Goal: Information Seeking & Learning: Compare options

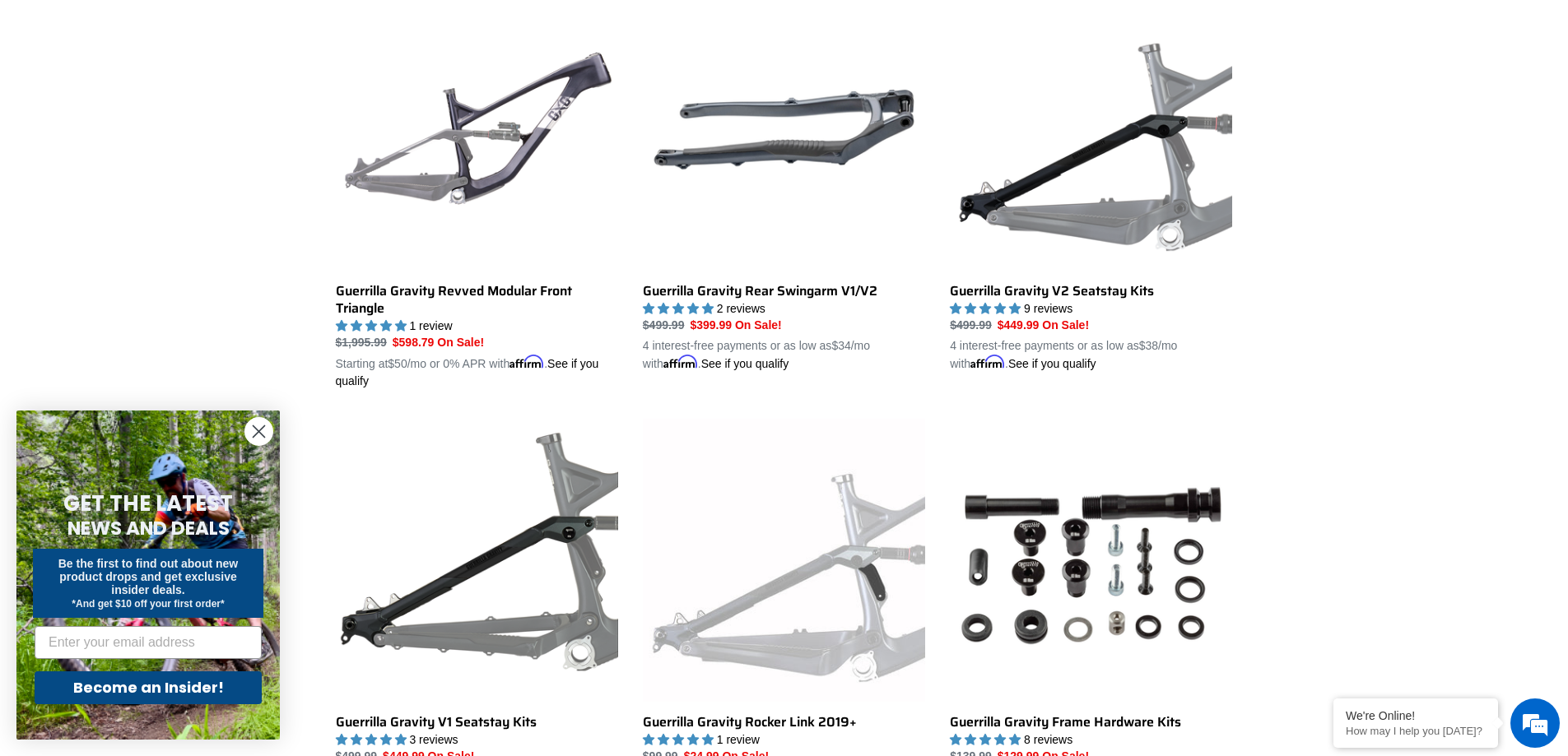
scroll to position [494, 0]
click at [537, 292] on link "Guerrilla Gravity Revved Modular Front Triangle" at bounding box center [477, 188] width 283 height 402
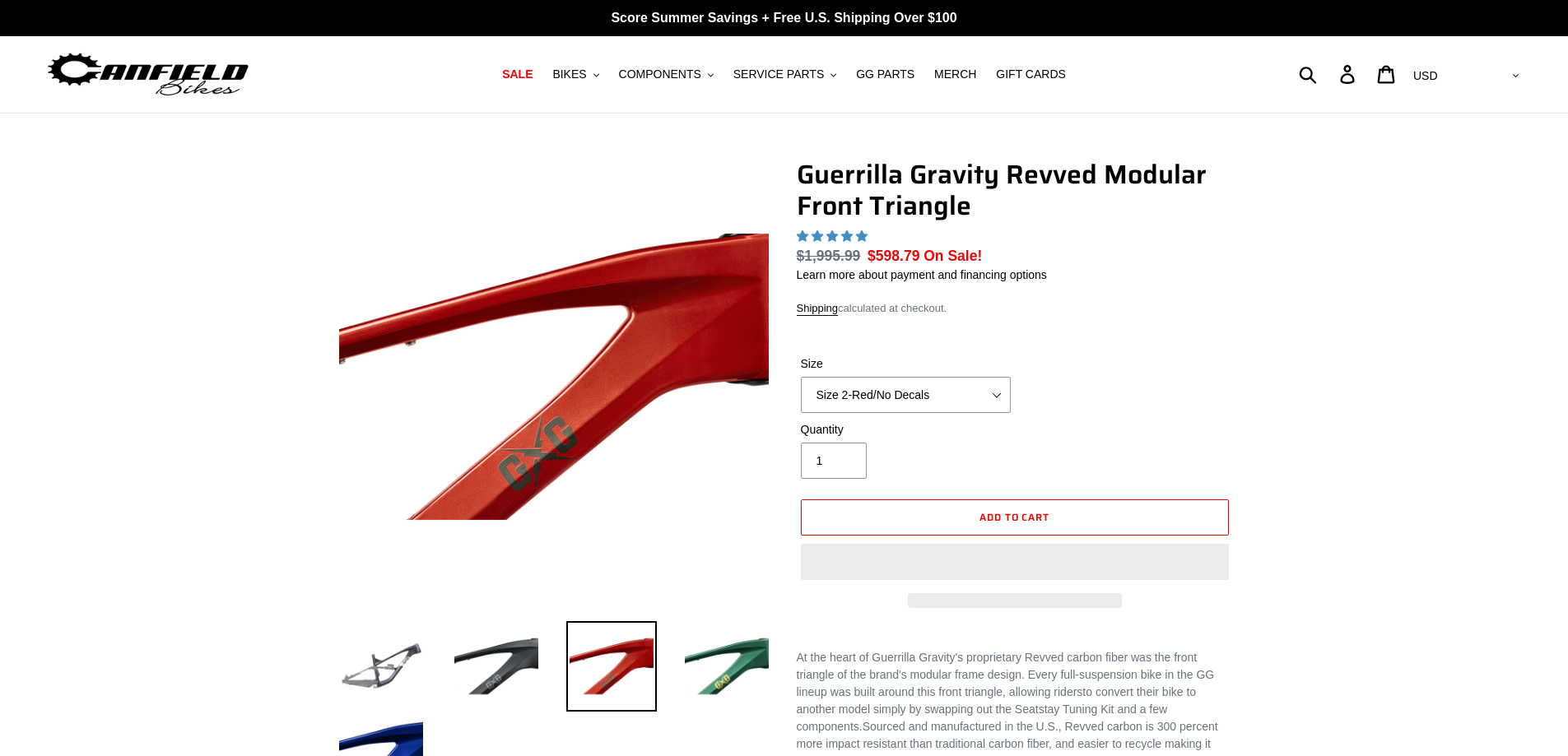
select select "highest-rating"
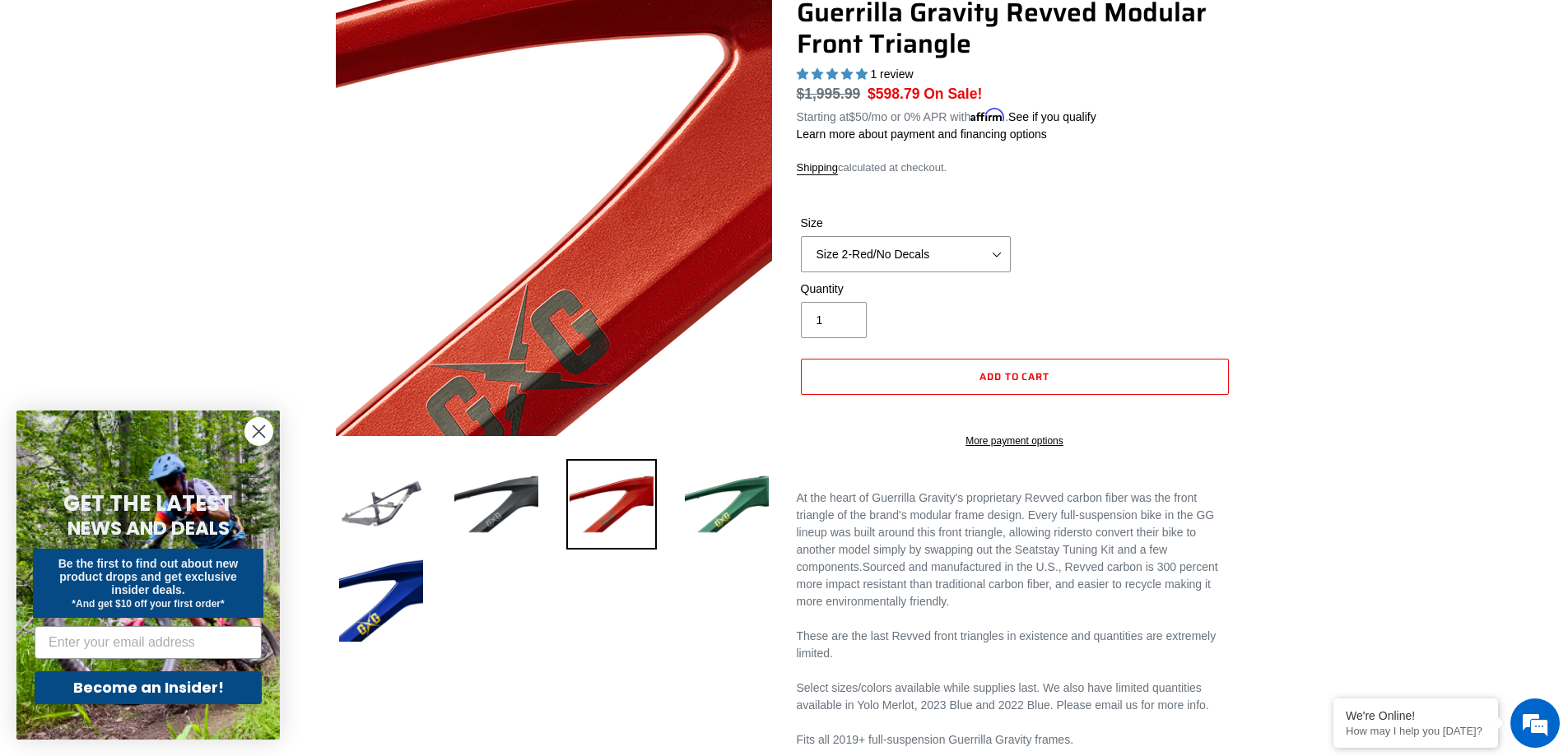
scroll to position [164, 0]
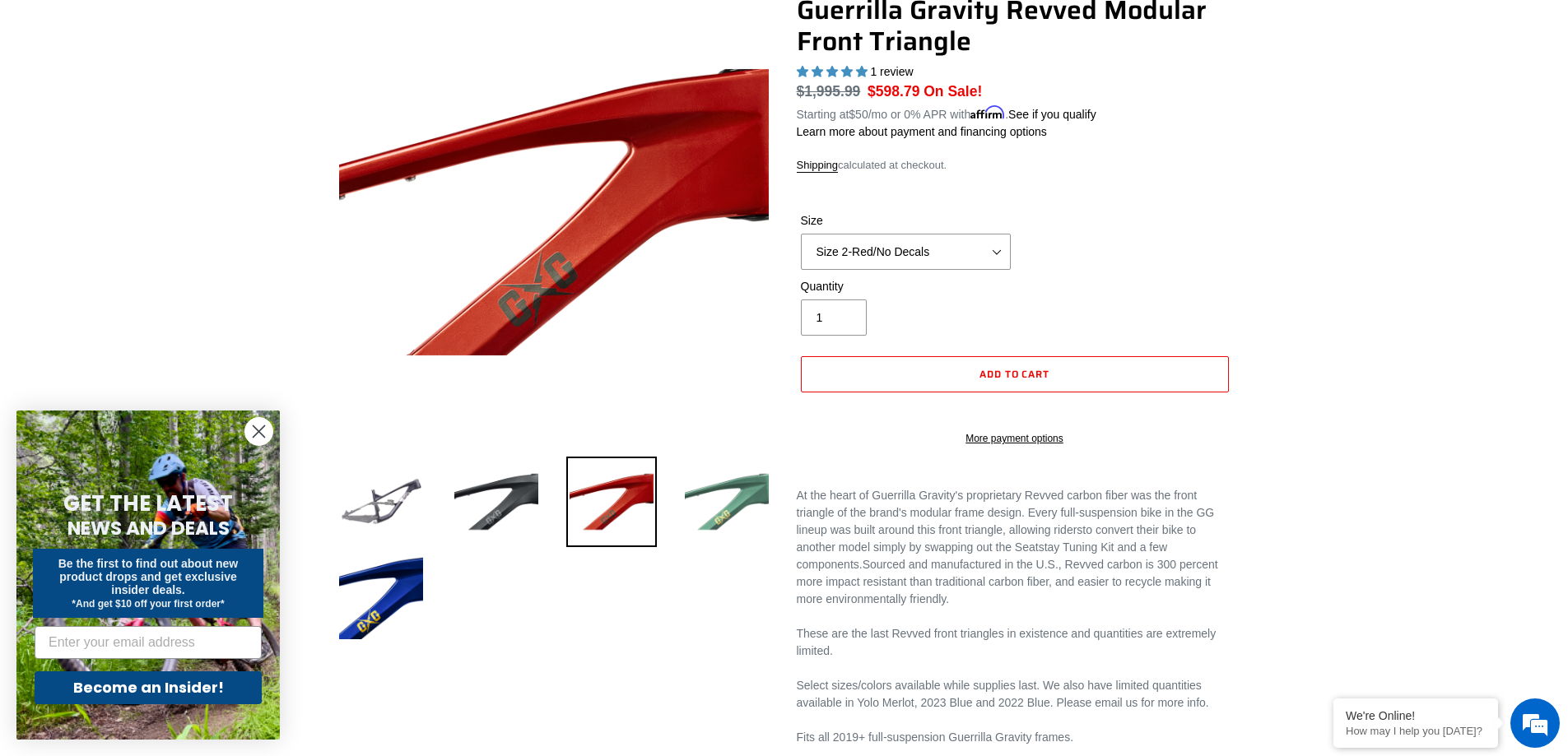
click at [720, 484] on img at bounding box center [727, 502] width 91 height 91
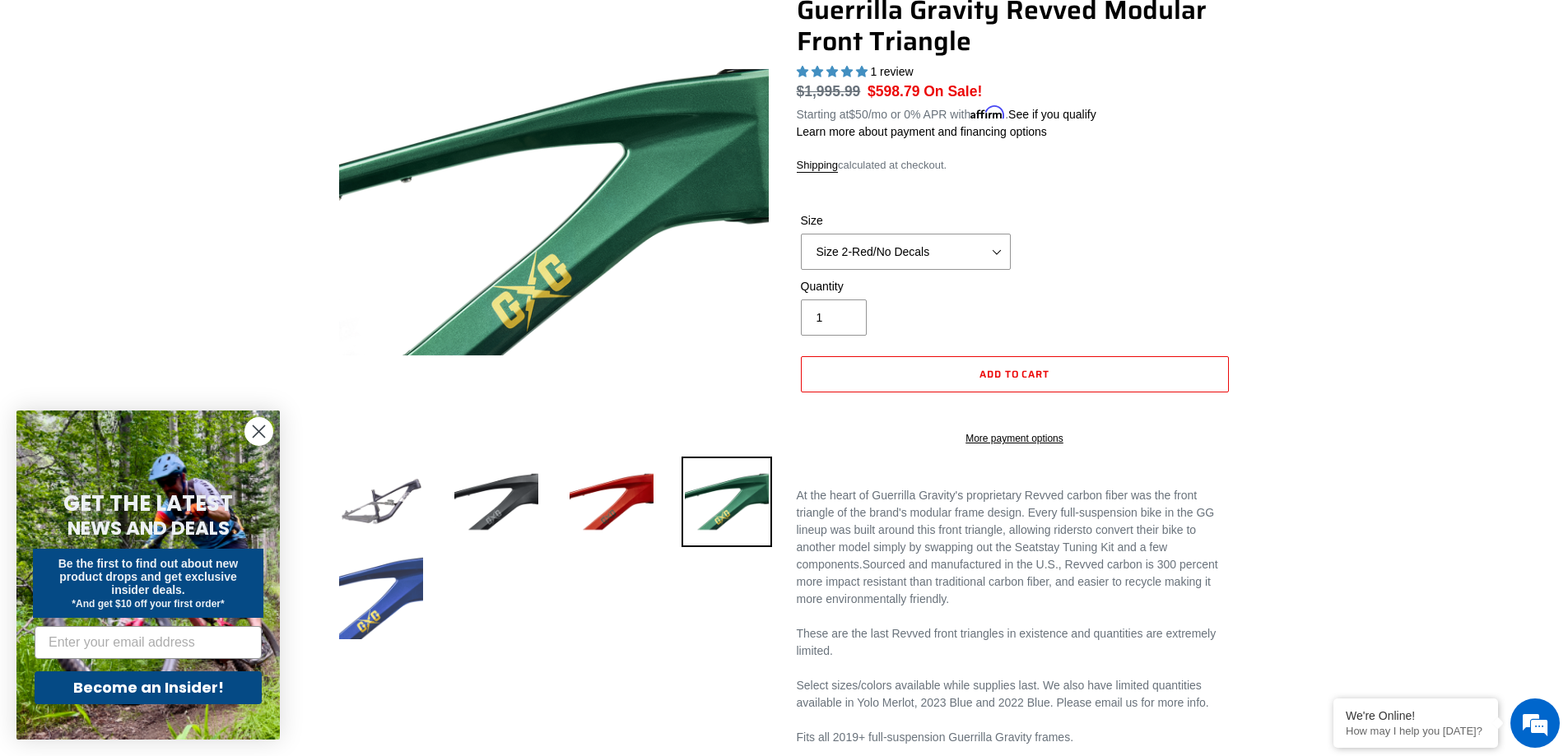
click at [396, 594] on img at bounding box center [381, 597] width 91 height 91
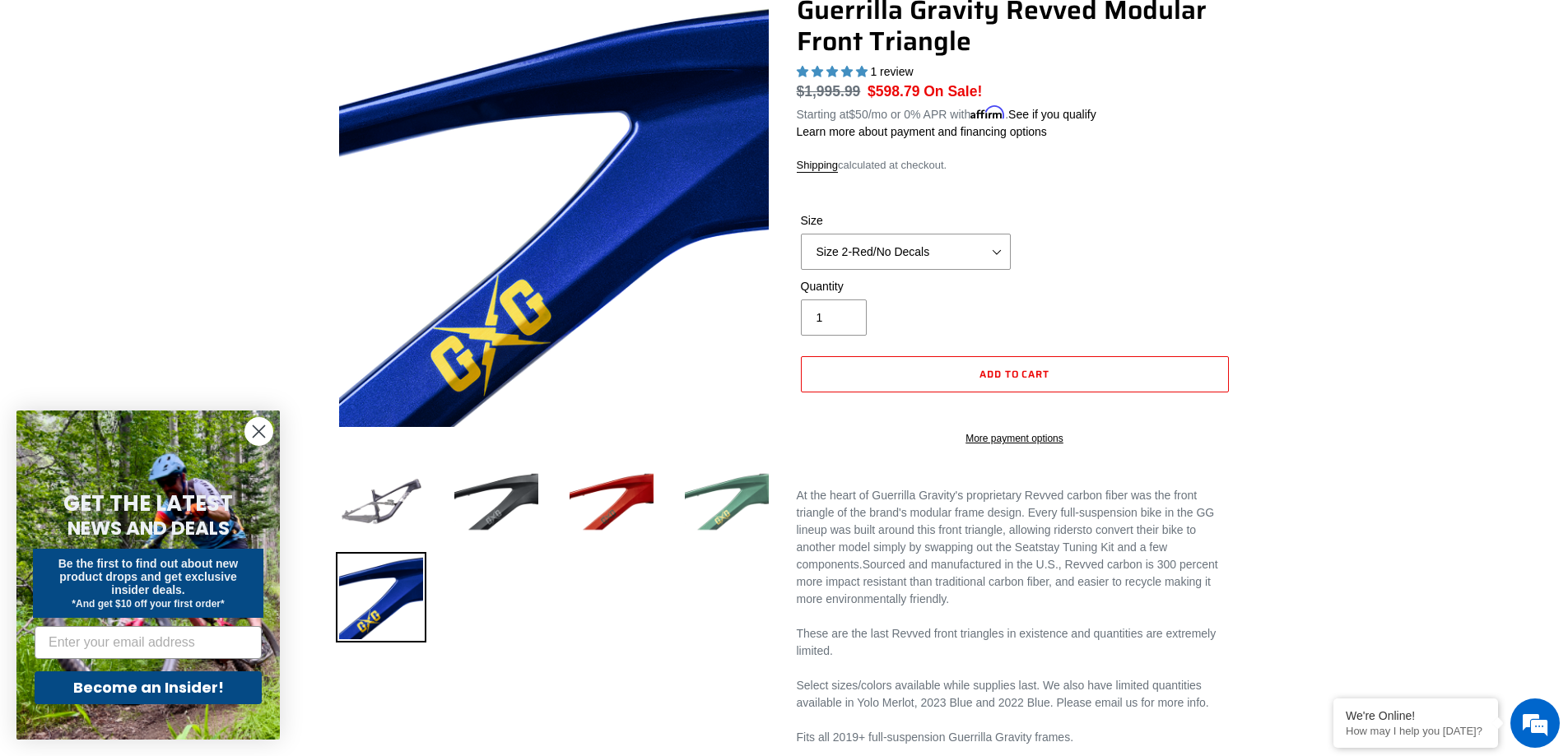
click at [701, 504] on img at bounding box center [727, 502] width 91 height 91
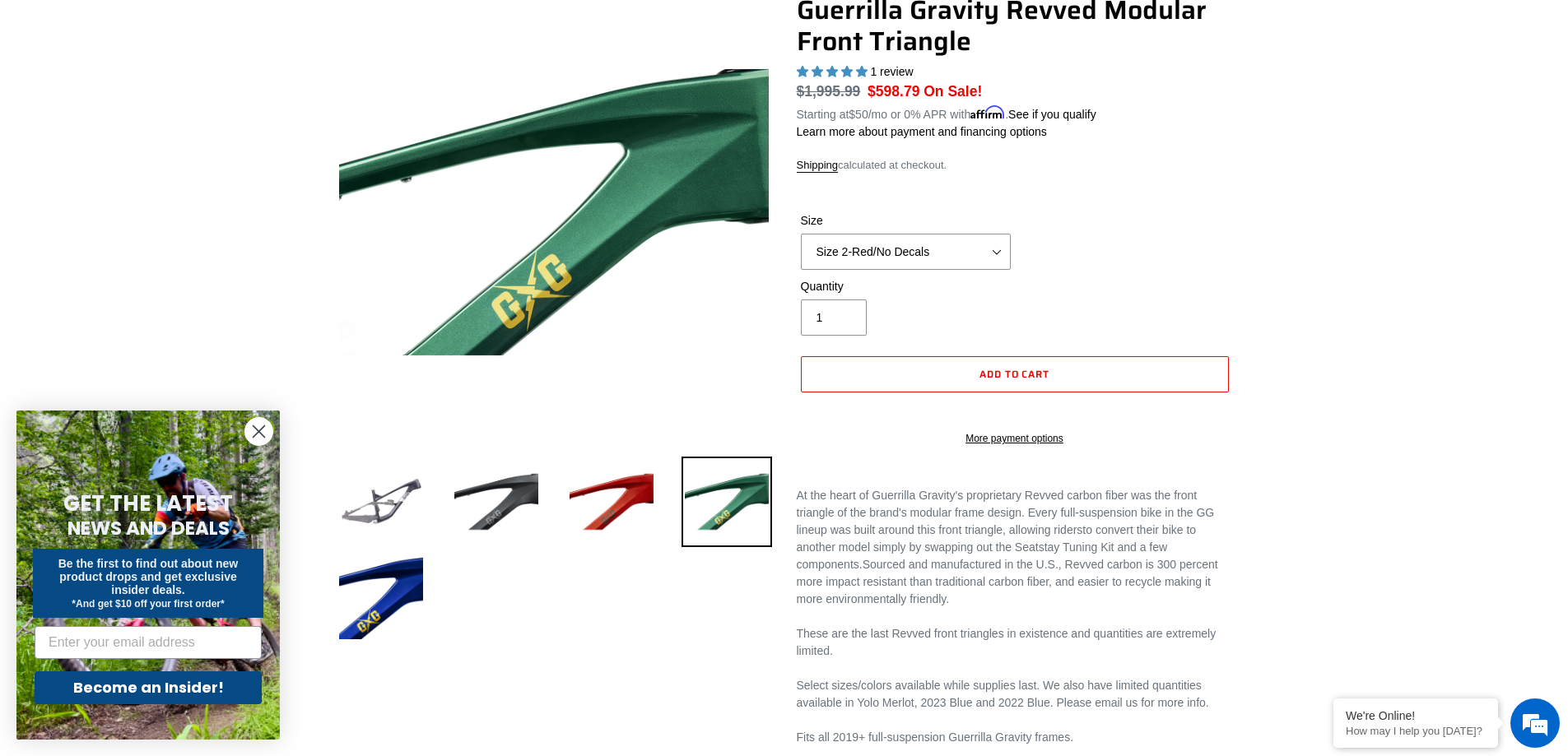
scroll to position [0, 0]
click at [608, 502] on img at bounding box center [612, 502] width 91 height 91
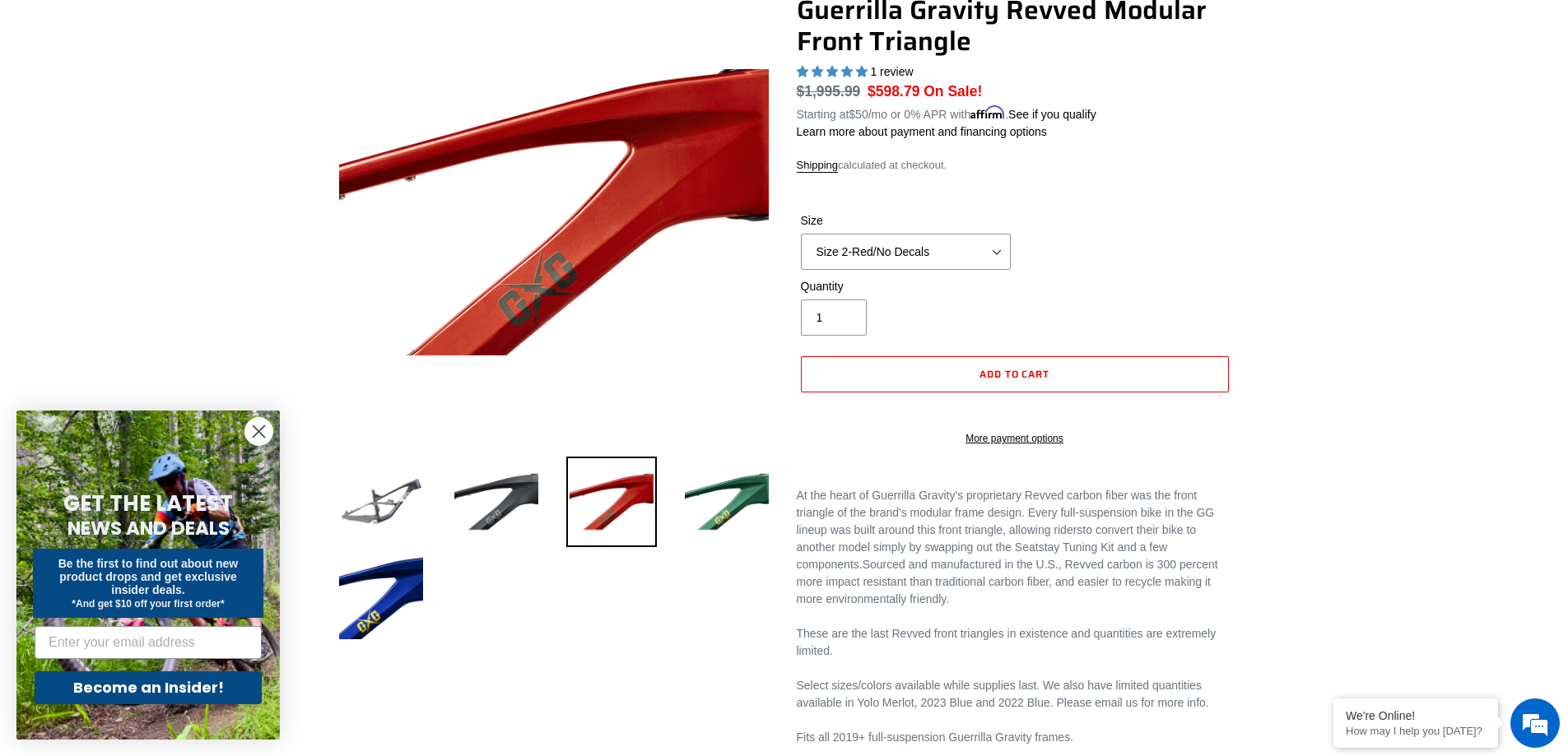
drag, startPoint x: 984, startPoint y: 280, endPoint x: 989, endPoint y: 256, distance: 24.5
click at [985, 275] on form "Size Size 2-Gloss Black/No Decals Size 2-Black/Red Decals Size 2-Black/Silver D…" at bounding box center [1014, 323] width 436 height 276
click at [989, 256] on select "Size 2-Gloss Black/No Decals Size 2-Black/Red Decals Size 2-Black/Silver Decals…" at bounding box center [906, 251] width 210 height 36
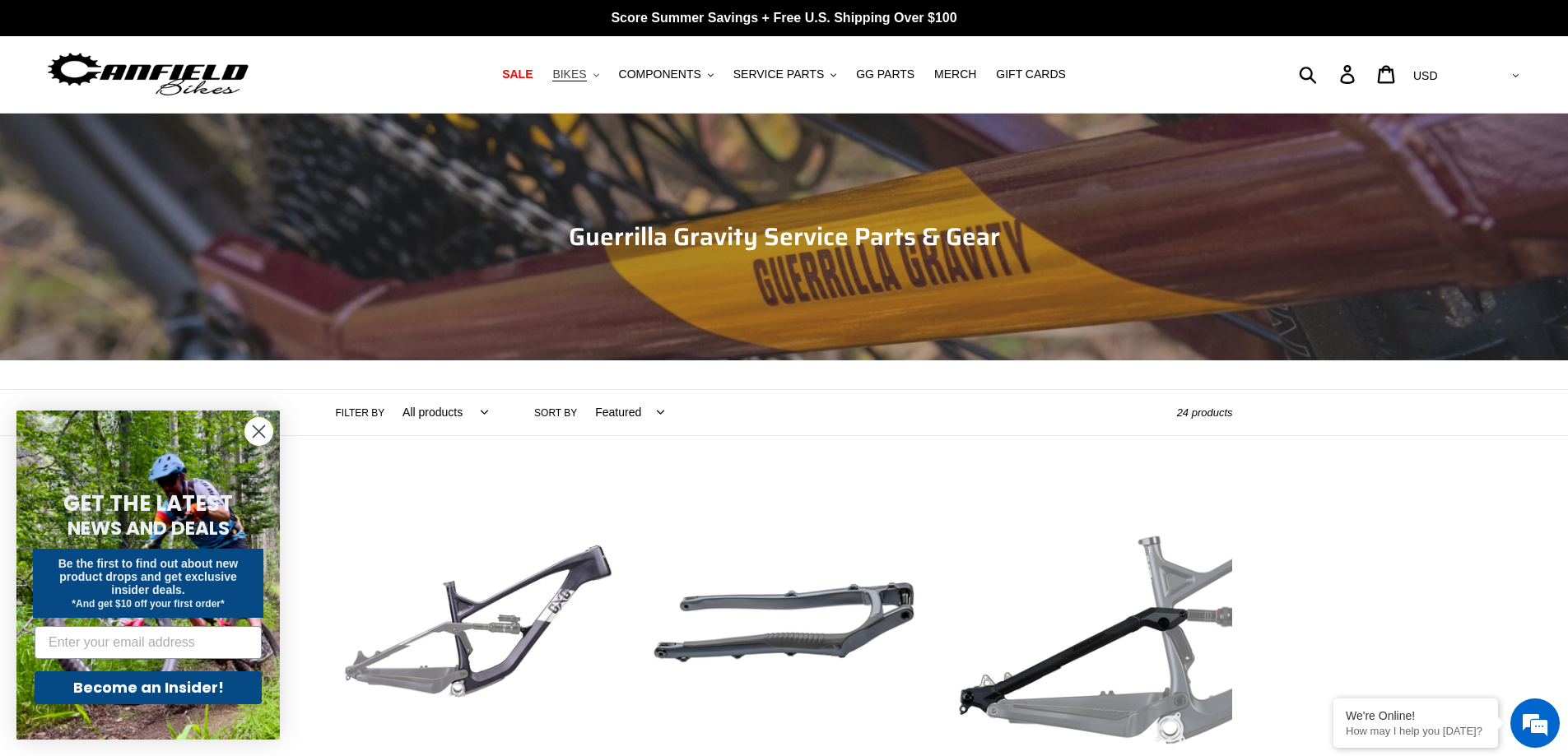
click at [599, 77] on icon ".cls-1{fill:#231f20}" at bounding box center [596, 75] width 5 height 5
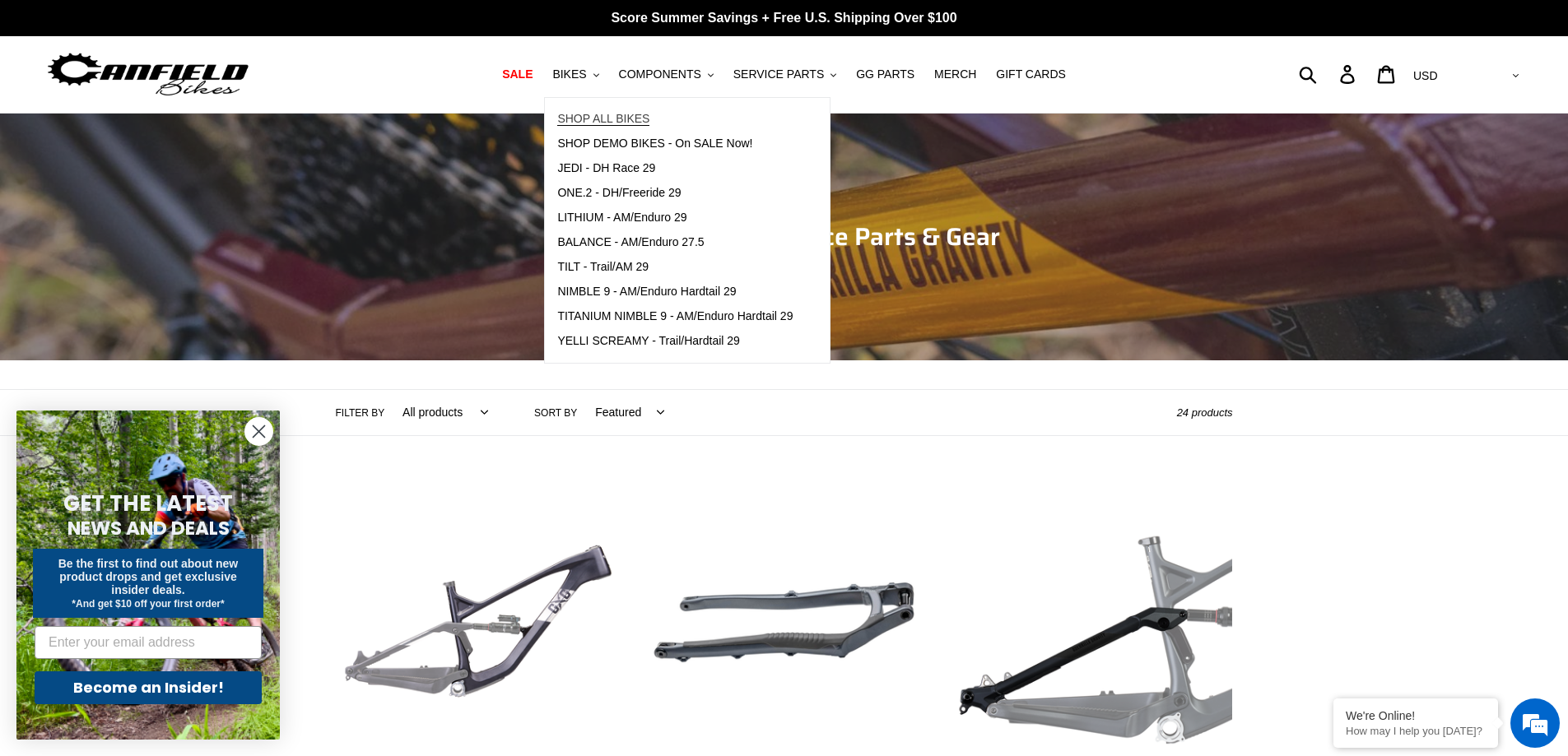
click at [612, 119] on span "SHOP ALL BIKES" at bounding box center [604, 119] width 92 height 14
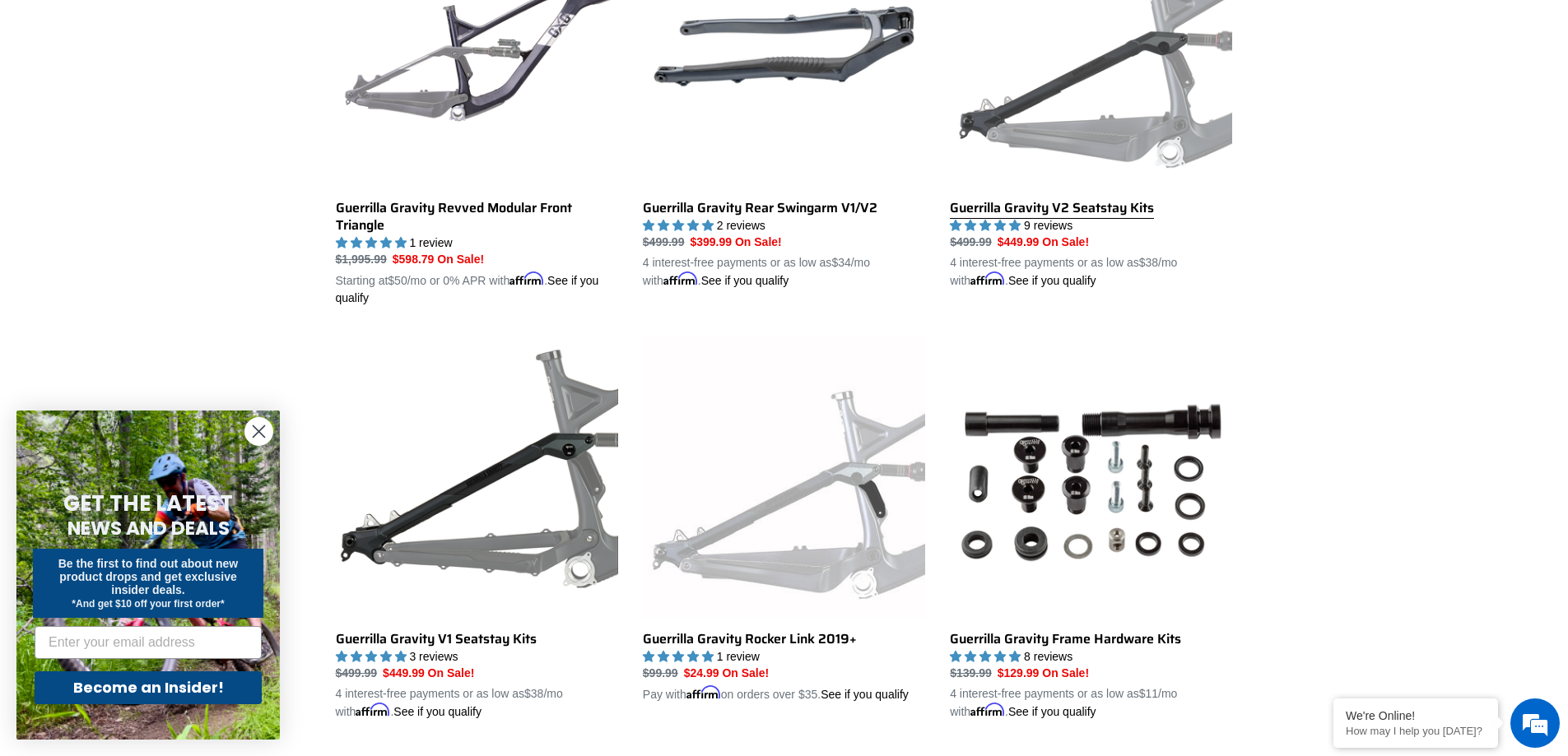
click at [1173, 139] on link "Guerrilla Gravity V2 Seatstay Kits" at bounding box center [1092, 98] width 283 height 385
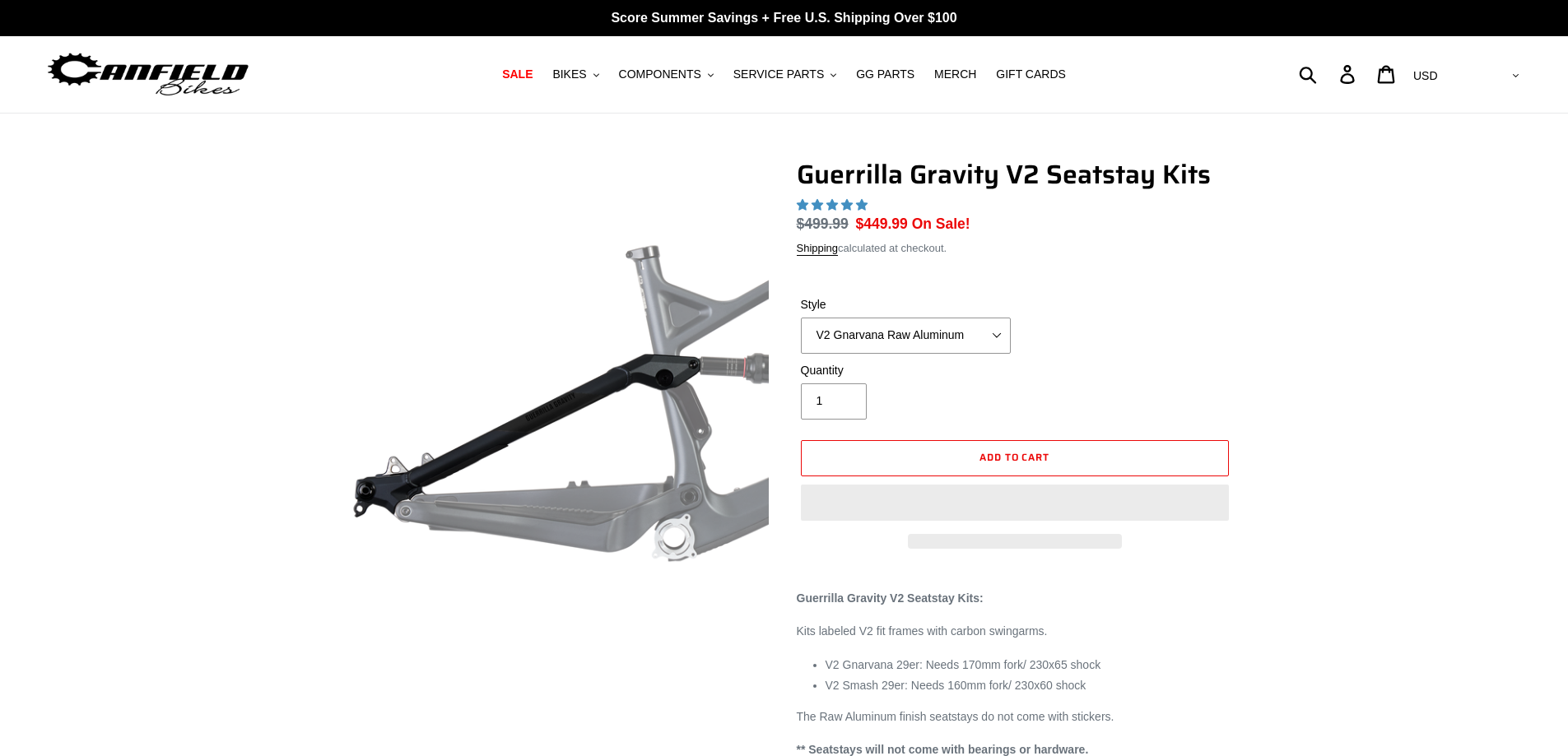
select select "highest-rating"
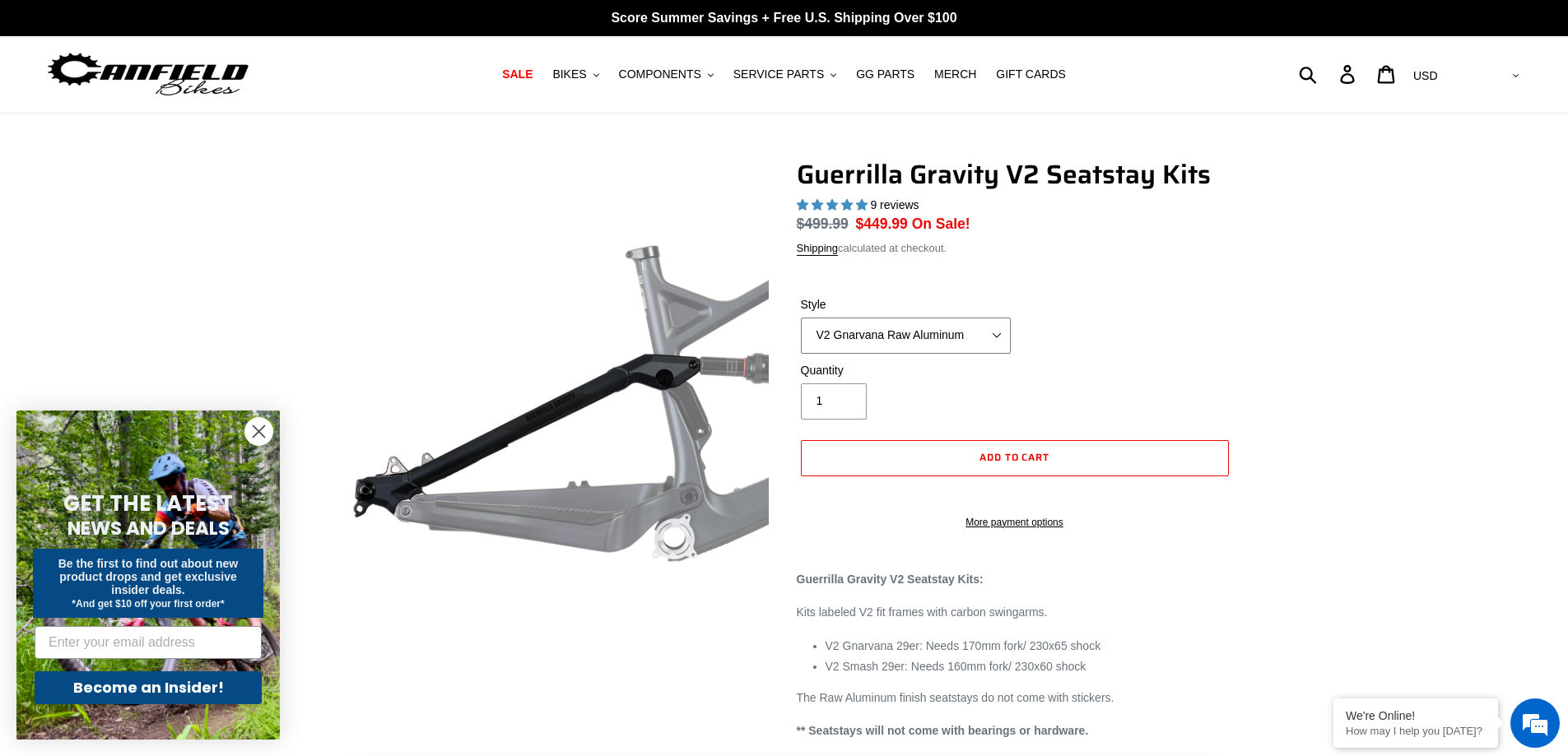
click at [988, 334] on select "V2 Gnarvana Raw Aluminum" at bounding box center [906, 335] width 210 height 36
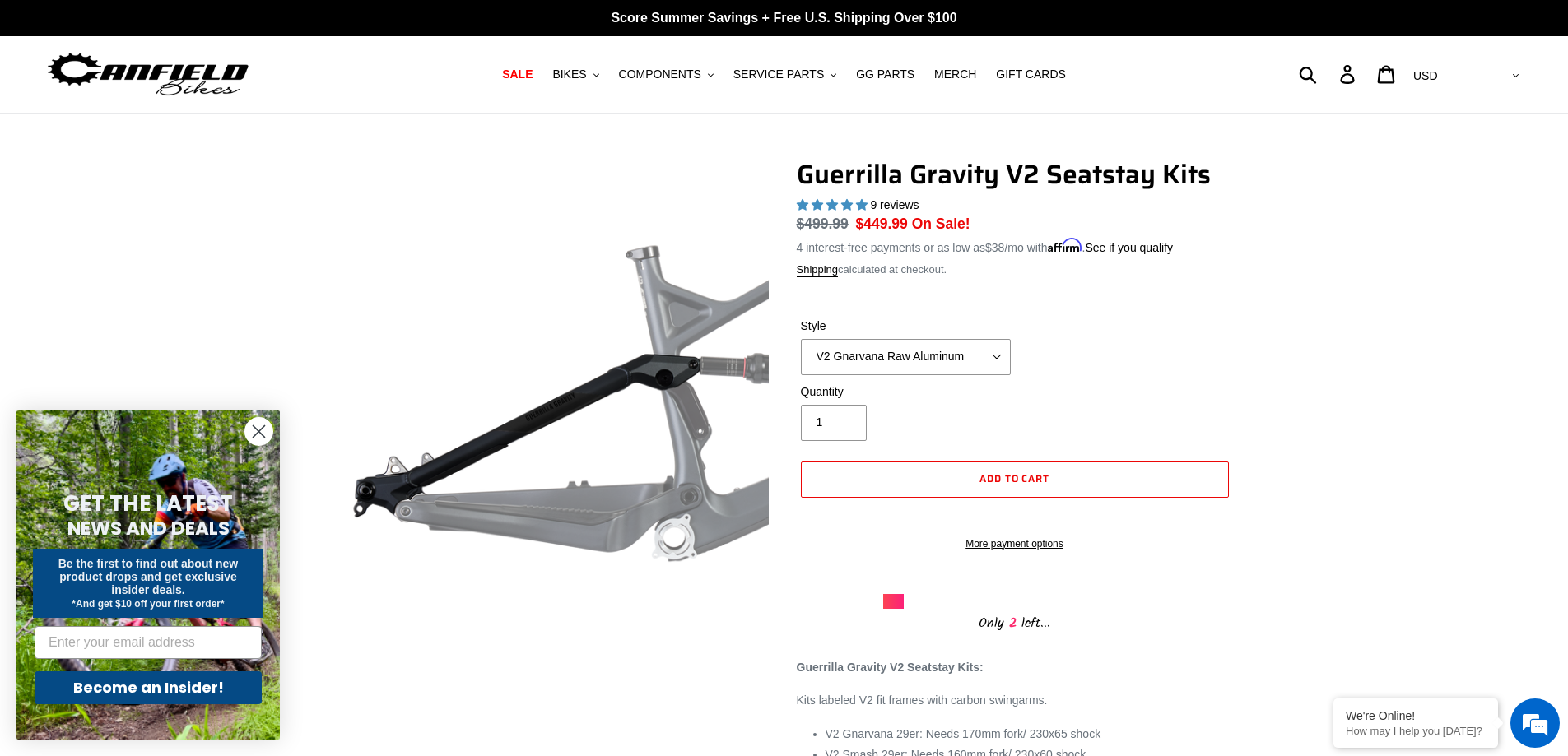
click at [992, 334] on div "Style V2 Gnarvana Raw Aluminum" at bounding box center [905, 346] width 218 height 58
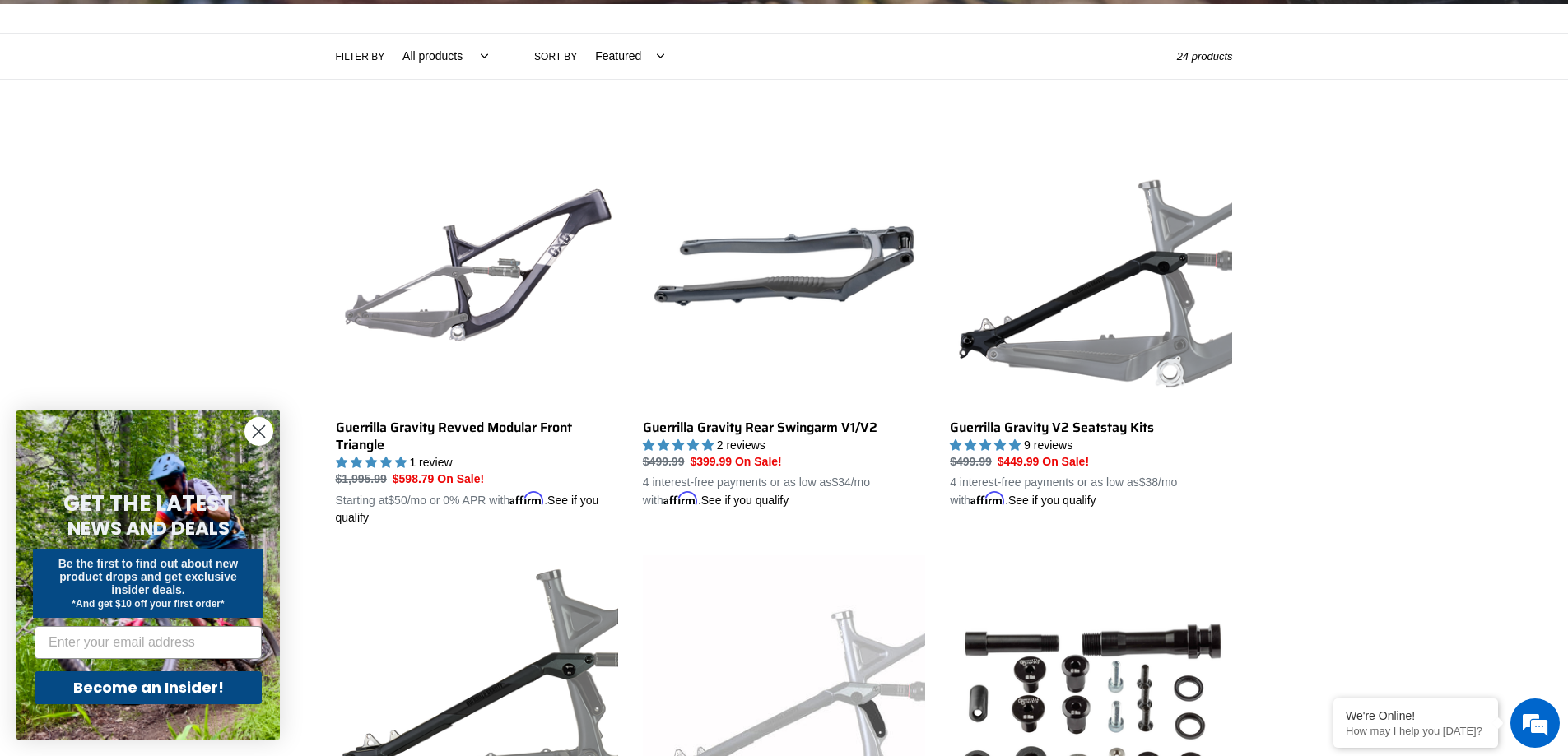
scroll to position [329, 0]
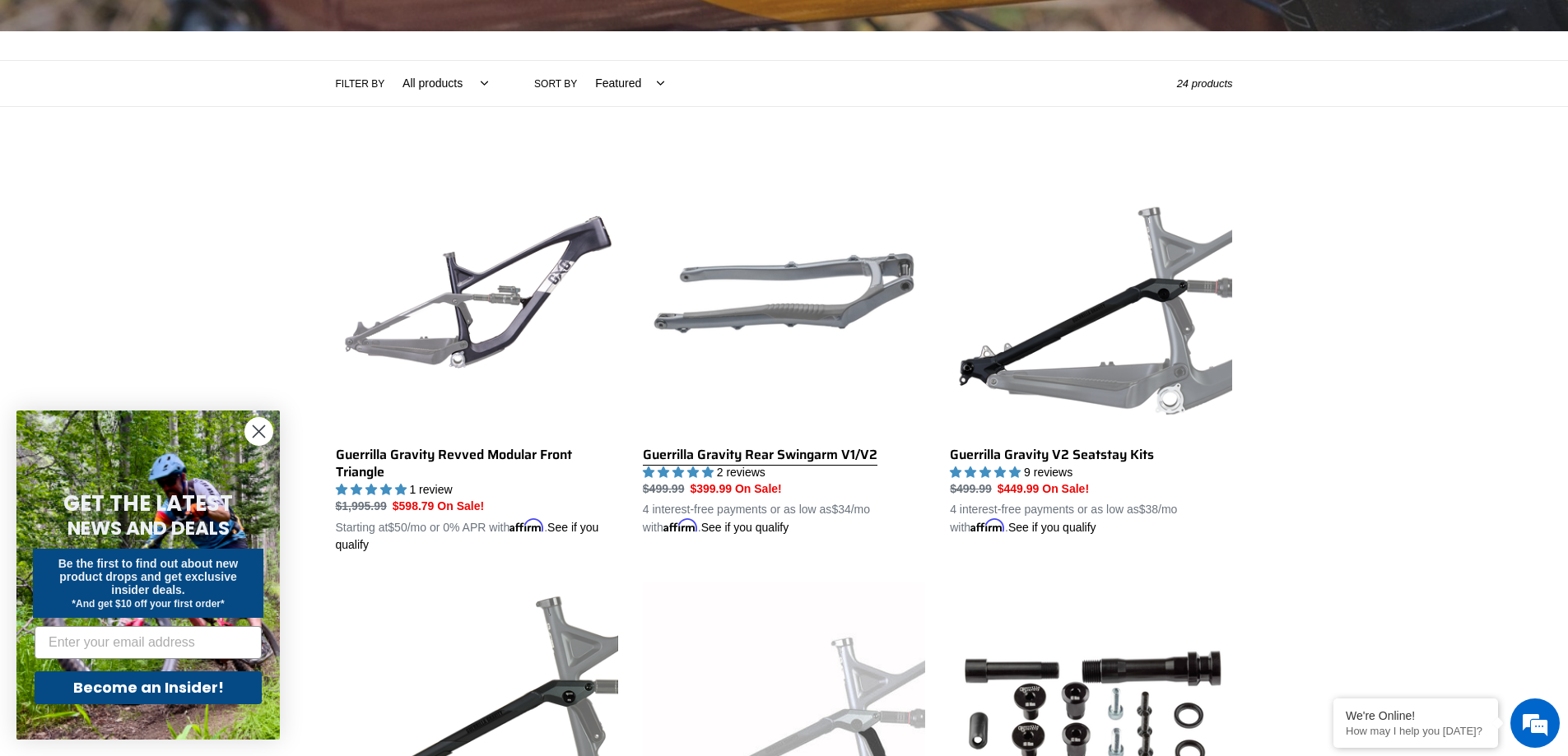
click at [843, 267] on link "Guerrilla Gravity Rear Swingarm V1/V2" at bounding box center [784, 344] width 283 height 385
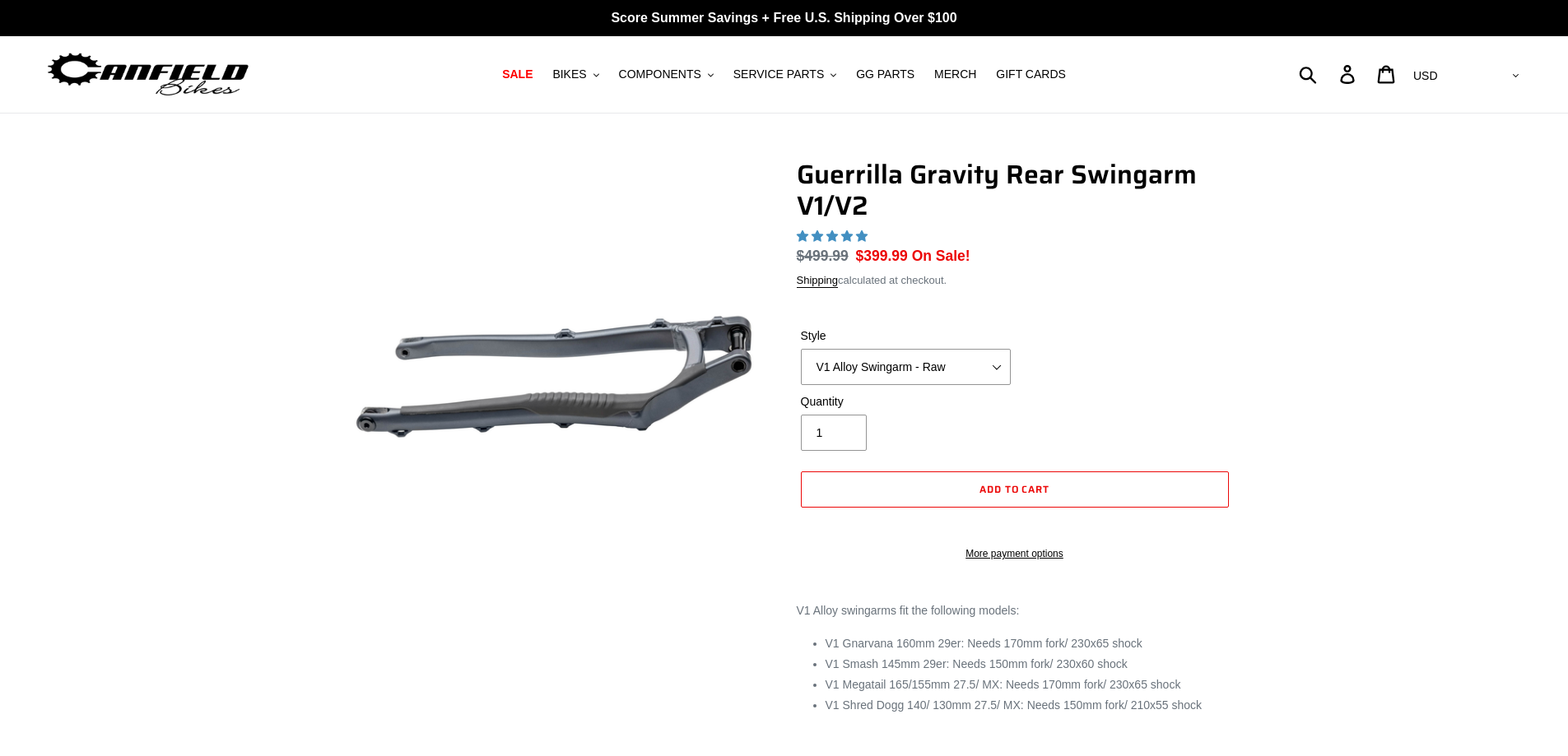
select select "highest-rating"
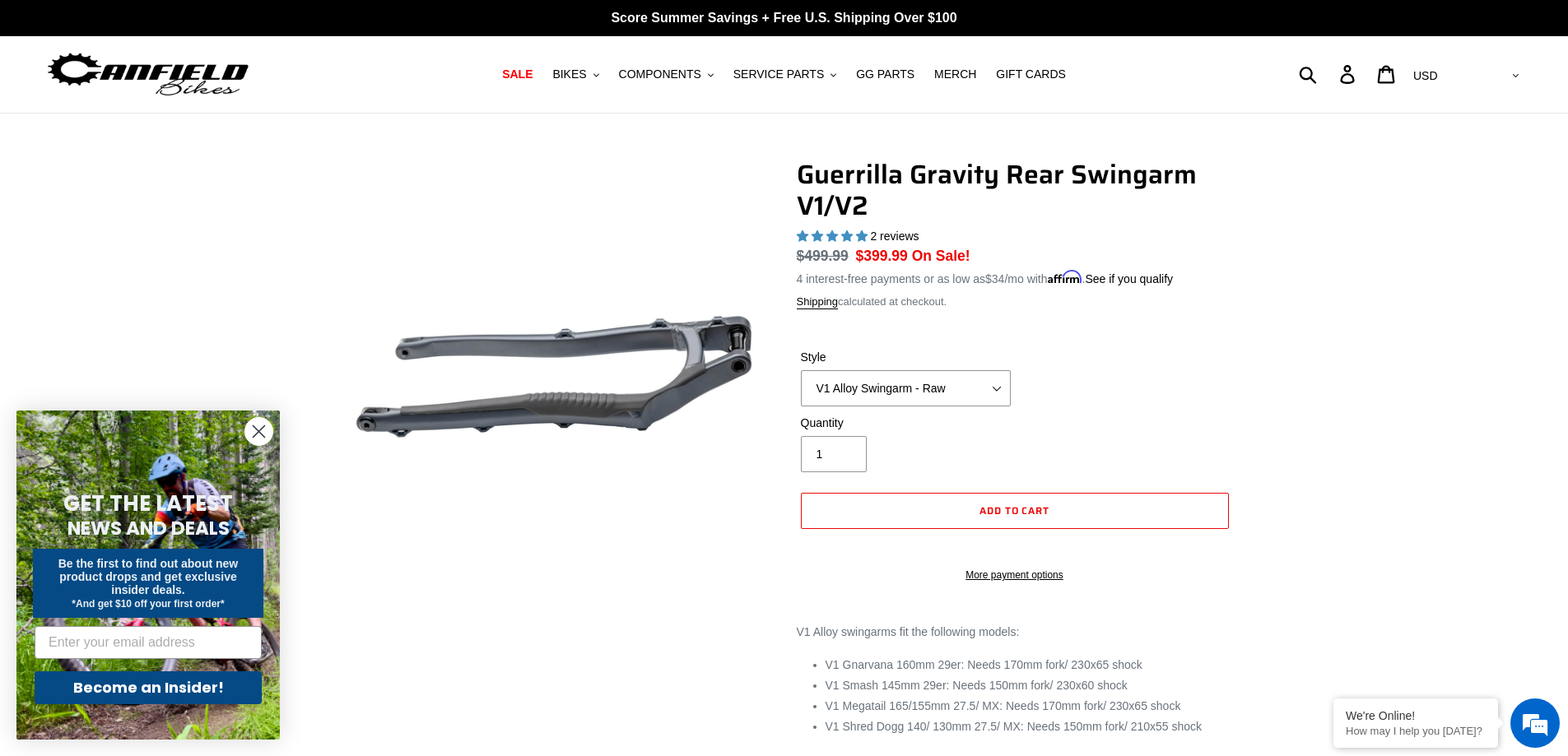
click at [991, 356] on label "Style" at bounding box center [906, 357] width 210 height 17
click at [991, 370] on select "V1 Alloy Swingarm - Raw V1 Alloy Swingarm - Black V2 Revved Carbon Swingarm - G…" at bounding box center [906, 388] width 210 height 36
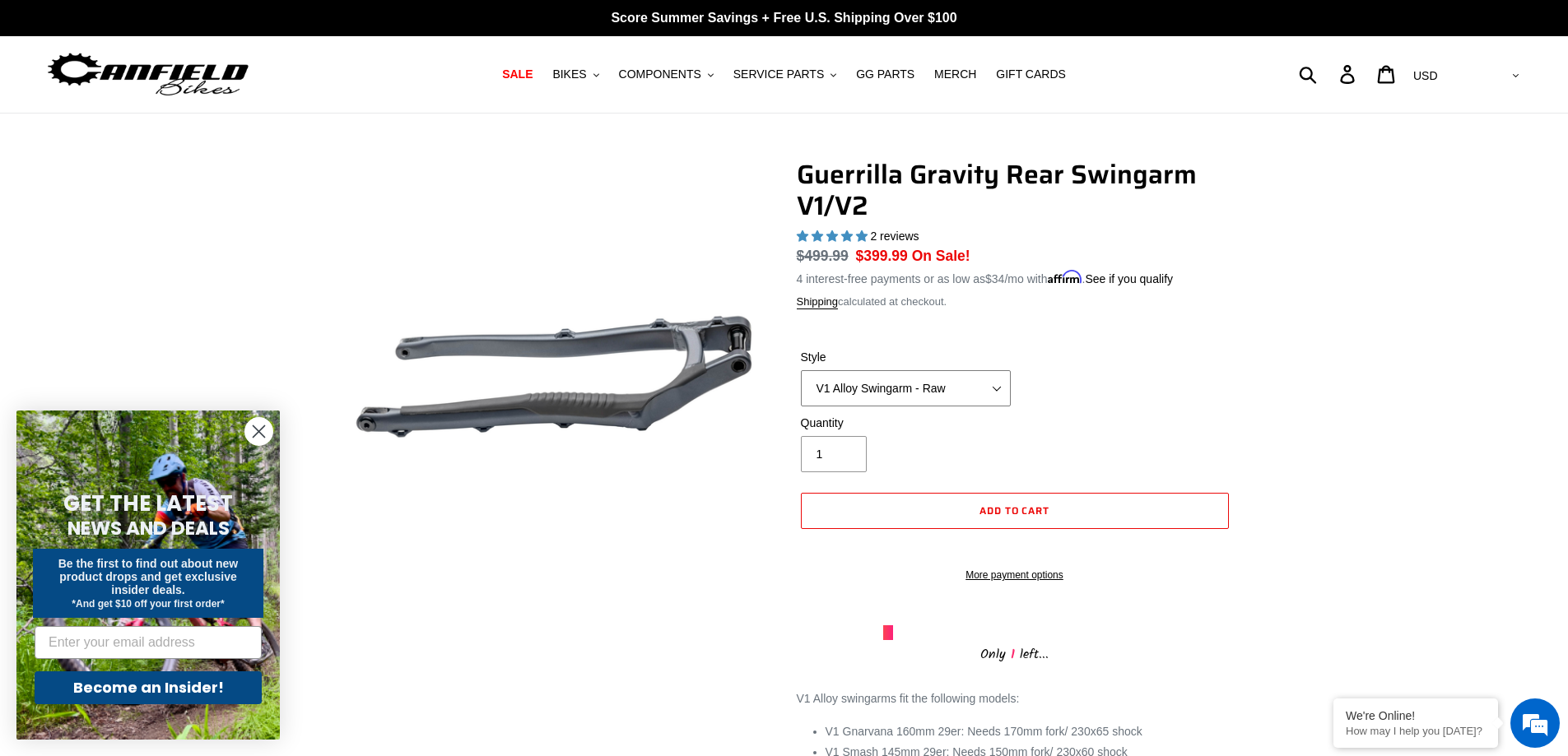
click at [996, 373] on select "V1 Alloy Swingarm - Raw V1 Alloy Swingarm - Black V2 Revved Carbon Swingarm - G…" at bounding box center [906, 388] width 210 height 36
select select "V2 Revved Carbon Swingarm - Green"
click at [801, 370] on select "V1 Alloy Swingarm - Raw V1 Alloy Swingarm - Black V2 Revved Carbon Swingarm - G…" at bounding box center [906, 388] width 210 height 36
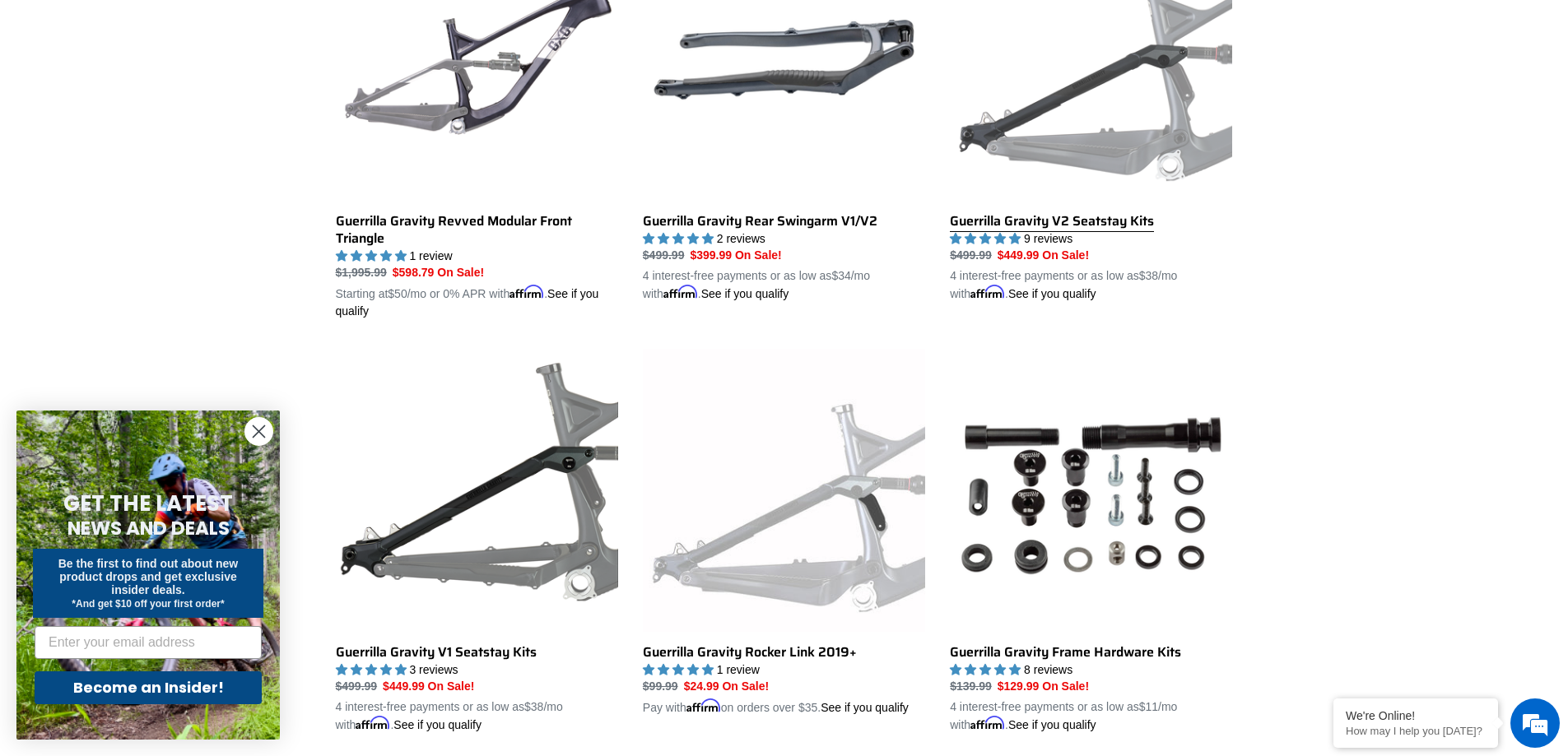
scroll to position [658, 0]
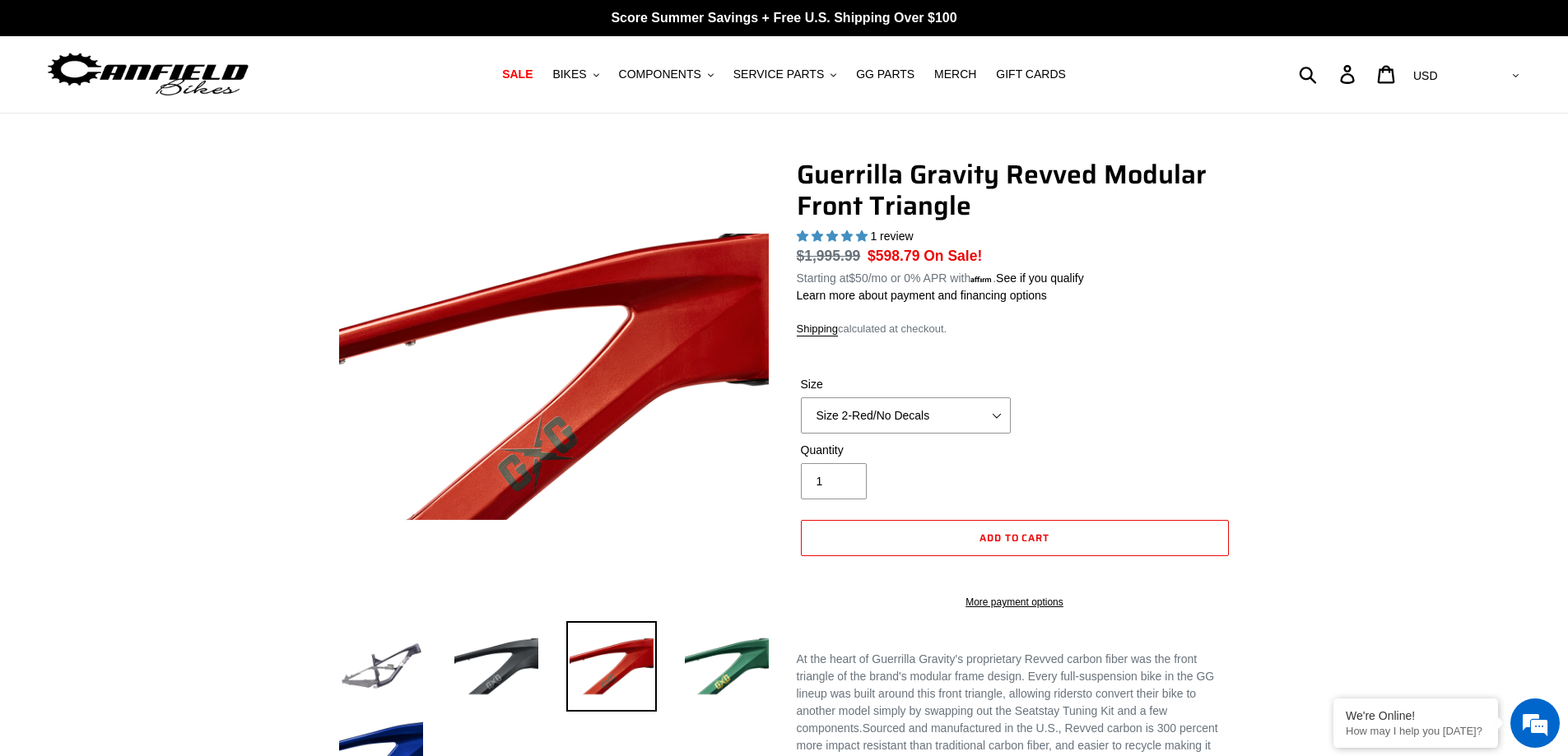
select select "highest-rating"
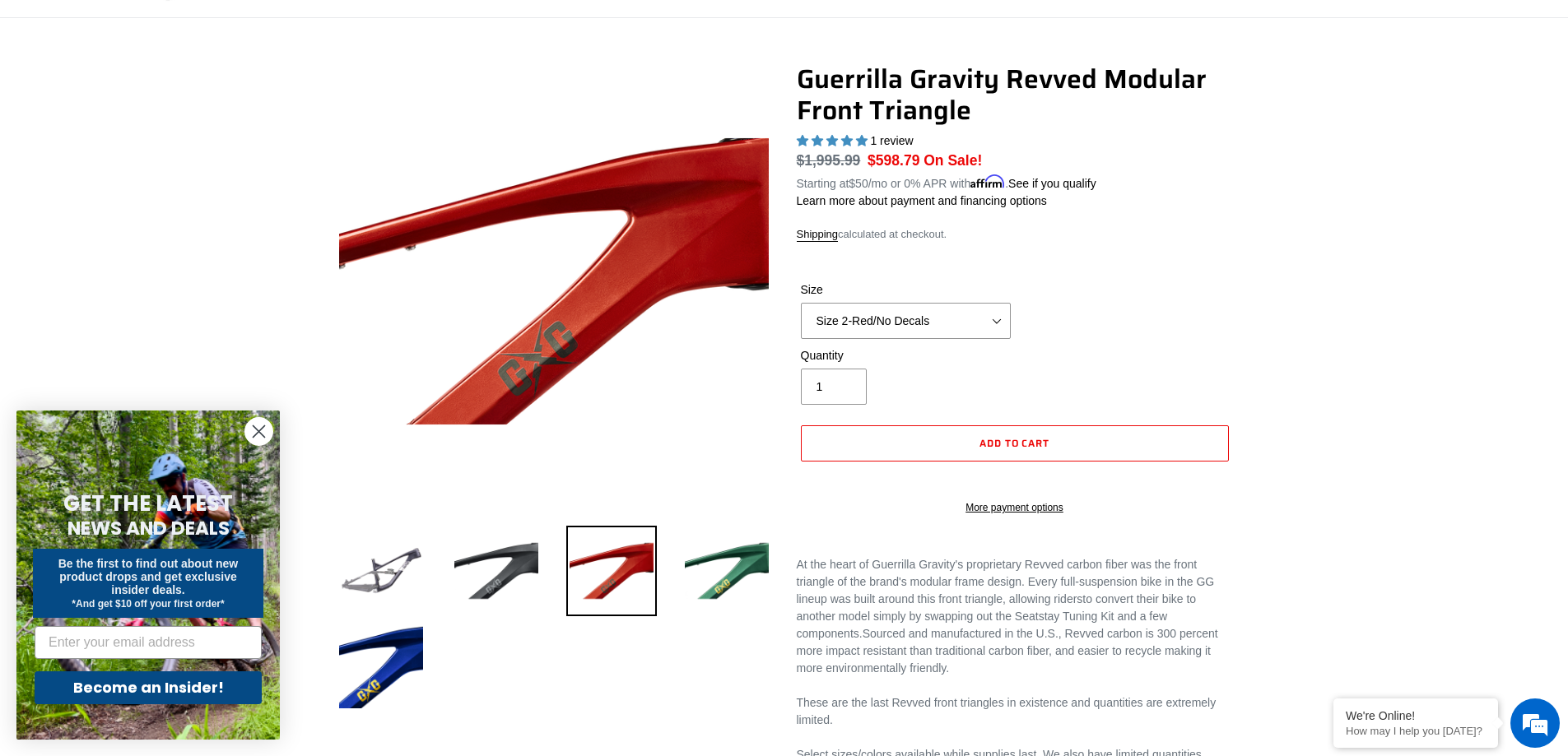
scroll to position [247, 0]
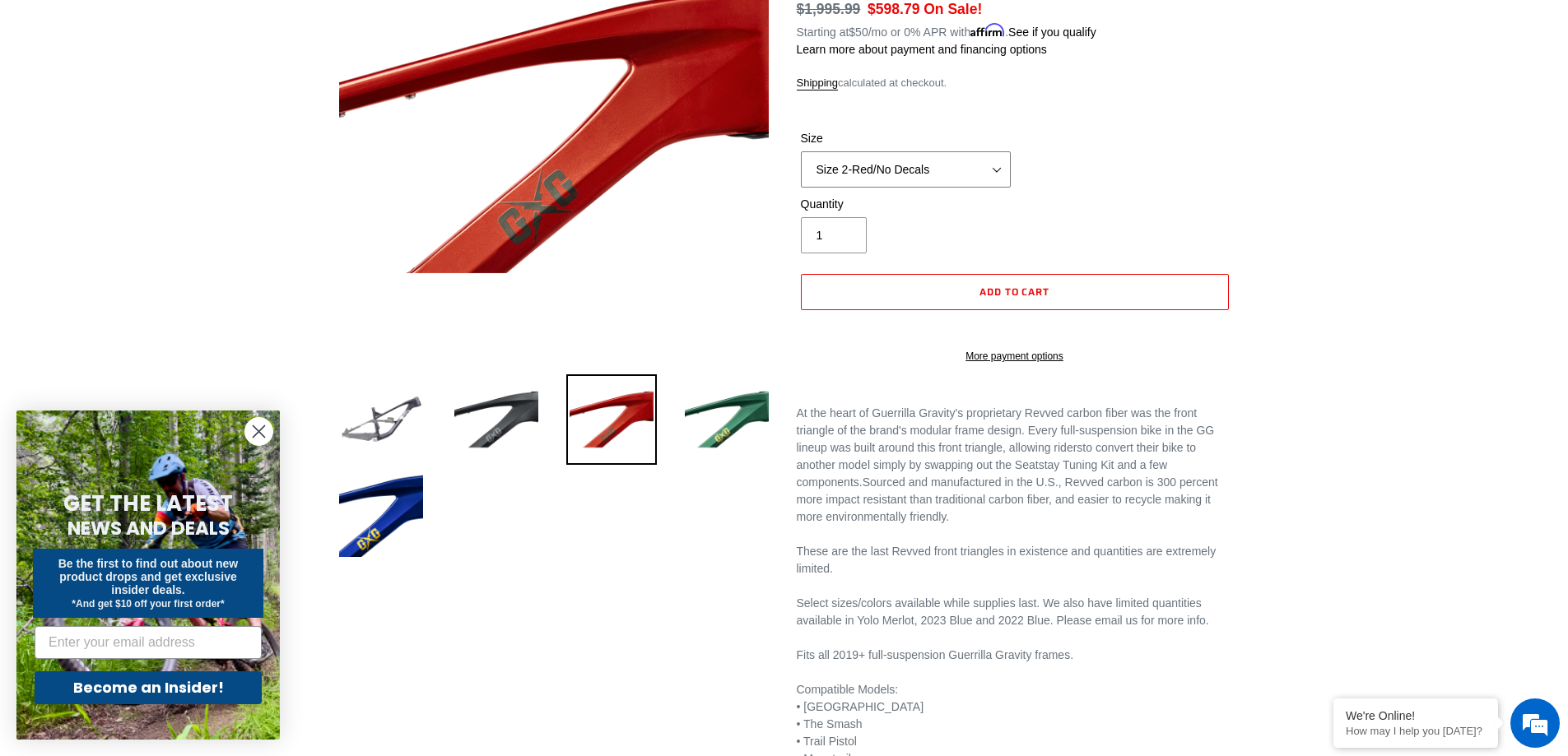
click at [924, 173] on select "Size 2-Gloss Black/No Decals Size 2-Black/Red Decals Size 2-Black/Silver Decals…" at bounding box center [906, 169] width 210 height 36
select select "Size 3-Red/With Decals"
click at [801, 151] on select "Size 2-Gloss Black/No Decals Size 2-Black/Red Decals Size 2-Black/Silver Decals…" at bounding box center [906, 169] width 210 height 36
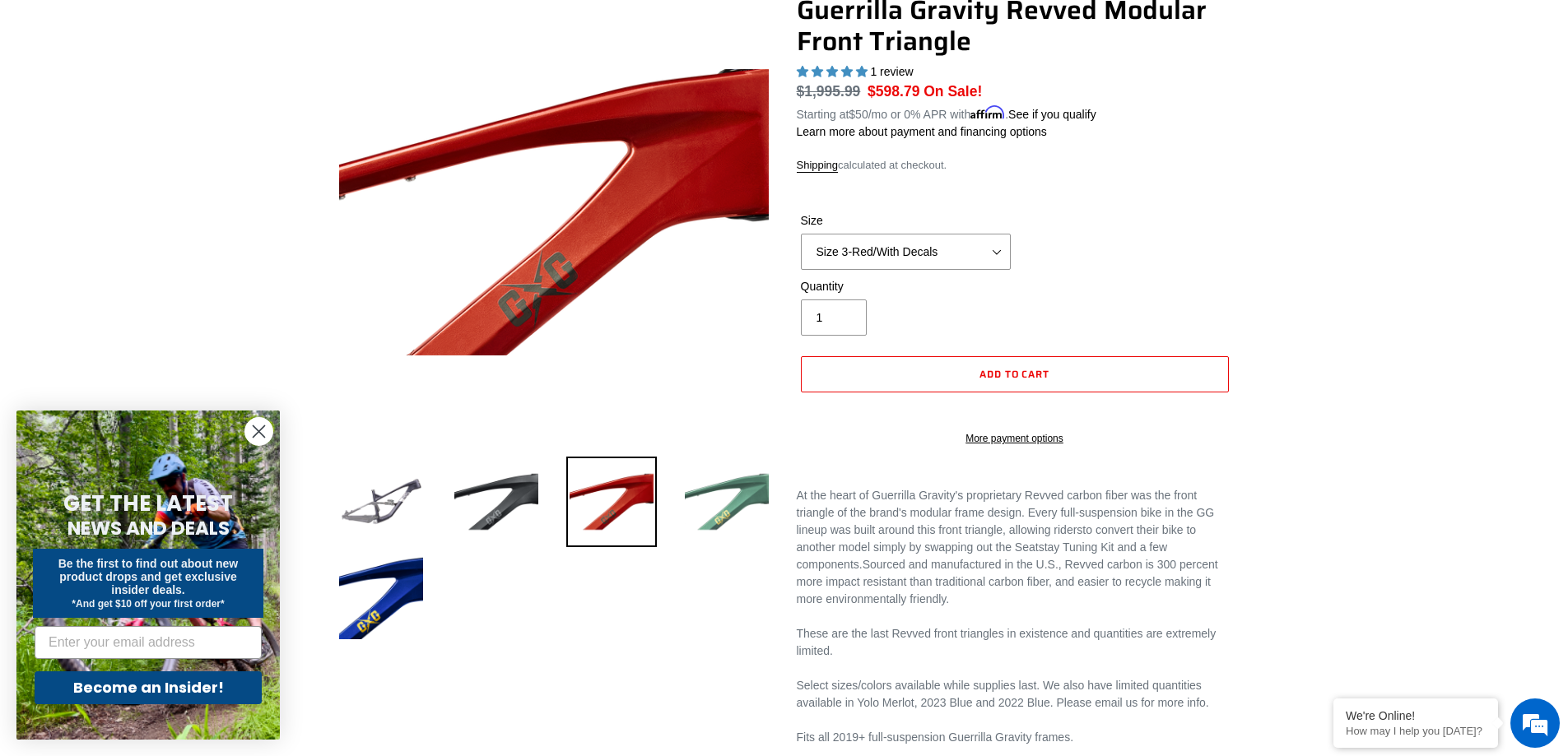
click at [728, 491] on img at bounding box center [727, 502] width 91 height 91
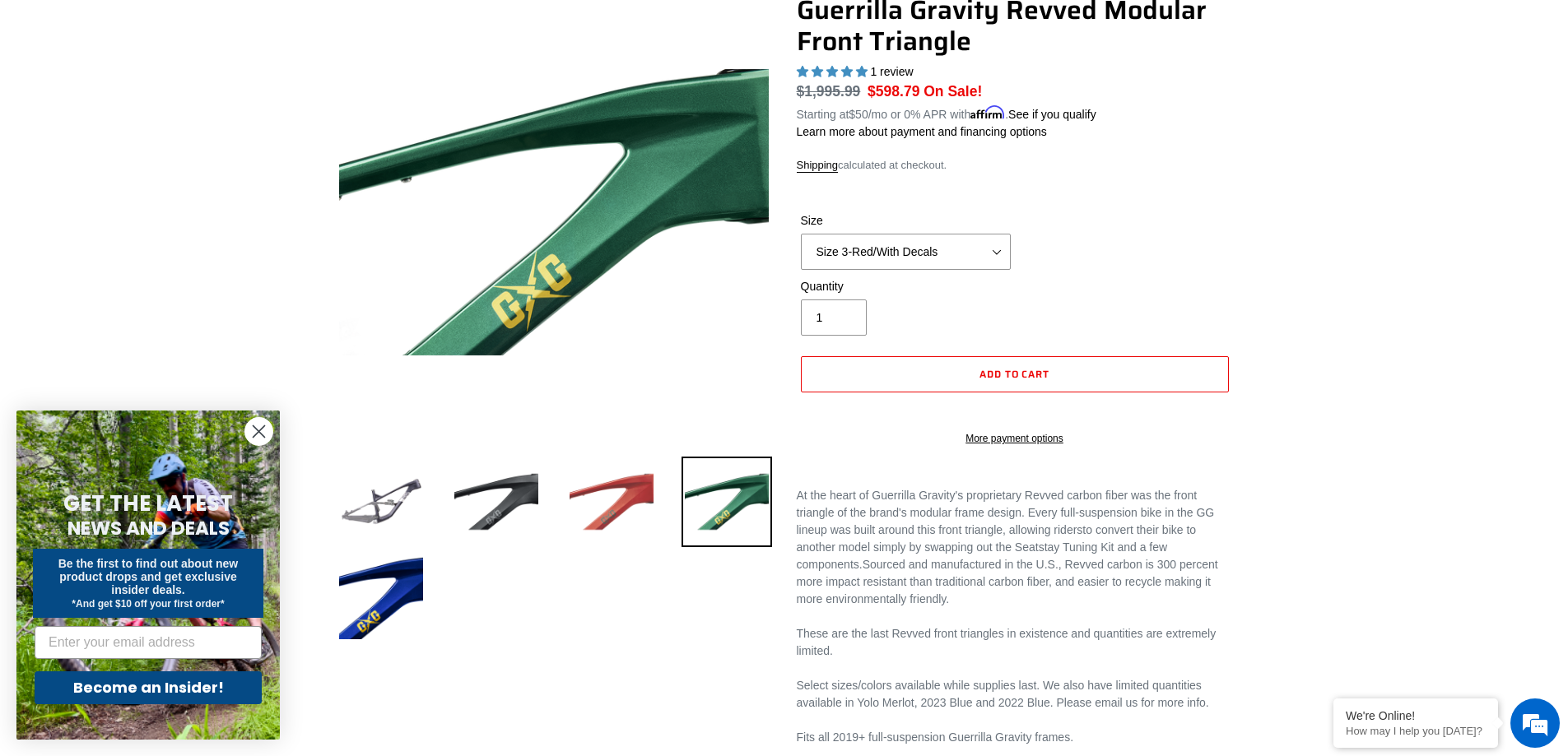
click at [611, 484] on img at bounding box center [612, 502] width 91 height 91
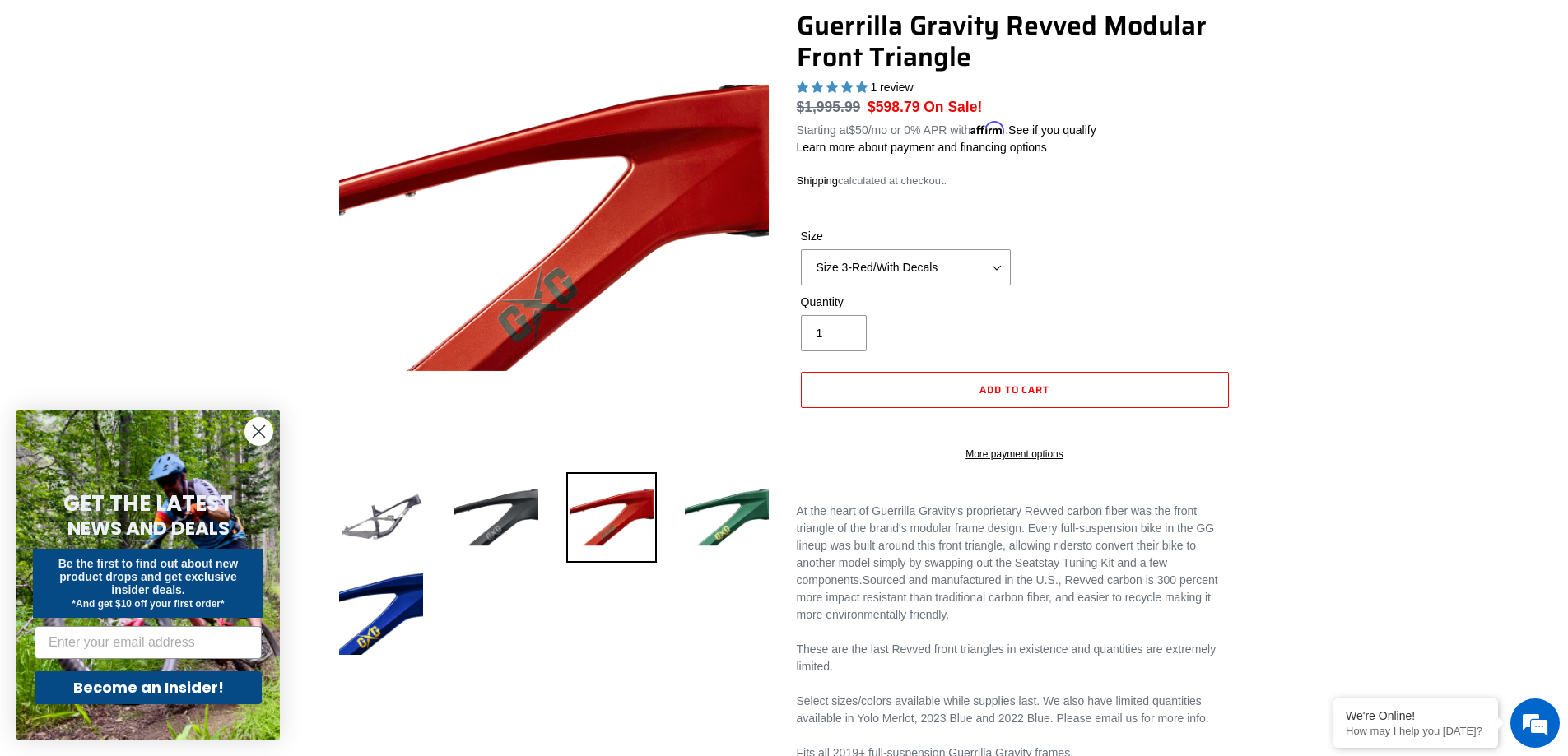
scroll to position [83, 0]
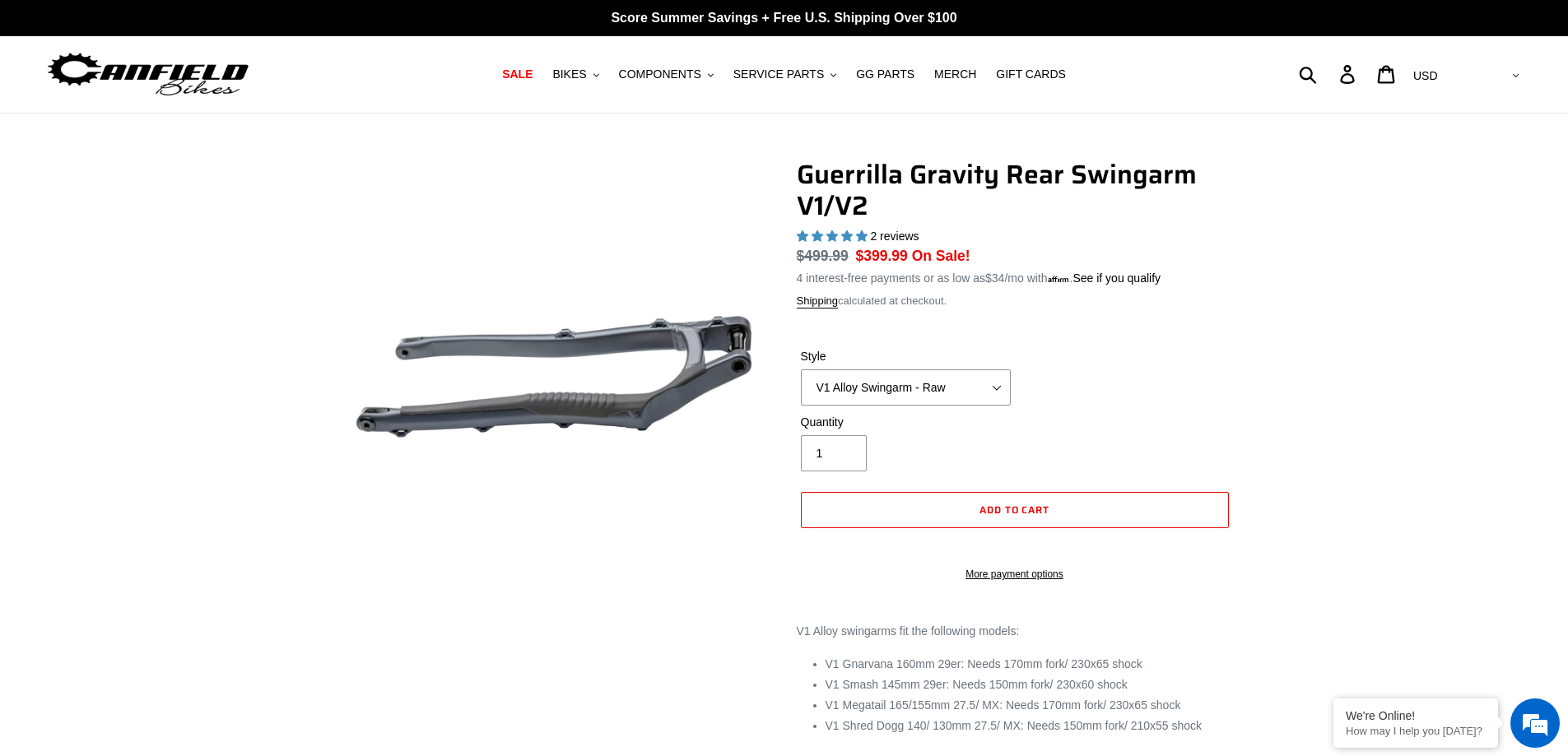
select select "highest-rating"
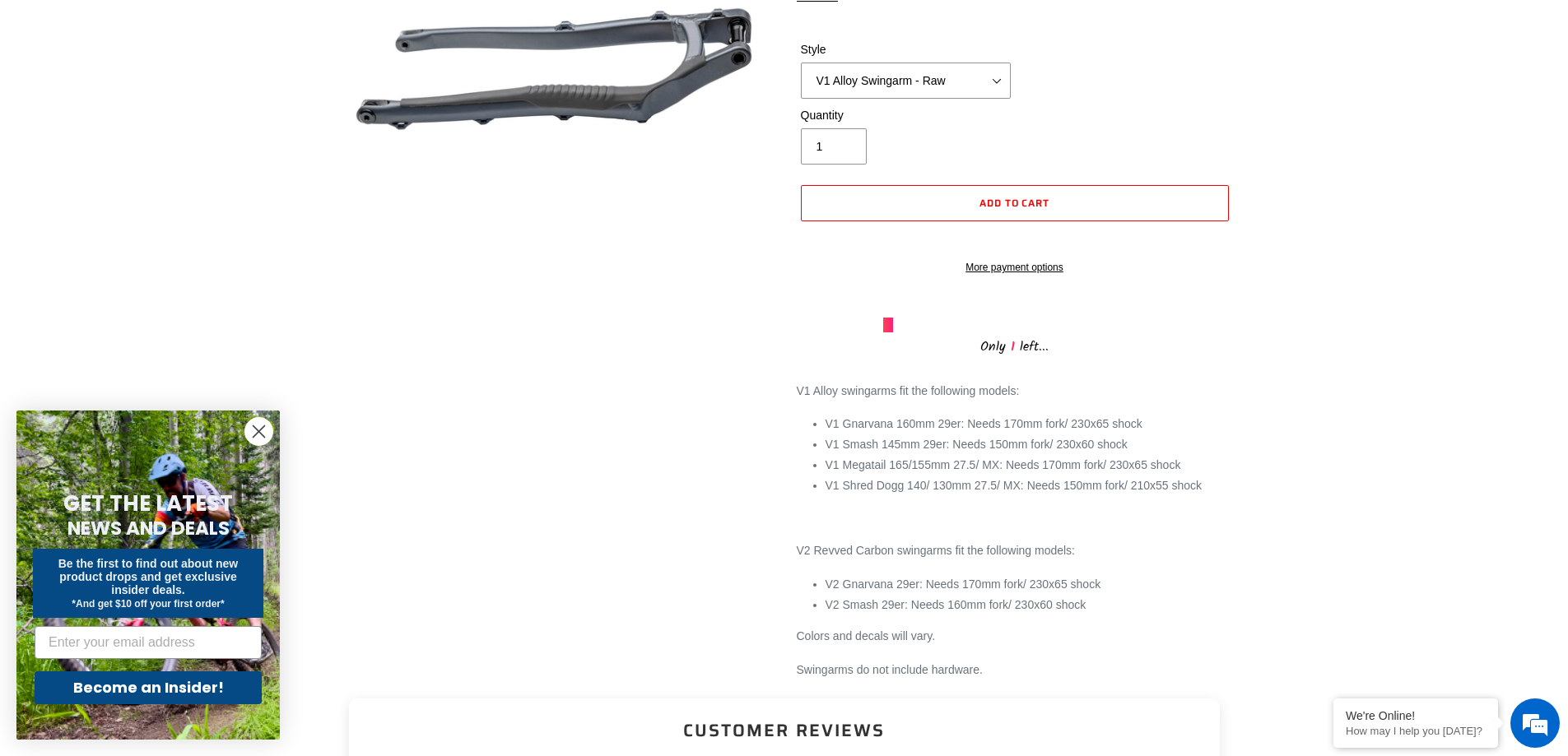
scroll to position [411, 0]
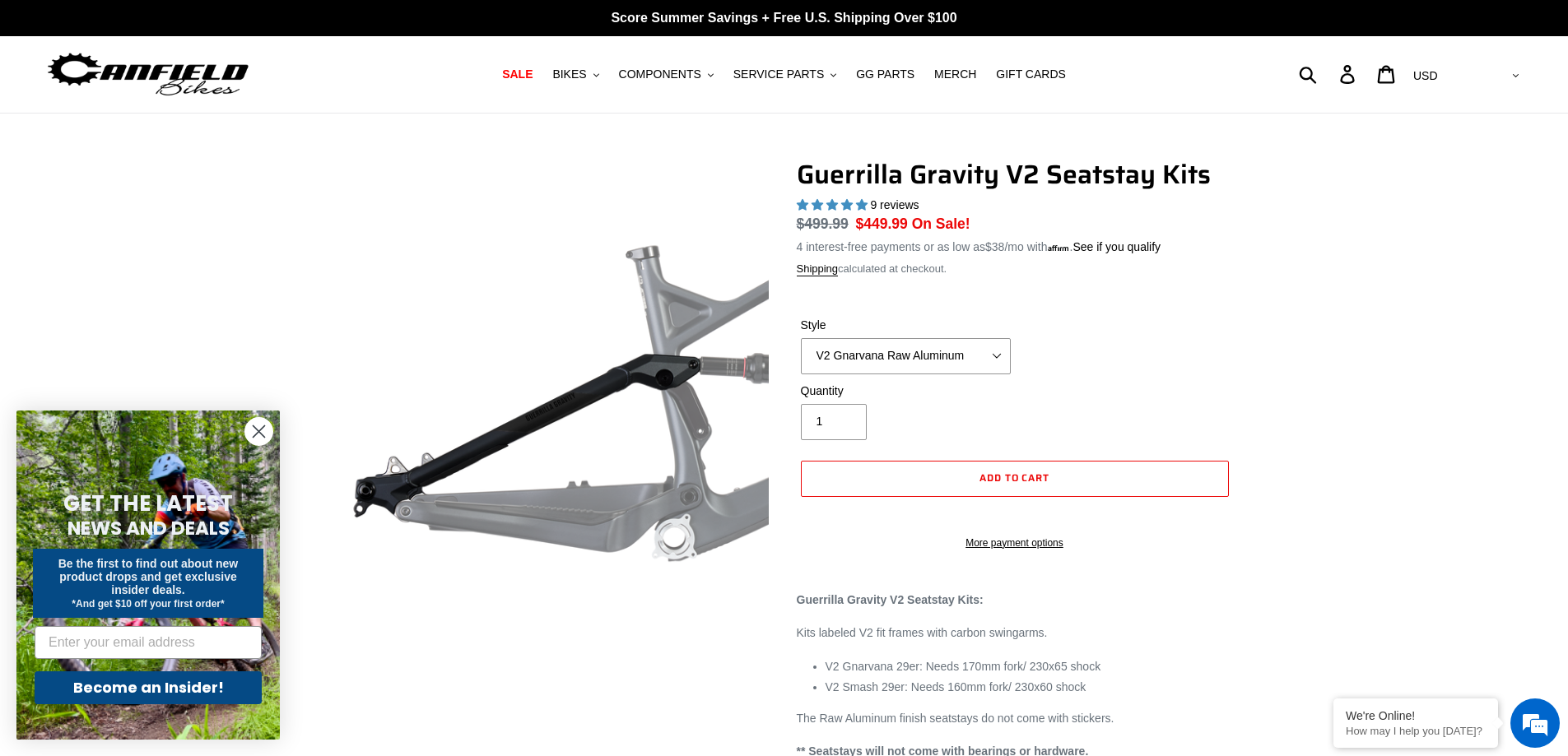
select select "highest-rating"
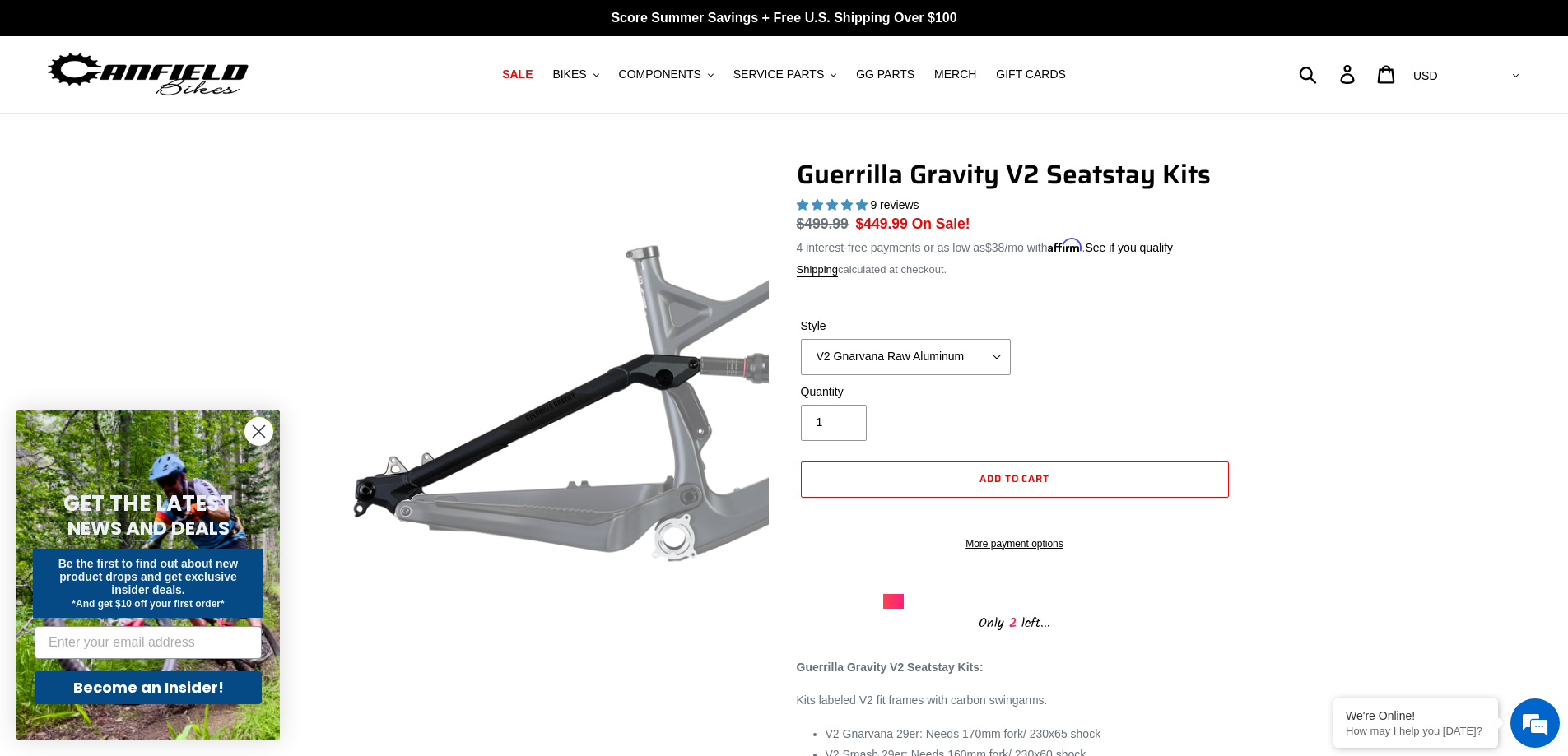
scroll to position [164, 0]
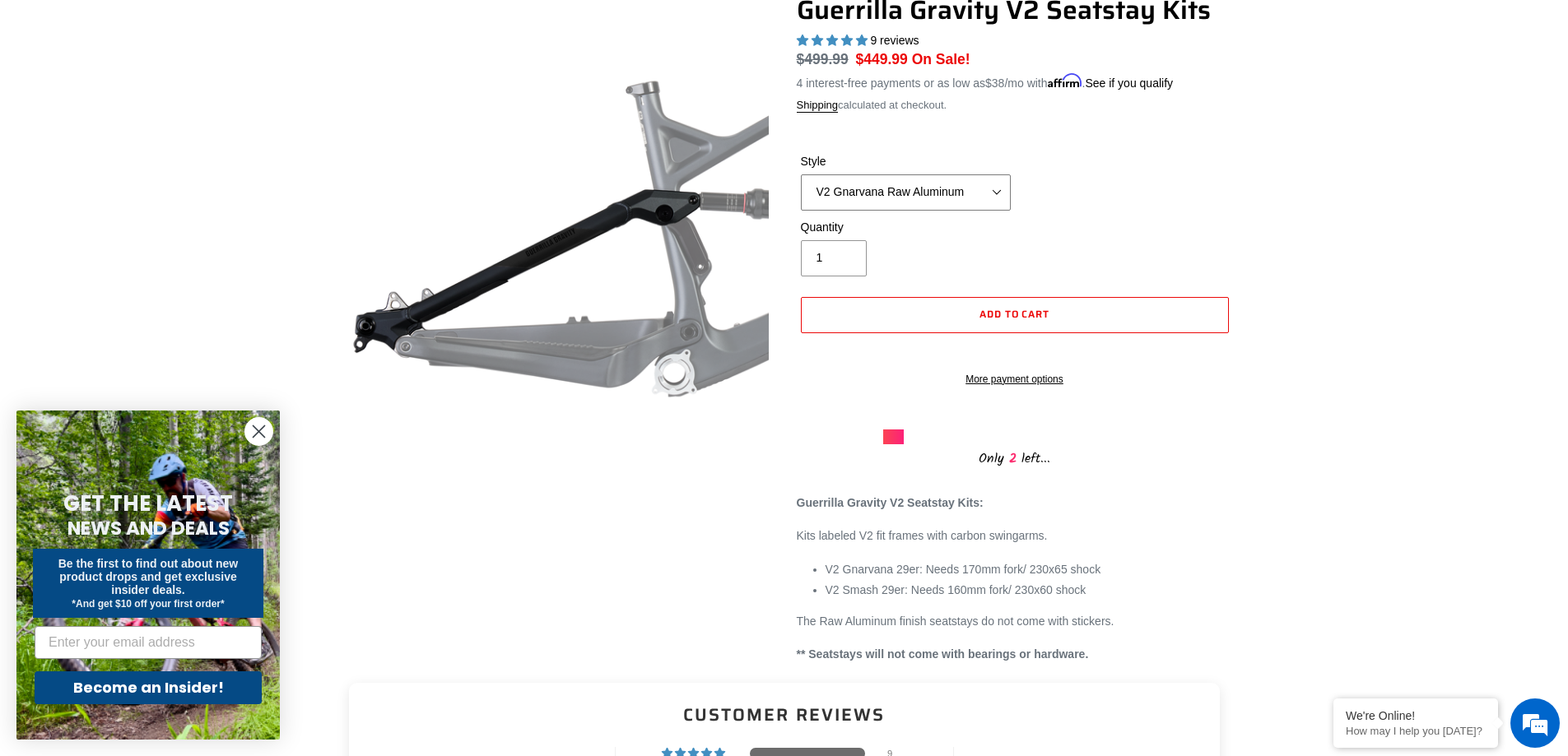
click at [993, 185] on select "V2 Gnarvana Raw Aluminum" at bounding box center [906, 192] width 210 height 36
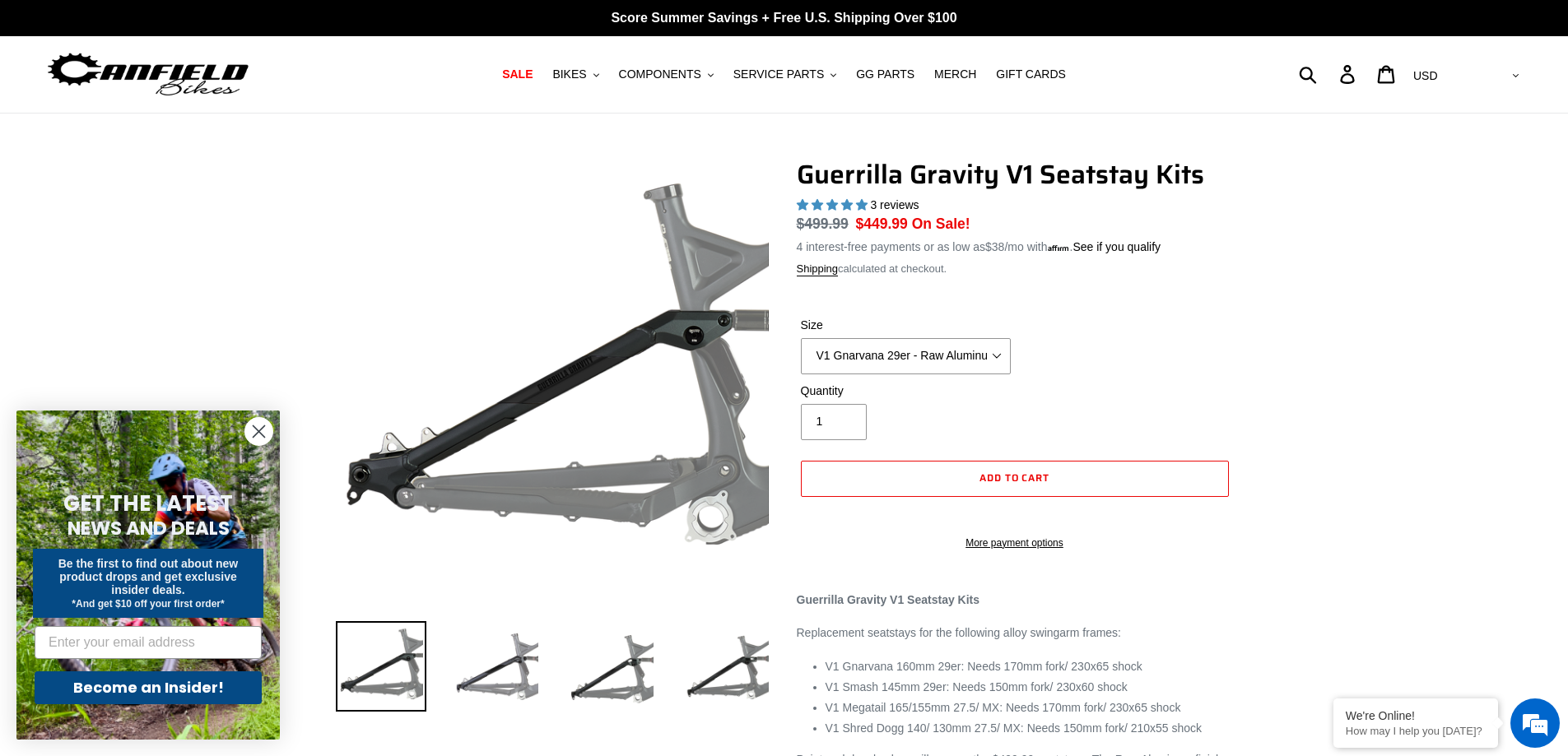
select select "highest-rating"
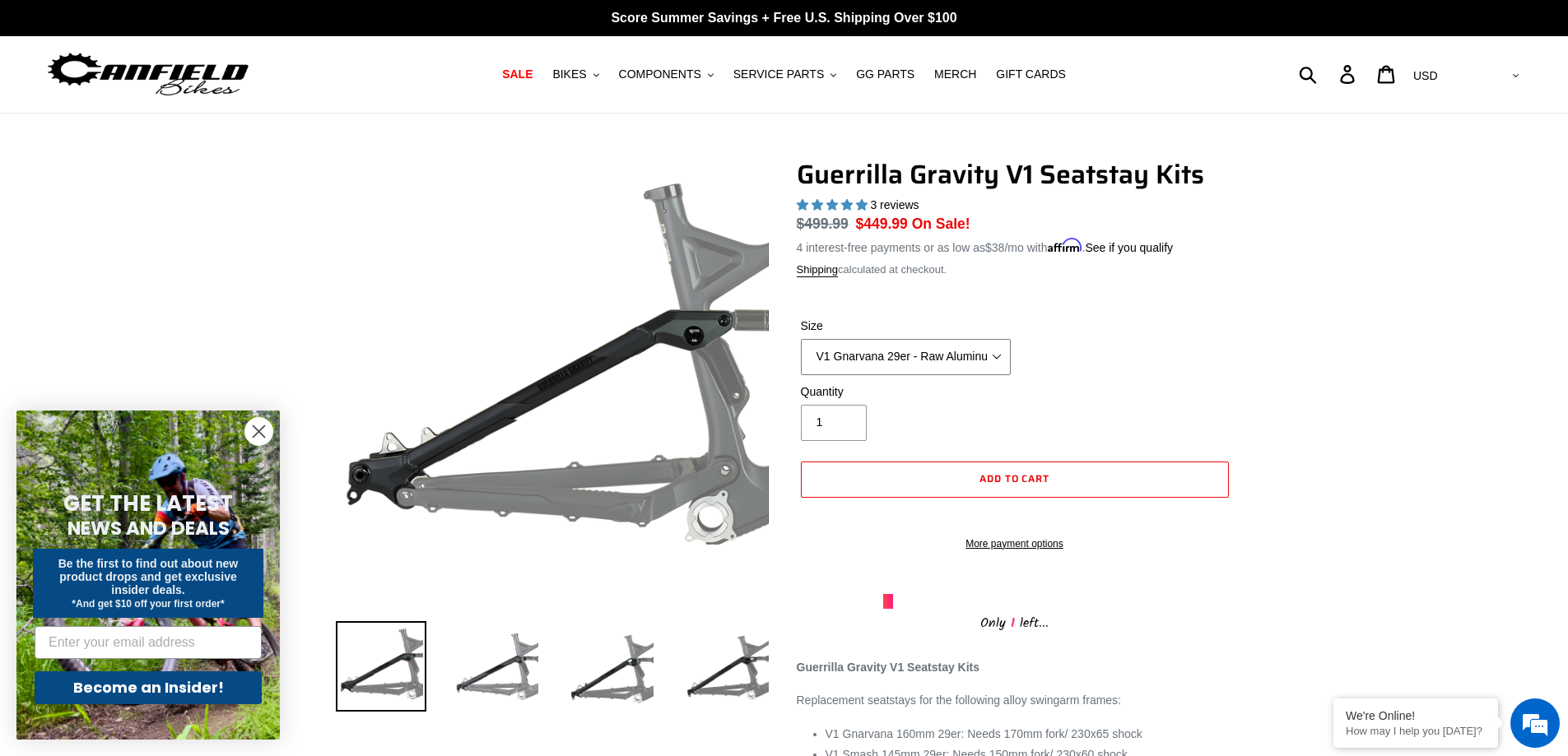
click at [984, 359] on select "V1 Gnarvana 29er - Raw Aluminum" at bounding box center [906, 356] width 210 height 36
click at [996, 355] on select "V1 Gnarvana 29er - Raw Aluminum" at bounding box center [906, 356] width 210 height 36
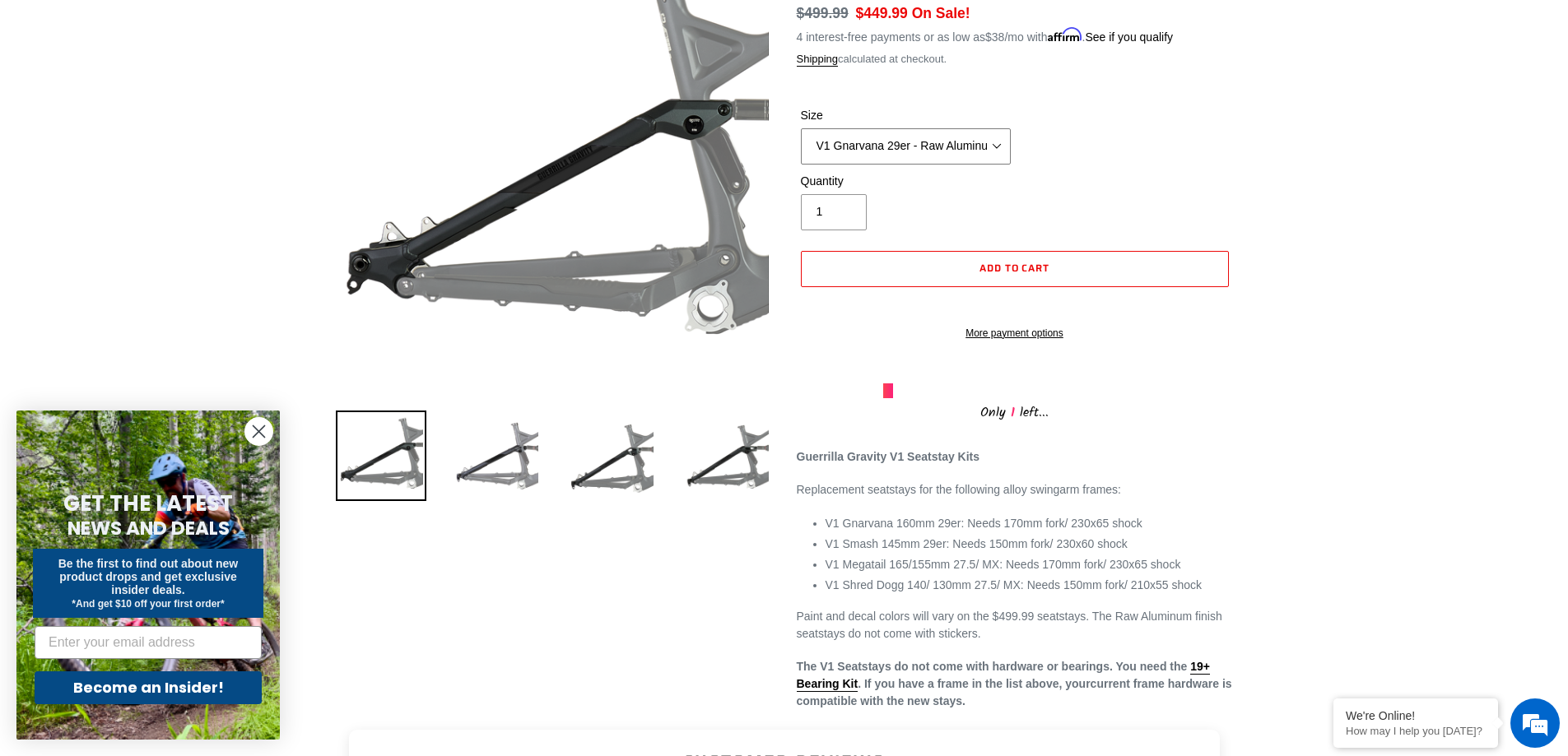
scroll to position [247, 0]
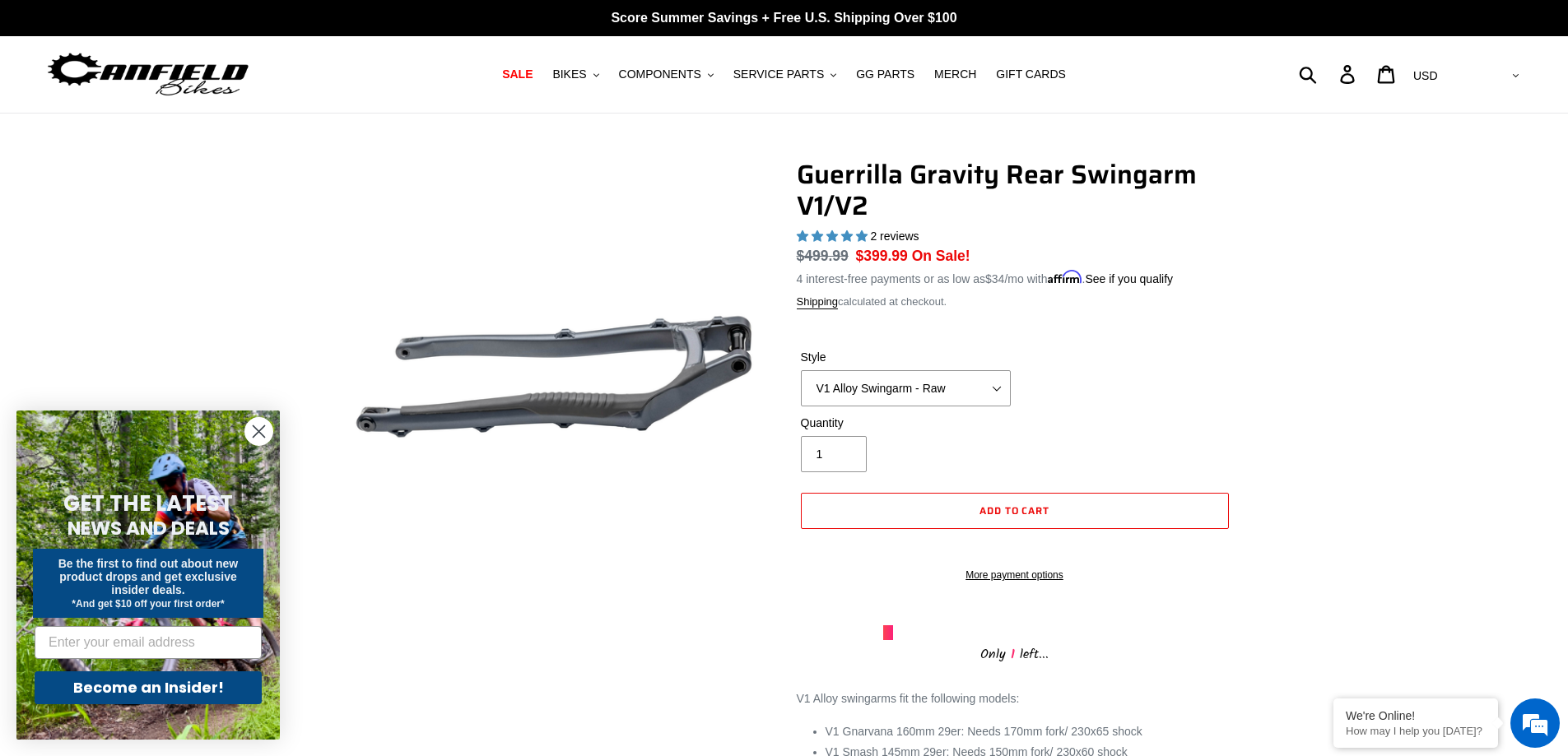
select select "highest-rating"
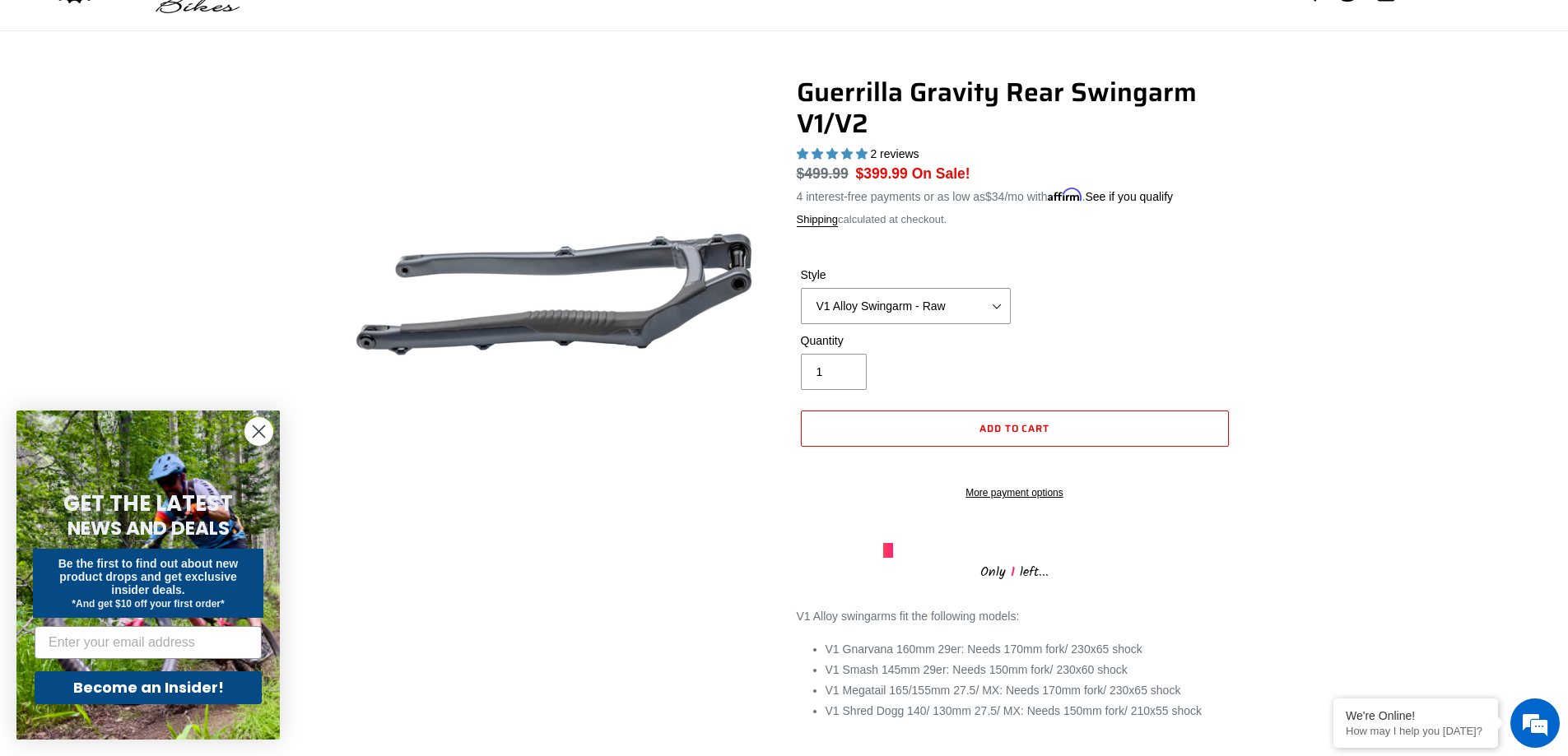
scroll to position [164, 0]
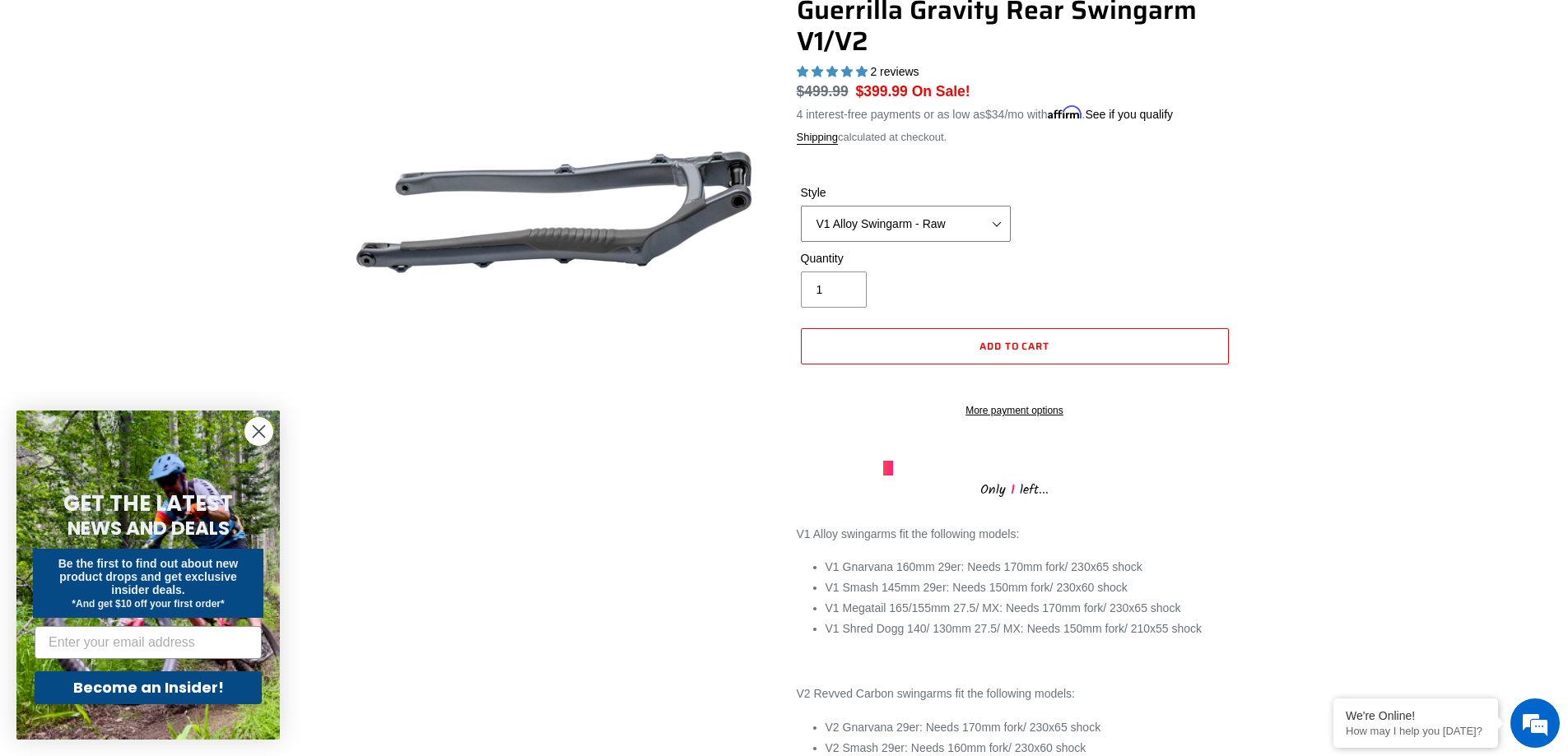
click at [972, 223] on select "V1 Alloy Swingarm - Raw V1 Alloy Swingarm - Black V2 Revved Carbon Swingarm - G…" at bounding box center [906, 223] width 210 height 36
click at [801, 205] on select "V1 Alloy Swingarm - Raw V1 Alloy Swingarm - Black V2 Revved Carbon Swingarm - G…" at bounding box center [906, 223] width 210 height 36
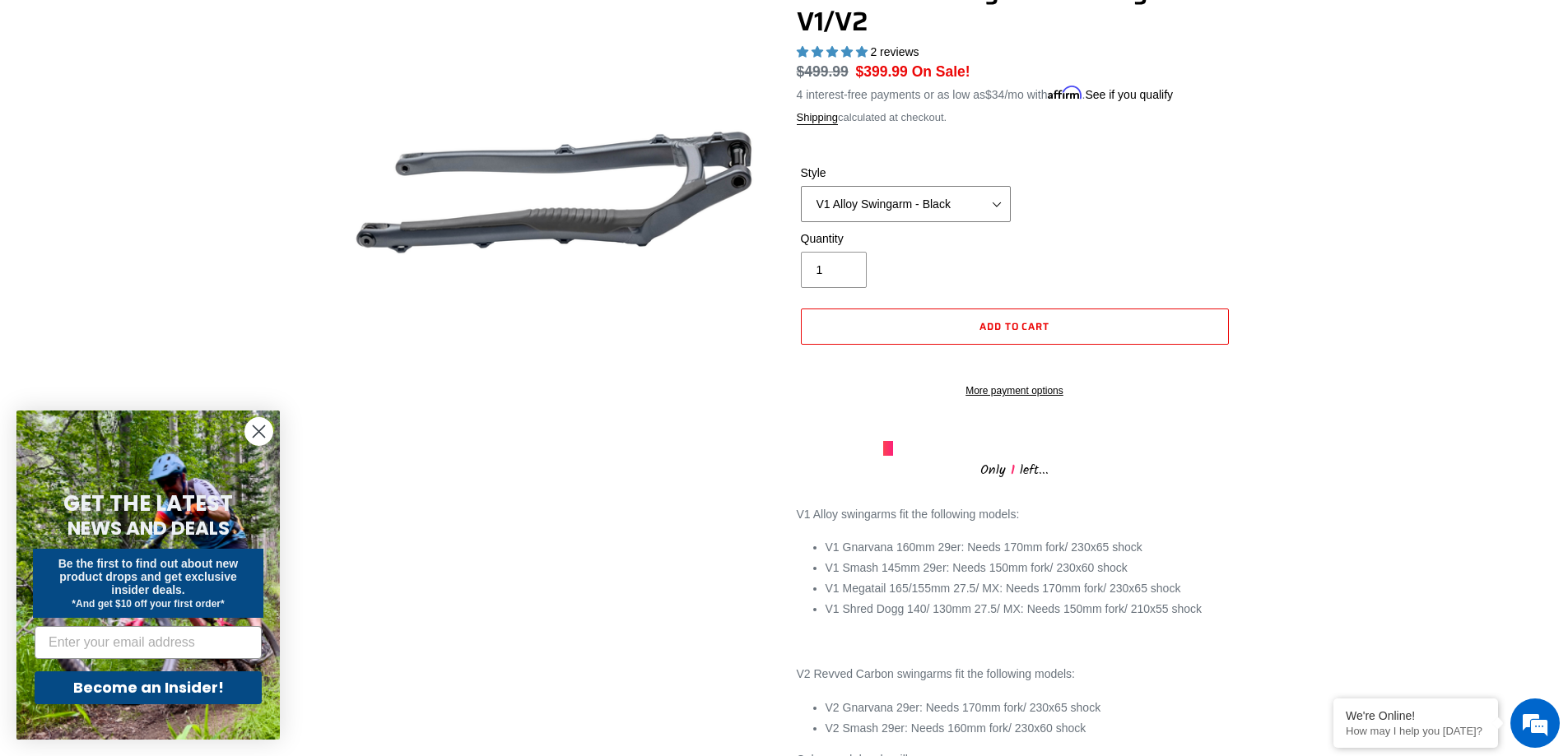
scroll to position [247, 0]
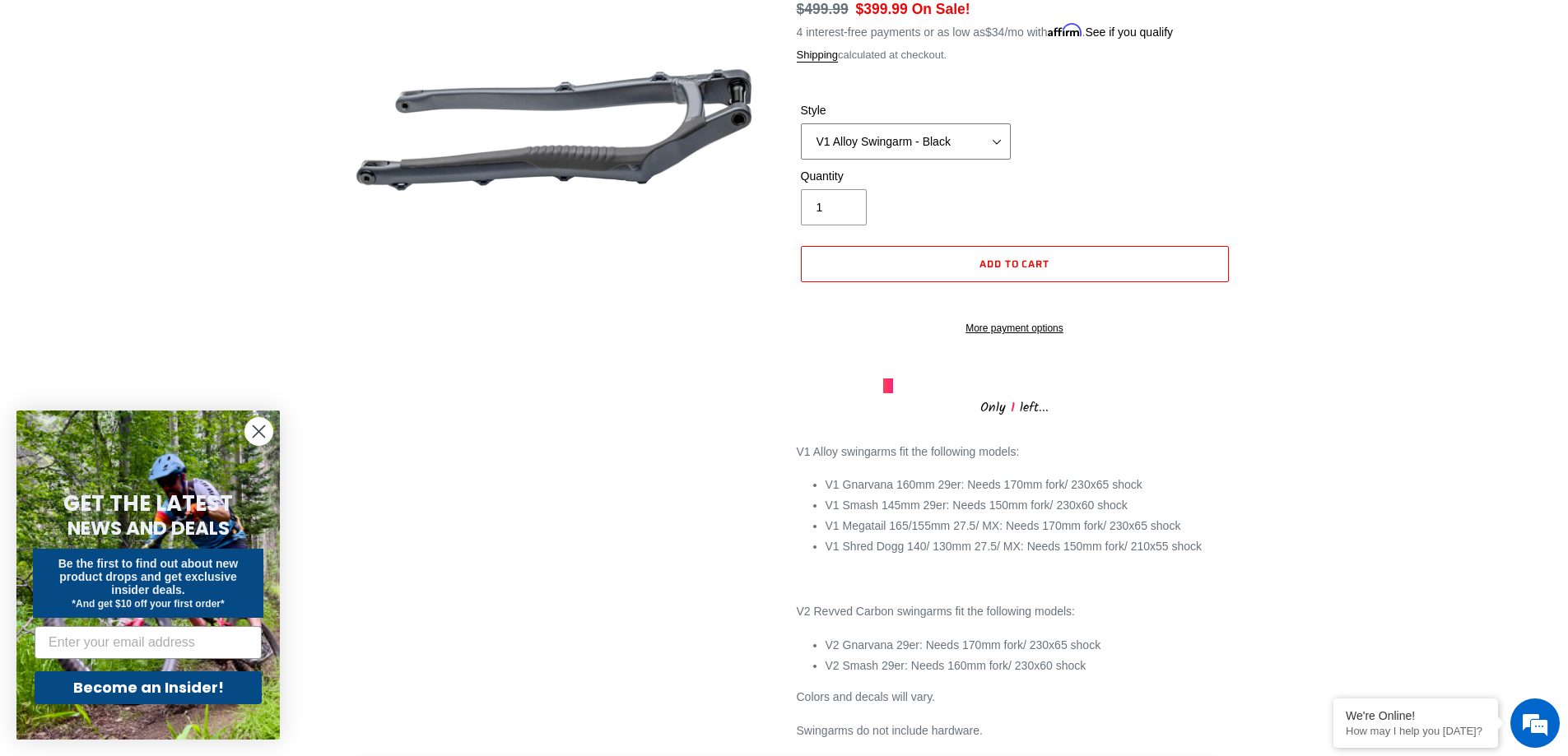
drag, startPoint x: 941, startPoint y: 136, endPoint x: 948, endPoint y: 155, distance: 20.2
click at [941, 136] on select "V1 Alloy Swingarm - Raw V1 Alloy Swingarm - Black V2 Revved Carbon Swingarm - G…" at bounding box center [906, 141] width 210 height 36
click at [801, 123] on select "V1 Alloy Swingarm - Raw V1 Alloy Swingarm - Black V2 Revved Carbon Swingarm - G…" at bounding box center [906, 141] width 210 height 36
click at [977, 146] on select "V1 Alloy Swingarm - Raw V1 Alloy Swingarm - Black V2 Revved Carbon Swingarm - G…" at bounding box center [906, 141] width 210 height 36
select select "V1 Alloy Swingarm - Black"
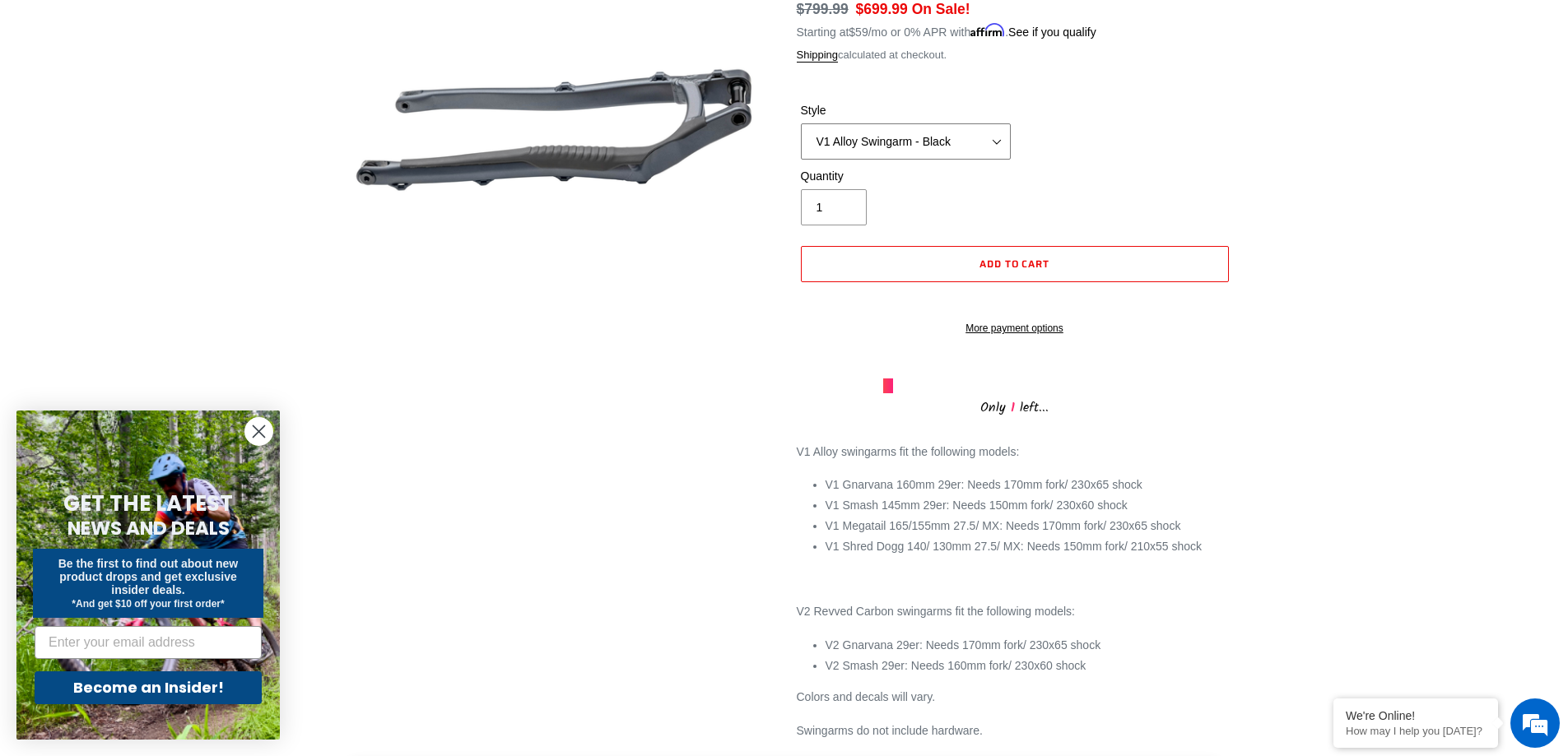
click at [801, 123] on select "V1 Alloy Swingarm - Raw V1 Alloy Swingarm - Black V2 Revved Carbon Swingarm - G…" at bounding box center [906, 141] width 210 height 36
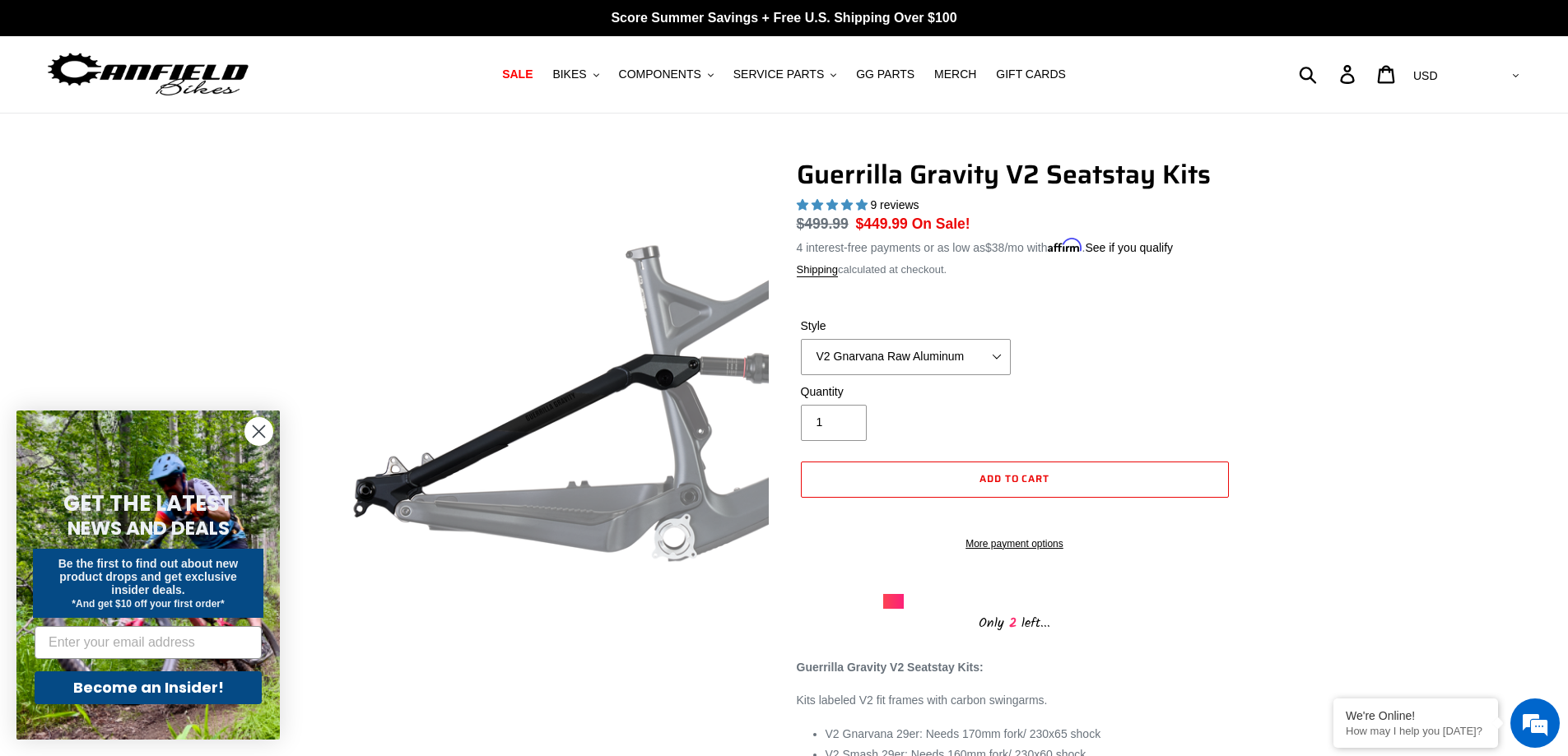
select select "highest-rating"
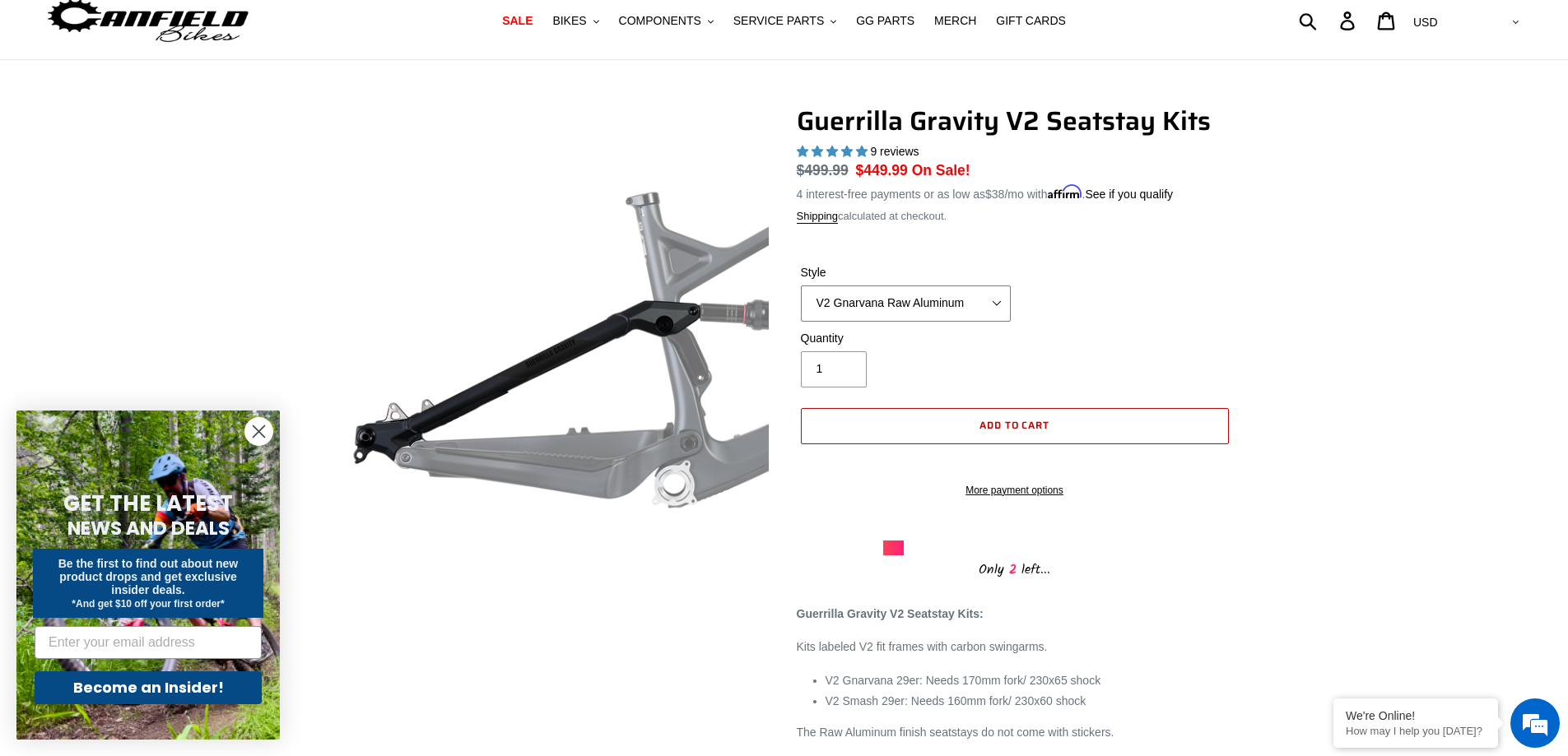
scroll to position [164, 0]
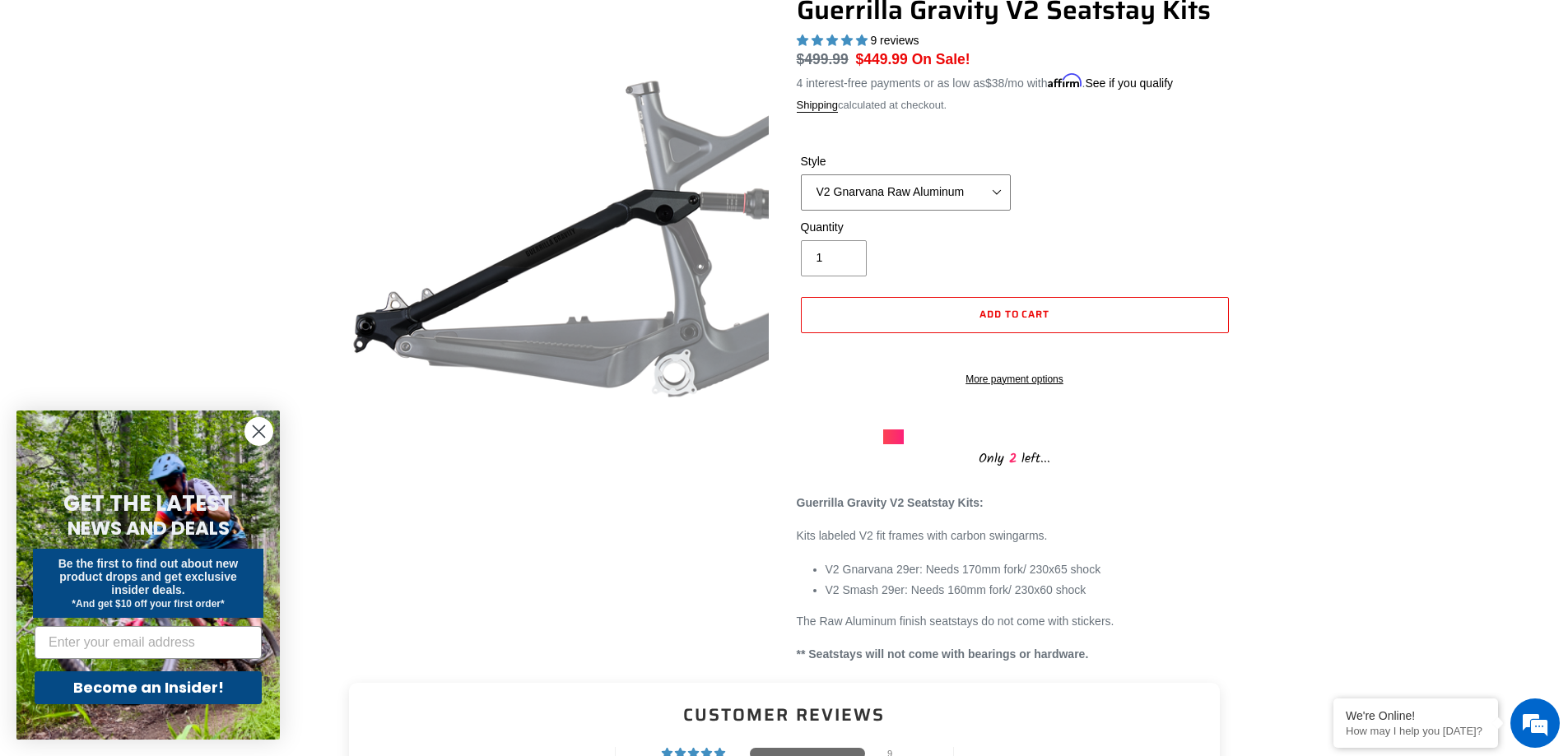
click at [996, 193] on select "V2 Gnarvana Raw Aluminum" at bounding box center [906, 192] width 210 height 36
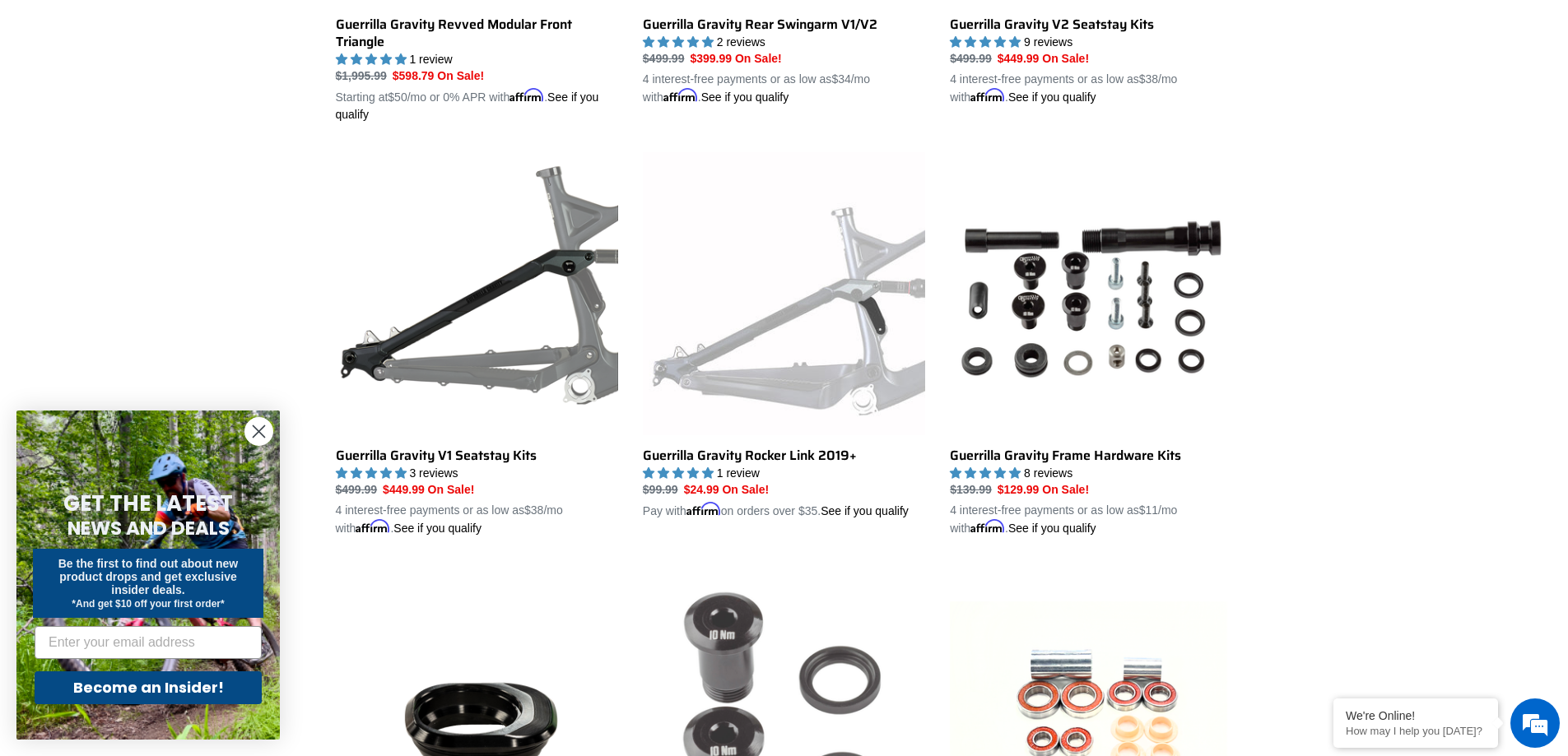
scroll to position [740, 0]
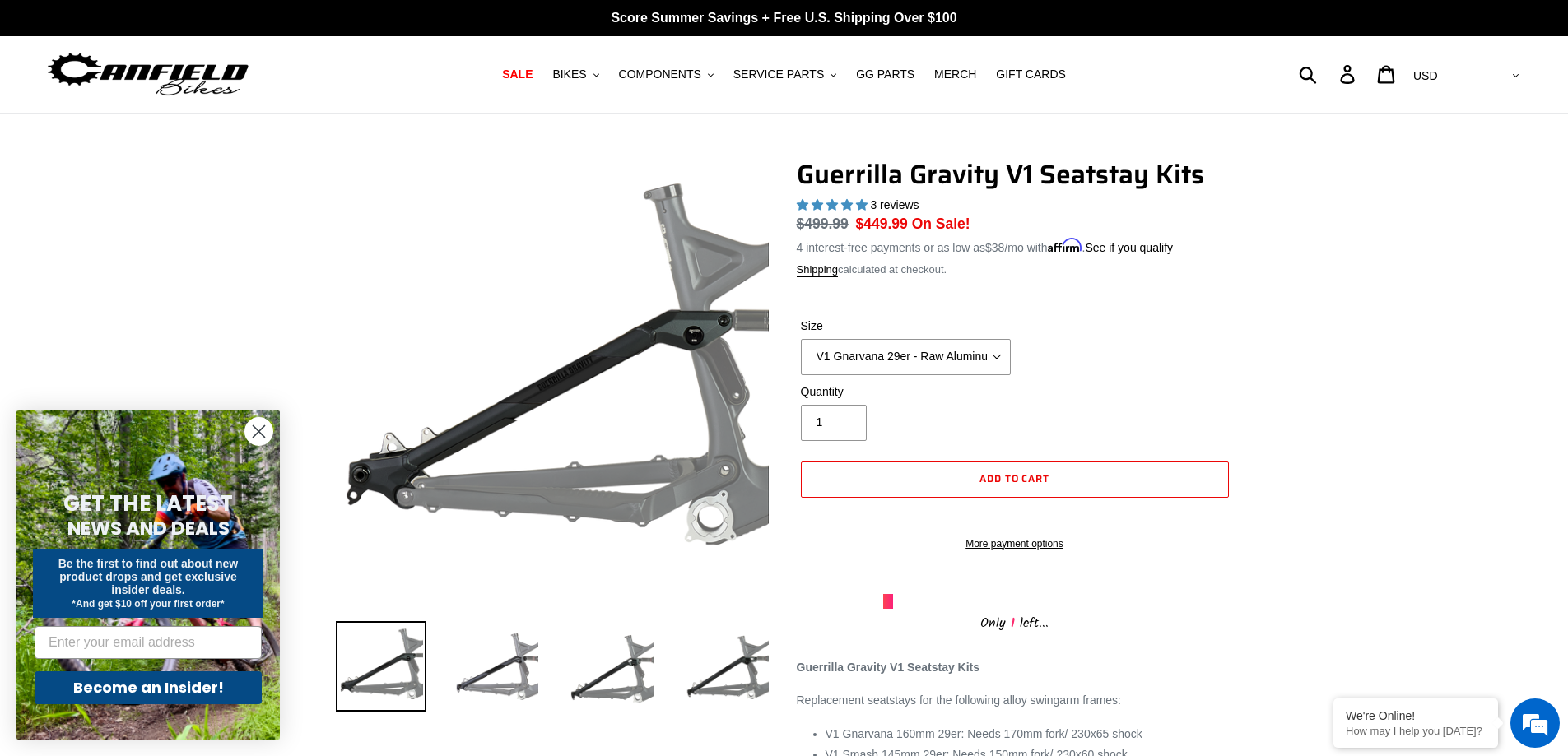
select select "highest-rating"
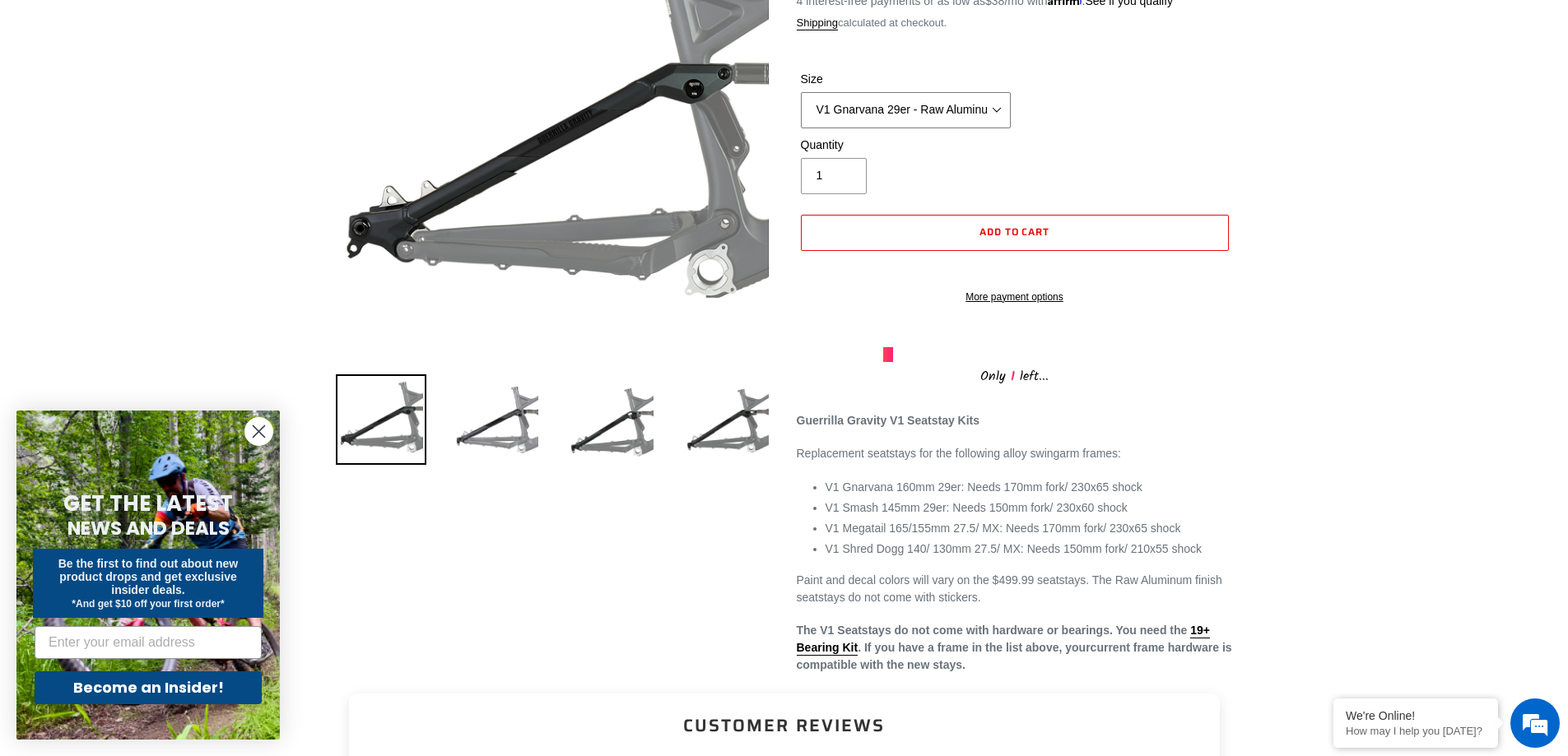
click at [940, 103] on select "V1 Gnarvana 29er - Raw Aluminum" at bounding box center [906, 110] width 210 height 36
click at [945, 102] on select "V1 Gnarvana 29er - Raw Aluminum" at bounding box center [906, 110] width 210 height 36
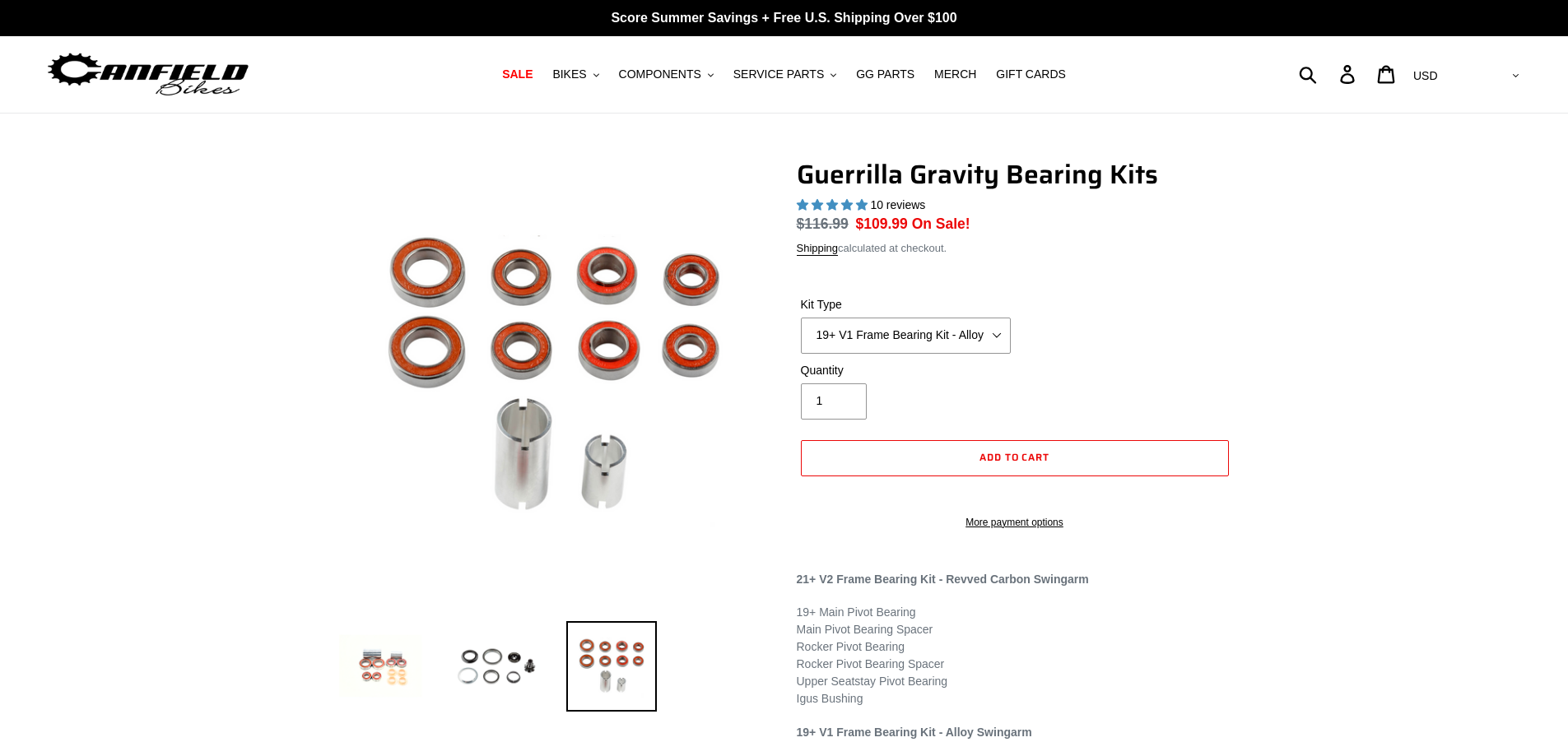
select select "highest-rating"
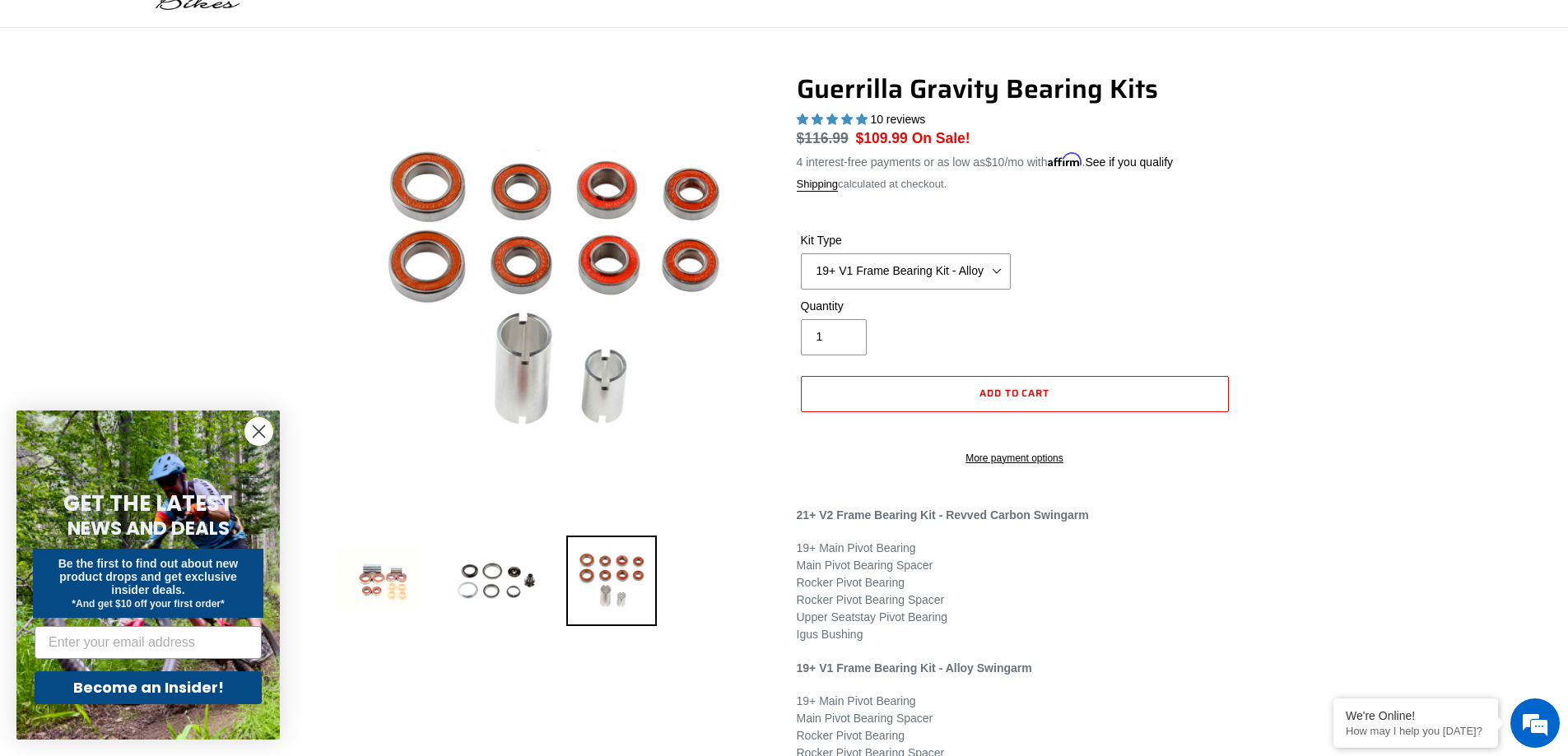
scroll to position [83, 0]
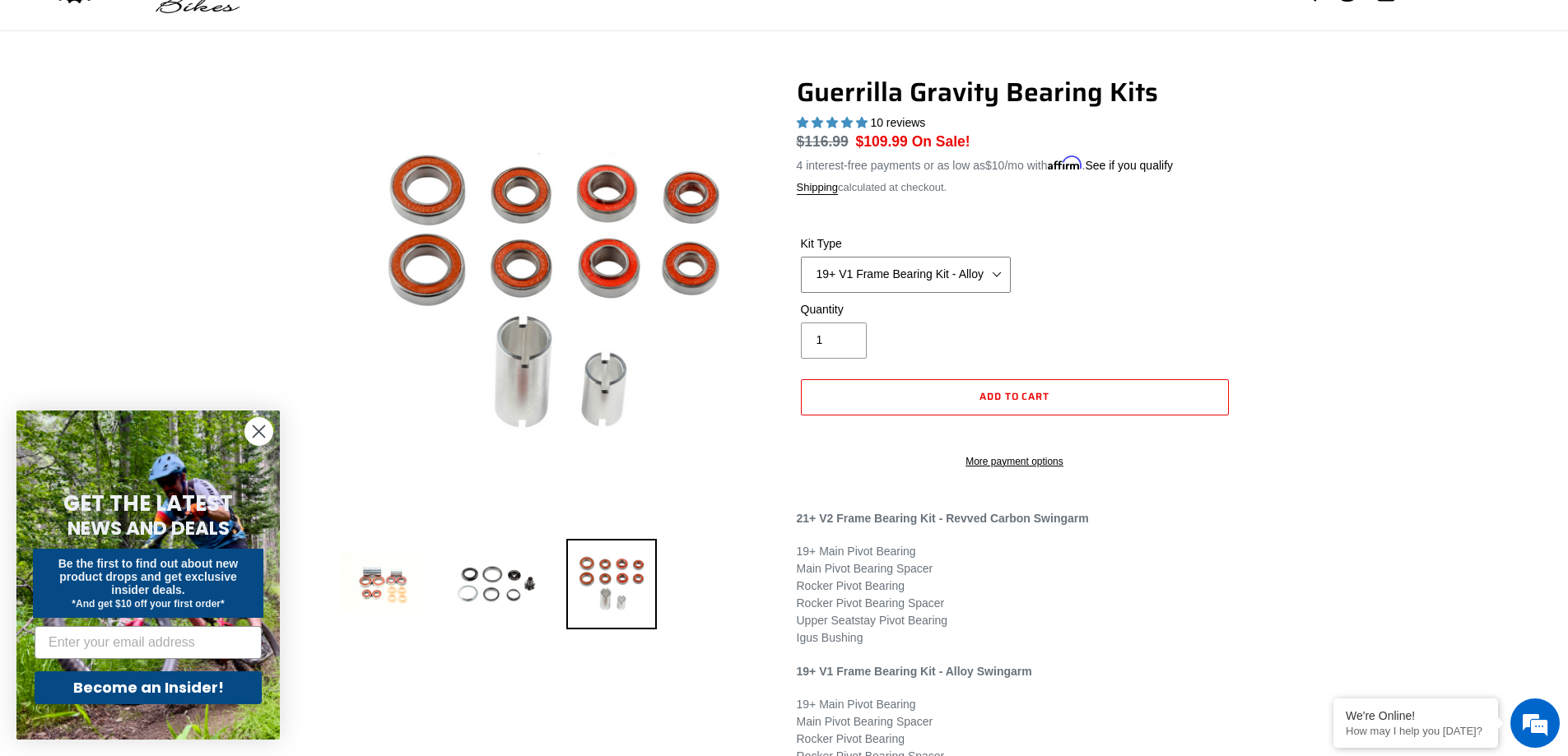
click at [929, 279] on select "21+ V2 Frame Bearing Kit - Revved Carbon Swingarm - (ETA [DATE]) 19+ V1 Frame B…" at bounding box center [906, 275] width 210 height 36
click at [995, 278] on select "21+ V2 Frame Bearing Kit - Revved Carbon Swingarm - (ETA [DATE]) 19+ V1 Frame B…" at bounding box center [906, 275] width 210 height 36
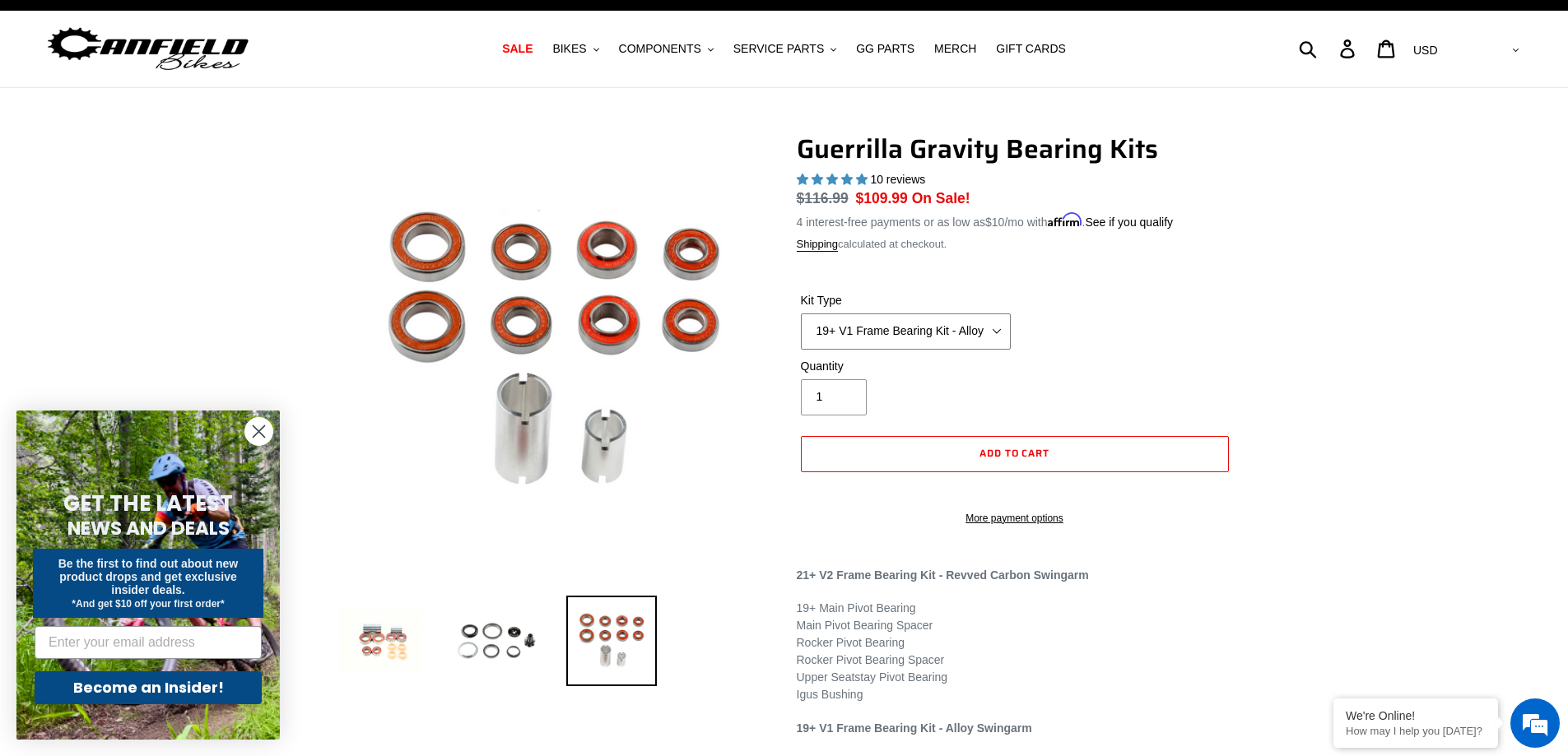
scroll to position [0, 0]
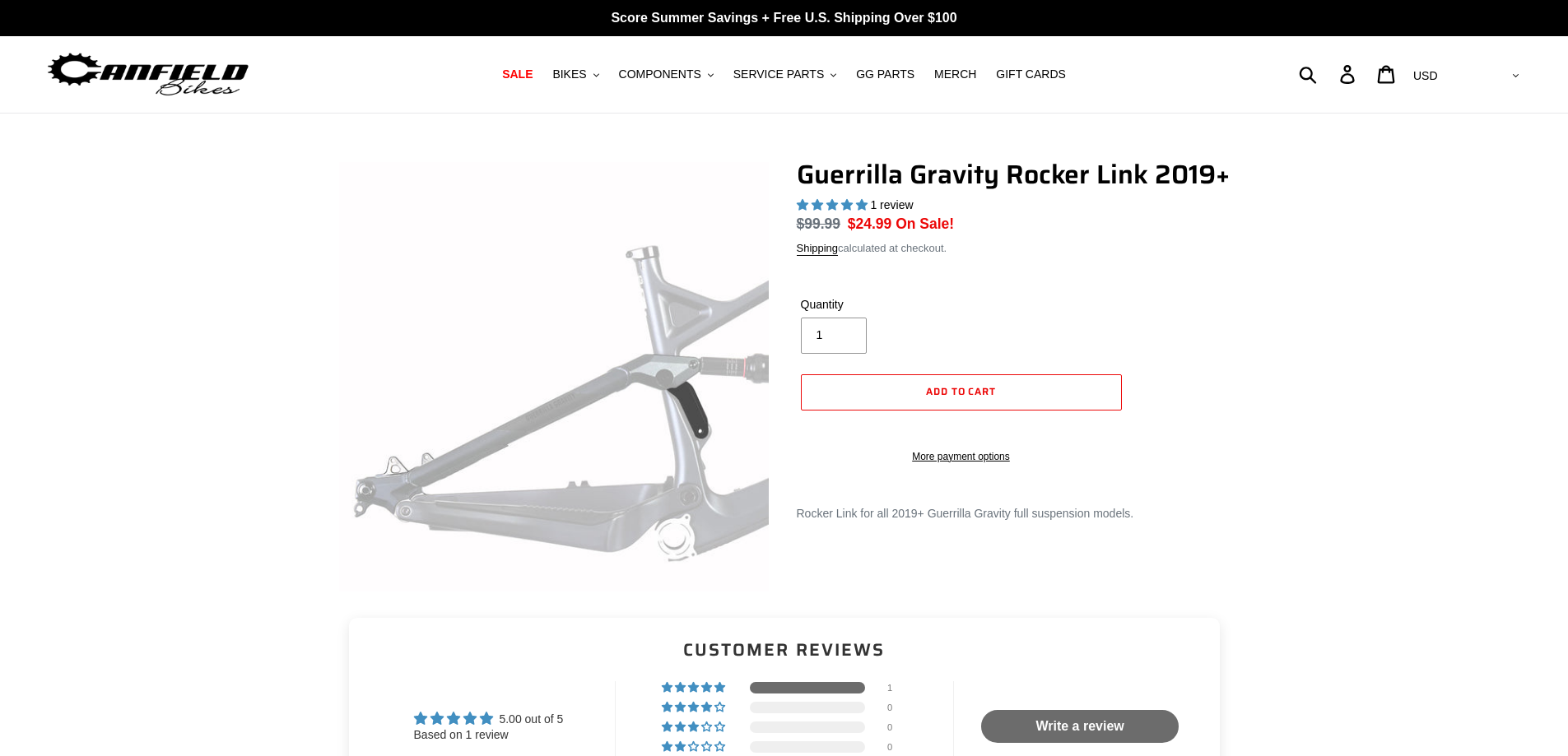
select select "highest-rating"
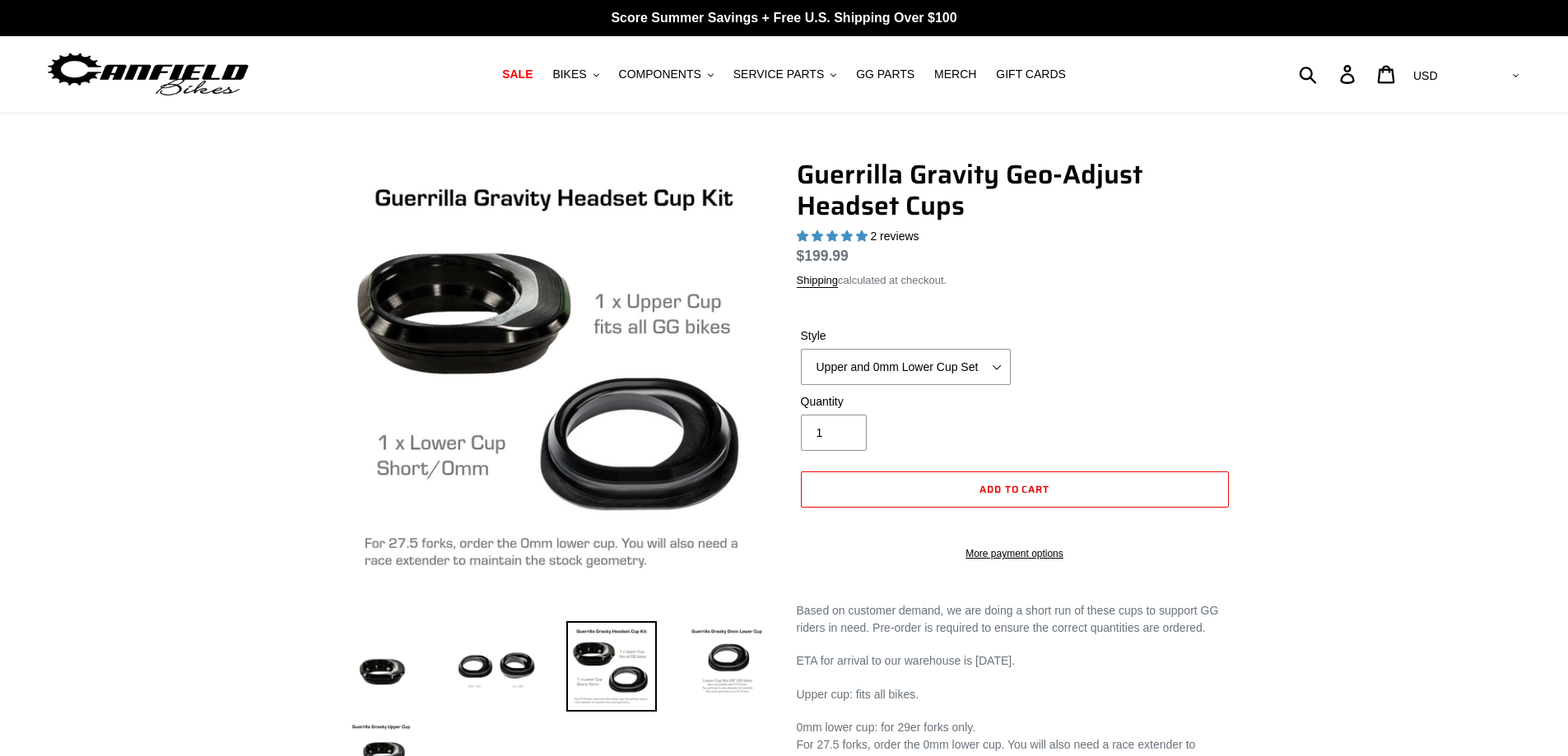
select select "highest-rating"
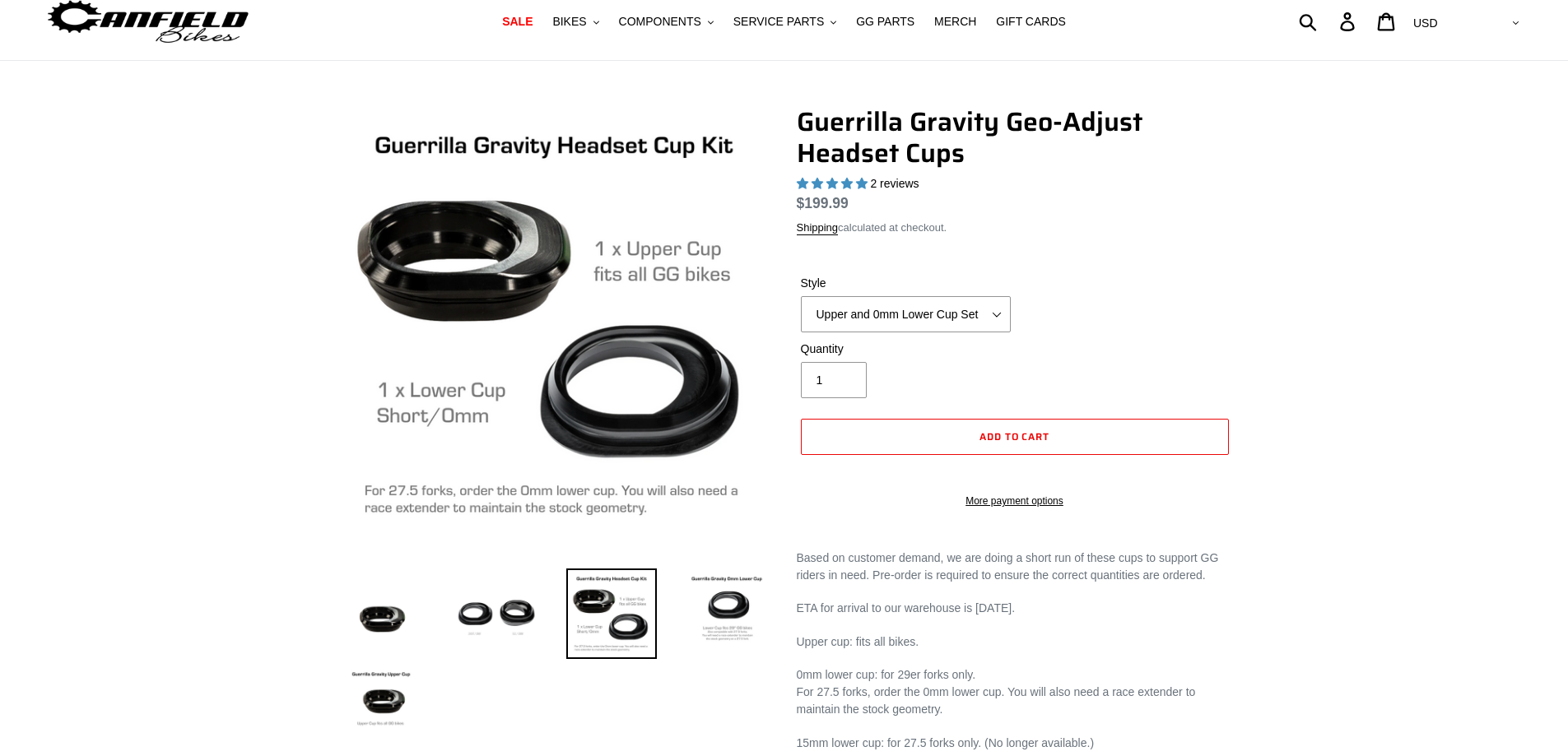
scroll to position [83, 0]
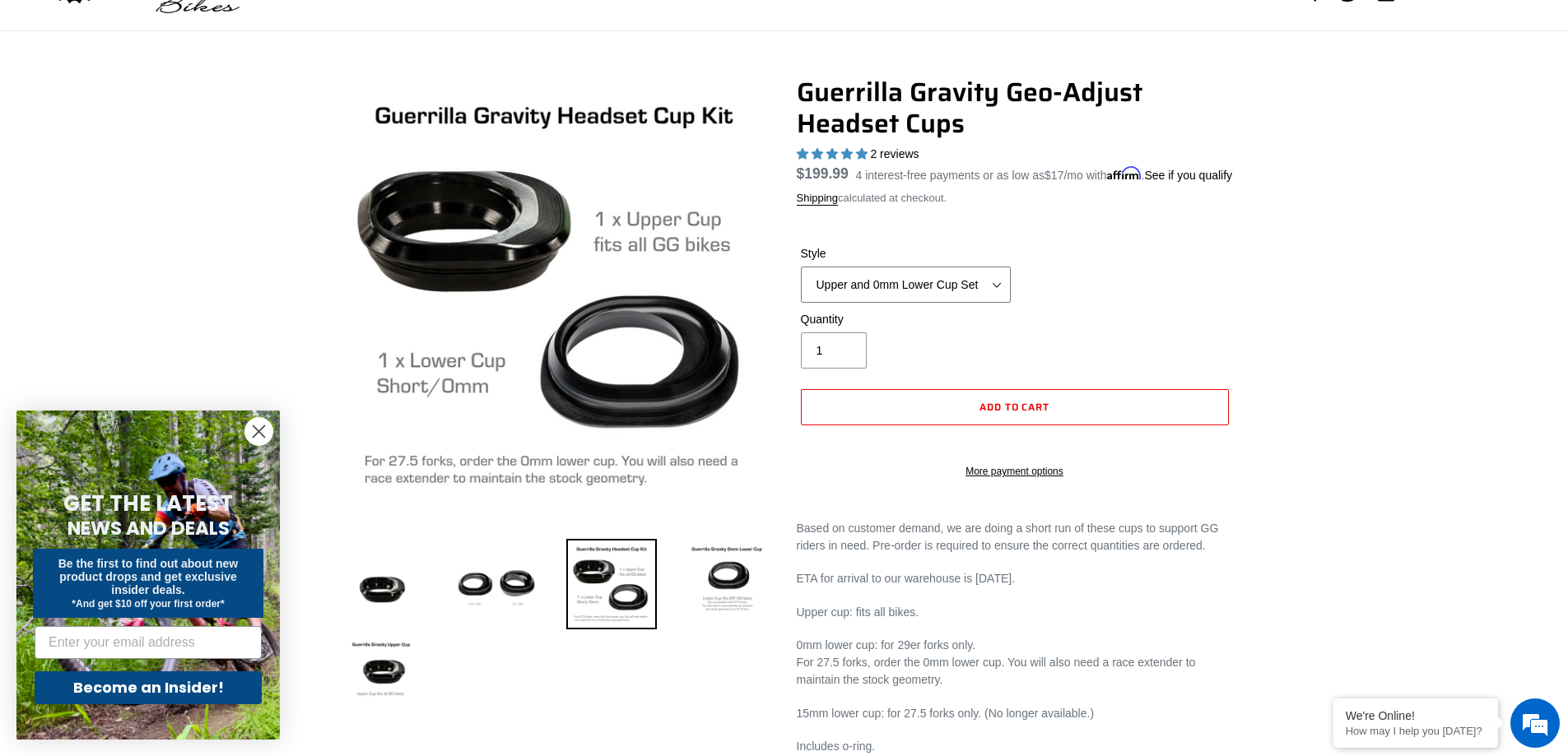
click at [963, 302] on select "Upper and 0mm Lower Cup Set Upper Cup 0mm Lower Cup 15mm Lower Cup (No longer a…" at bounding box center [906, 284] width 210 height 36
click at [801, 286] on select "Upper and 0mm Lower Cup Set Upper Cup 0mm Lower Cup 15mm Lower Cup (No longer a…" at bounding box center [906, 284] width 210 height 36
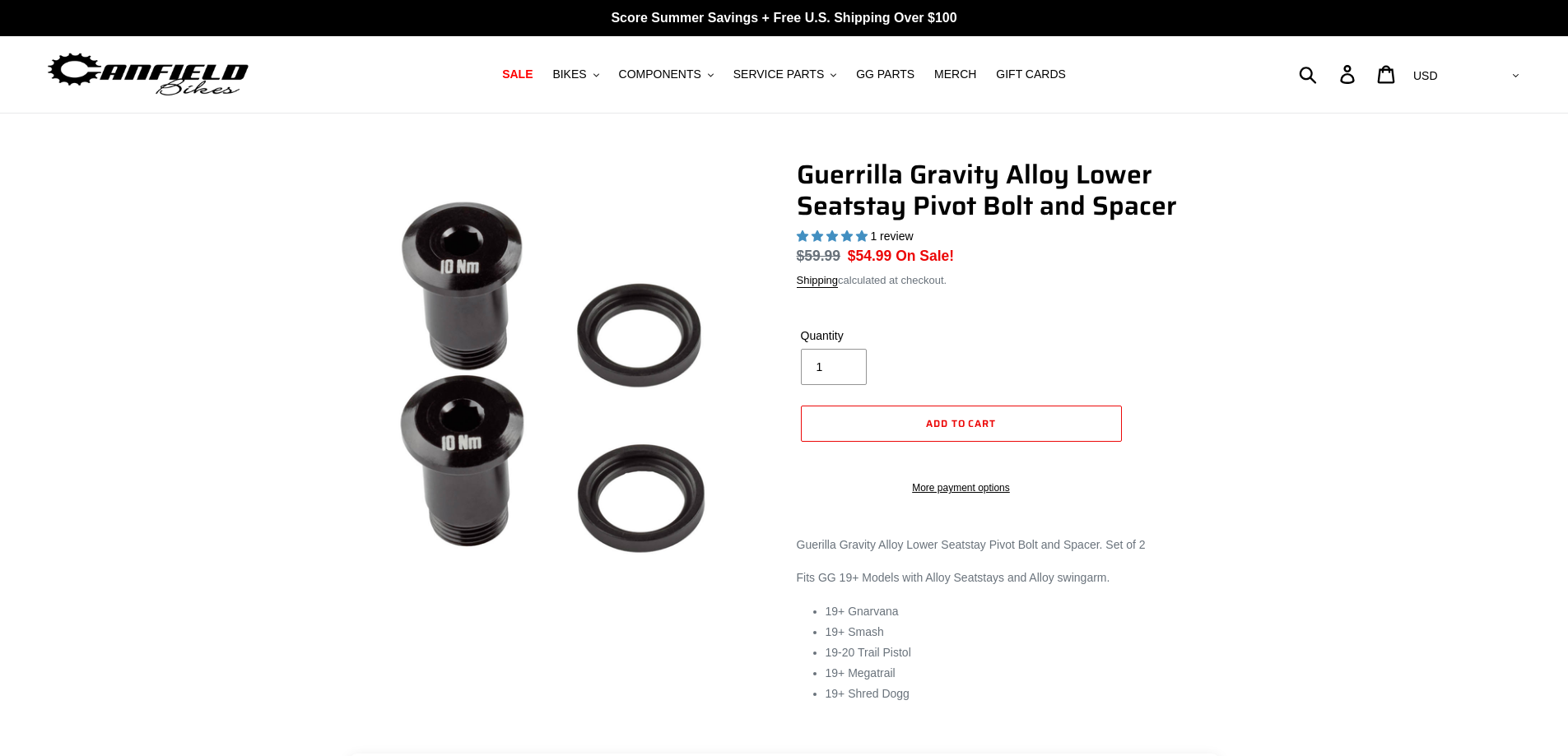
select select "highest-rating"
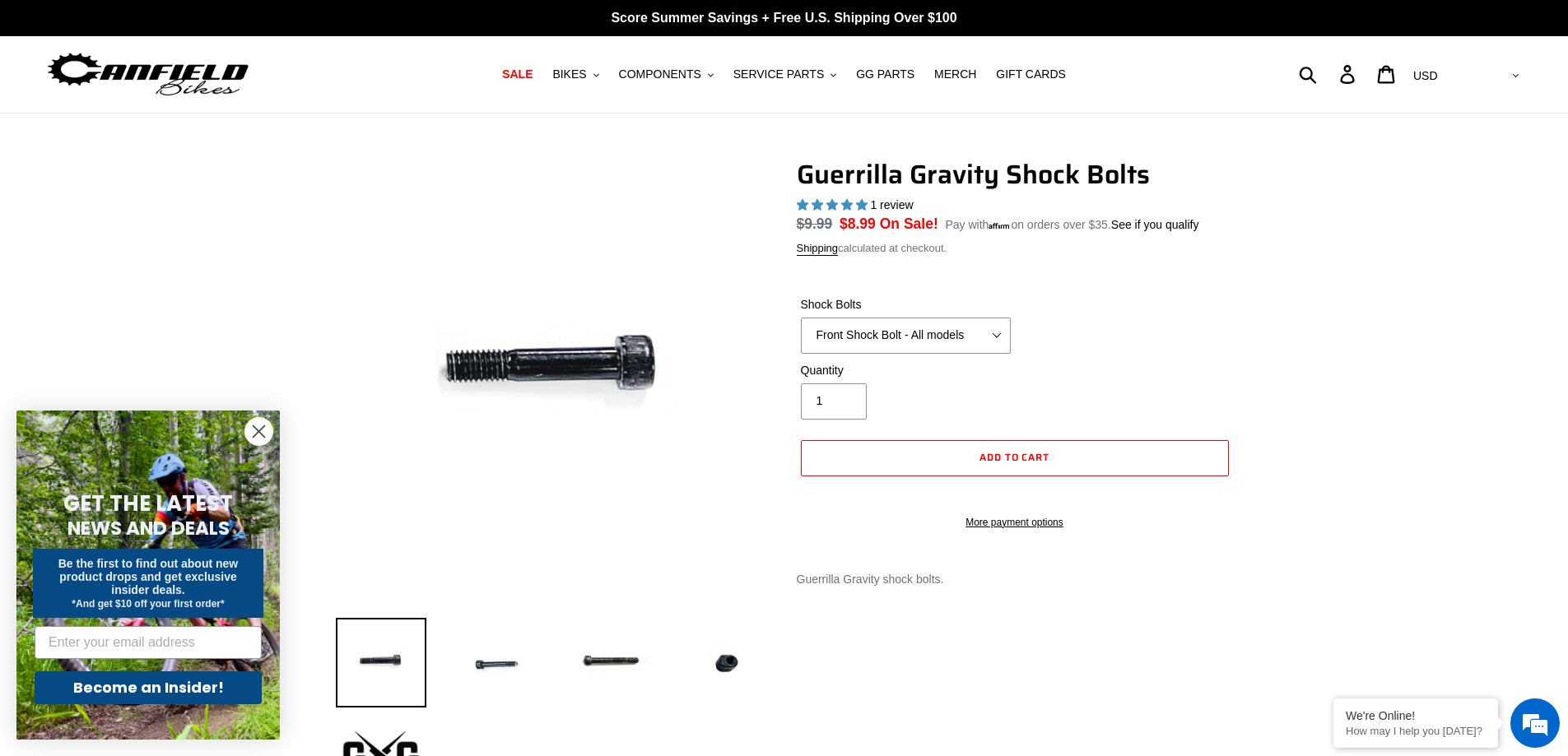
select select "highest-rating"
click at [976, 325] on select "Front Shock Bolt - All models Rear Shock Bolt - Alloy Seatstay Rear Shock Bolt …" at bounding box center [906, 335] width 210 height 36
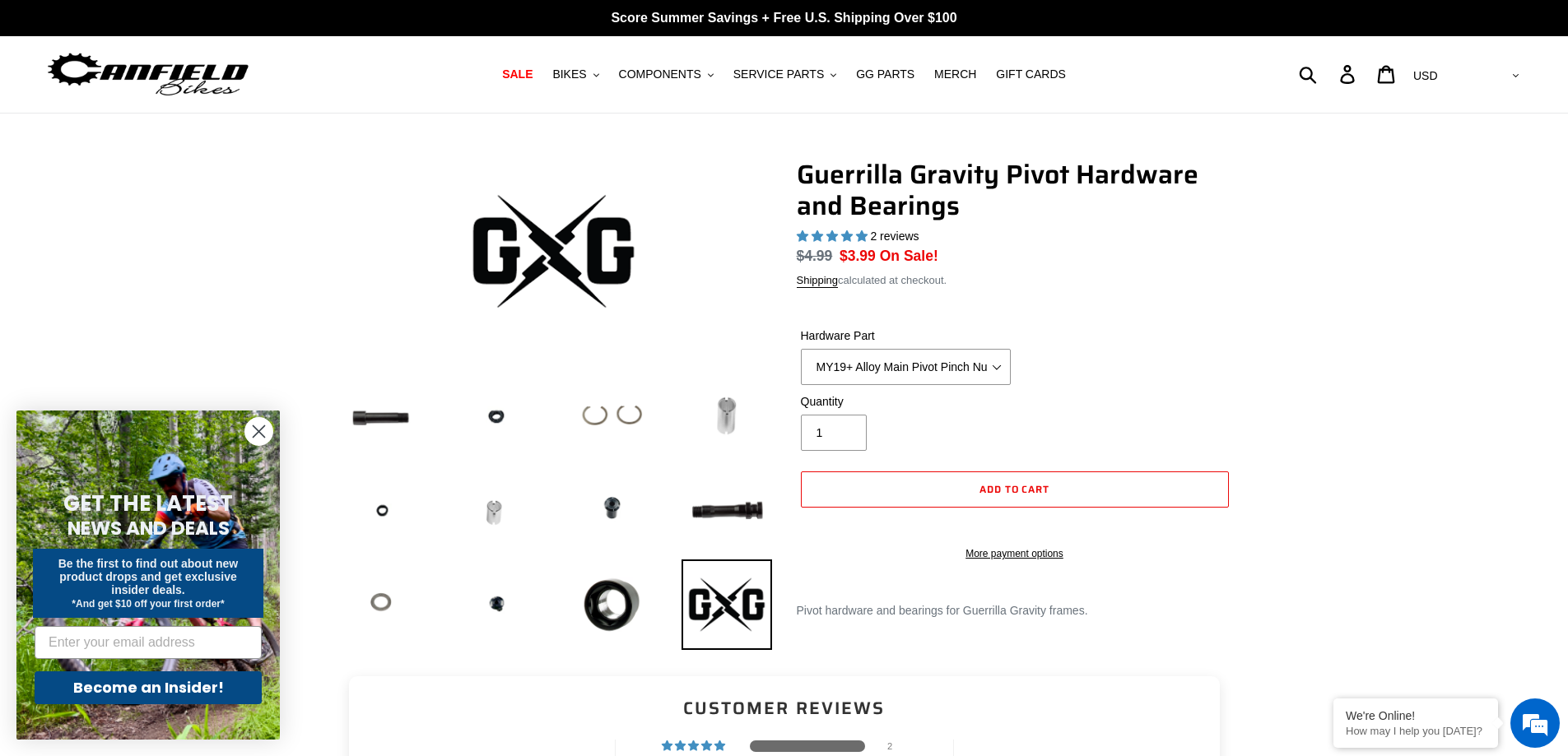
select select "highest-rating"
click at [998, 363] on select "MY19+ Alloy Main Pivot Pinch Nut MY19+ Main Pivot Bearing MY19+ Rocker Pivot Ax…" at bounding box center [906, 367] width 210 height 36
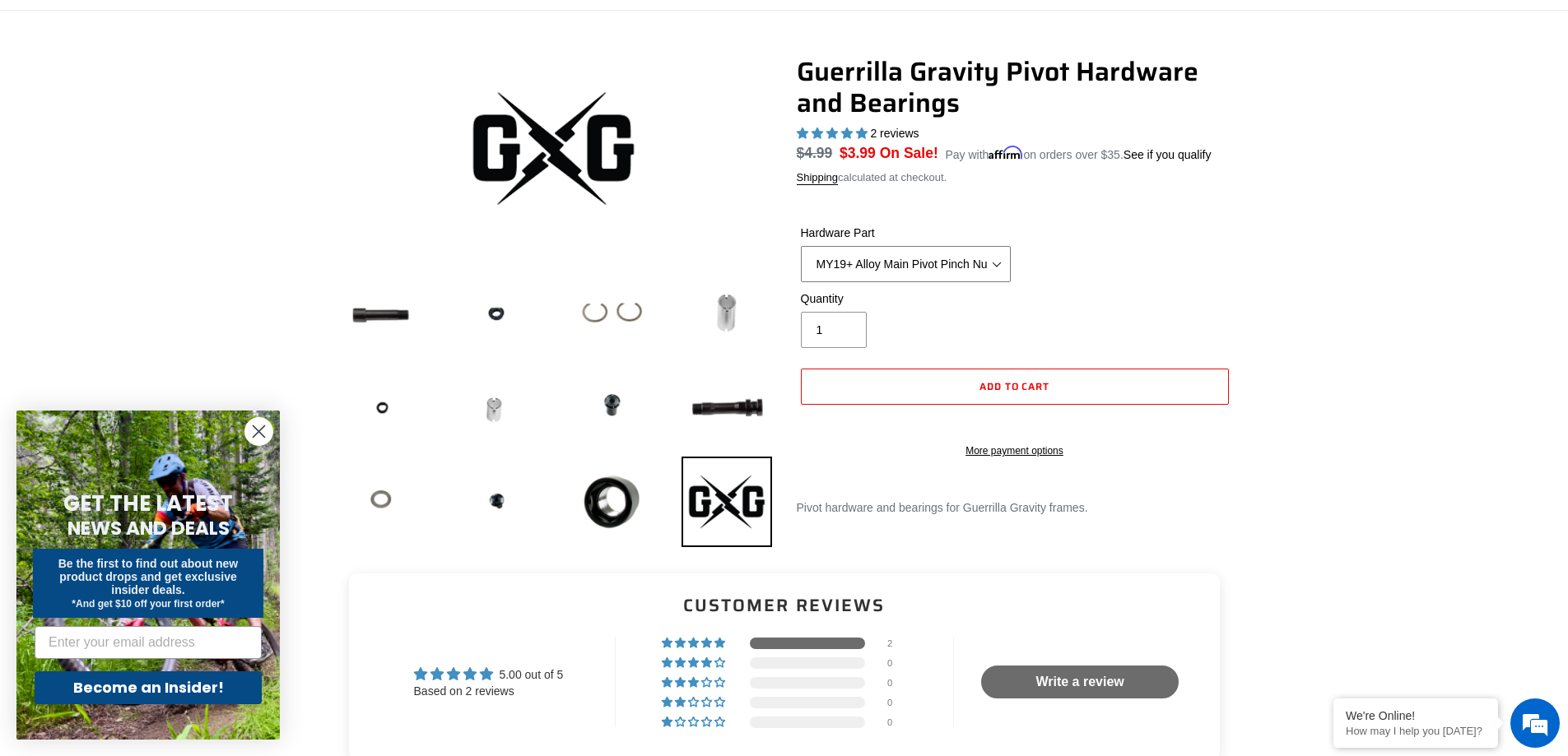
scroll to position [83, 0]
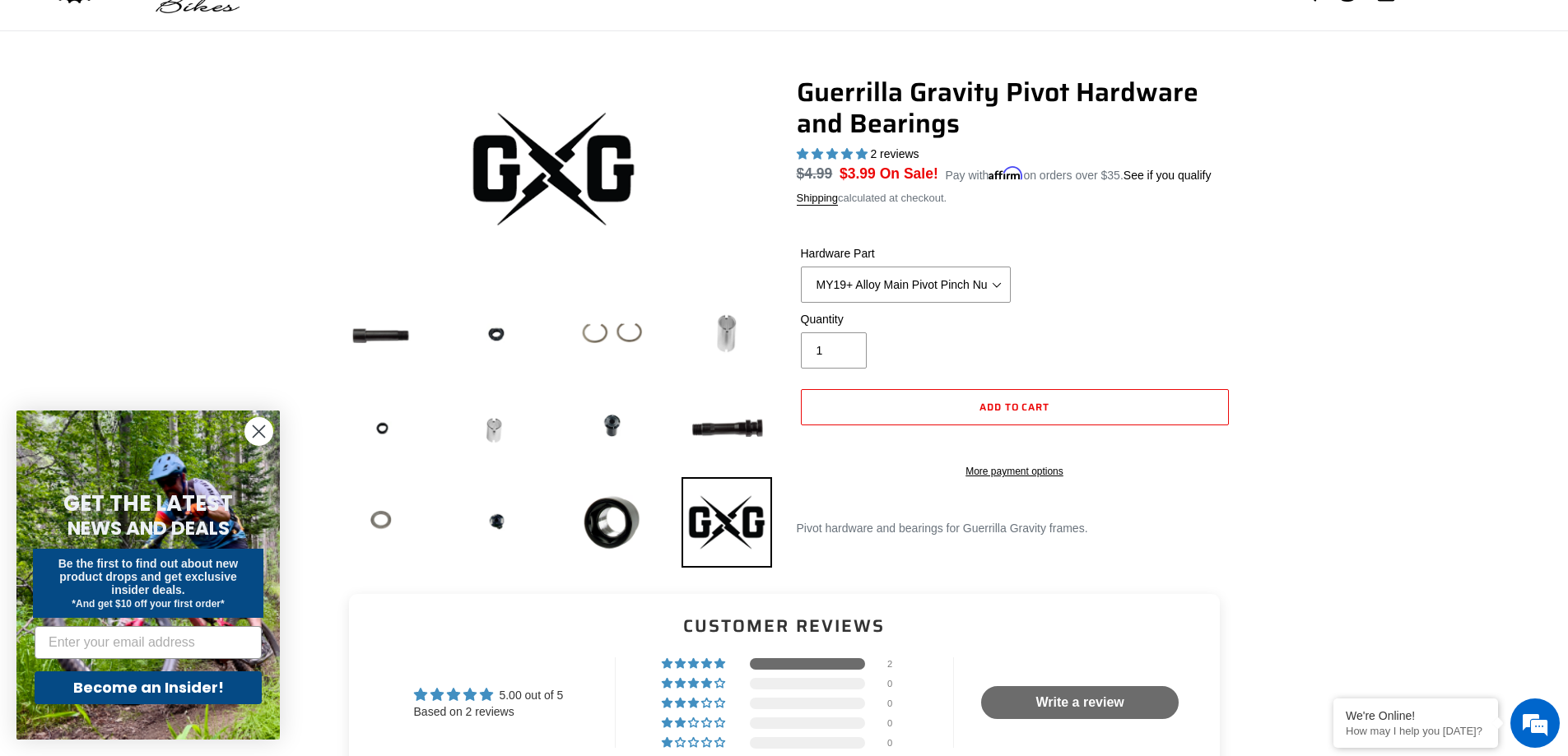
click at [1012, 287] on div "Hardware Part MY19+ Alloy Main Pivot Pinch Nut MY19+ Main Pivot Bearing MY19+ R…" at bounding box center [905, 274] width 218 height 58
click at [984, 285] on select "MY19+ Alloy Main Pivot Pinch Nut MY19+ Main Pivot Bearing MY19+ Rocker Pivot Ax…" at bounding box center [906, 284] width 210 height 36
click at [1250, 229] on div at bounding box center [784, 325] width 988 height 497
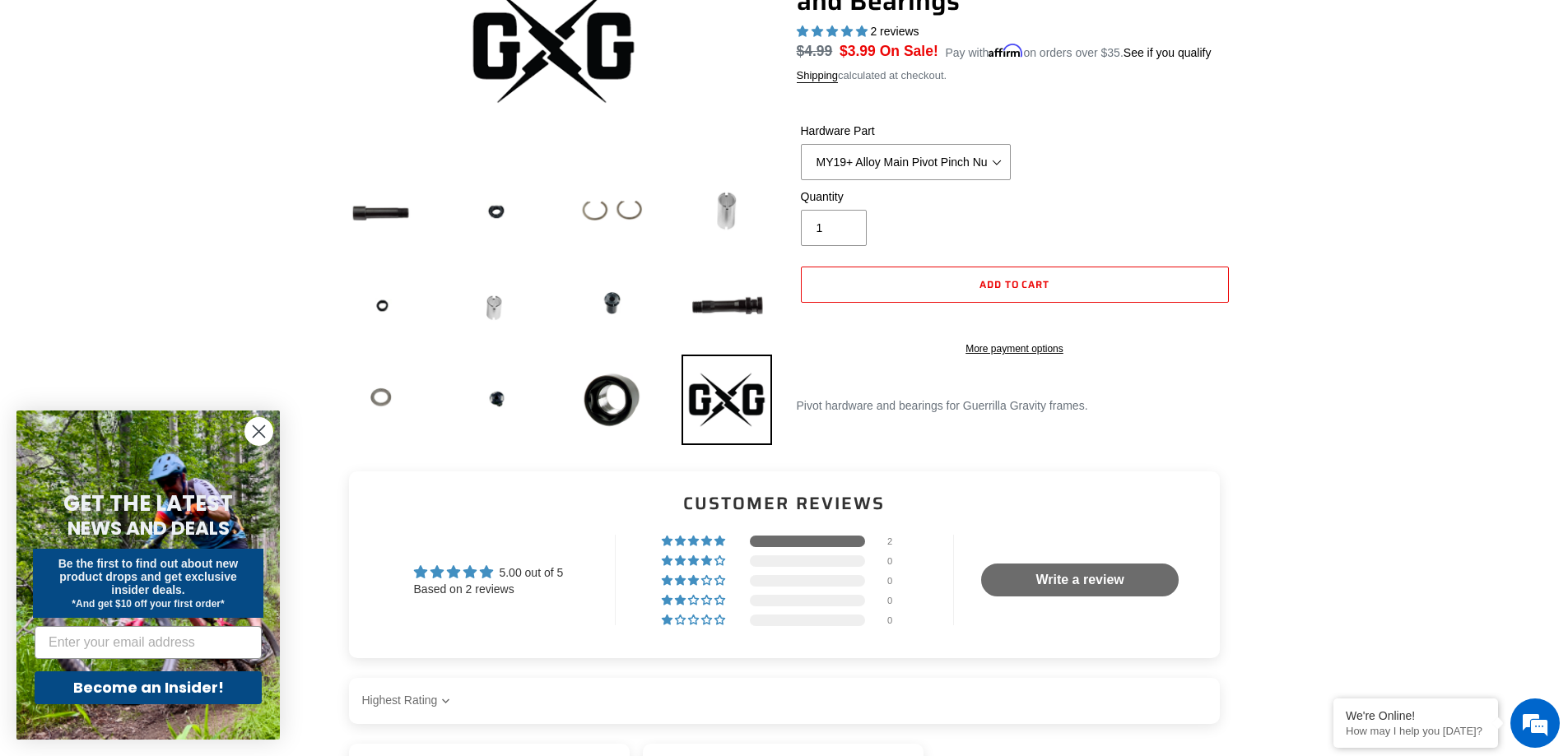
scroll to position [164, 0]
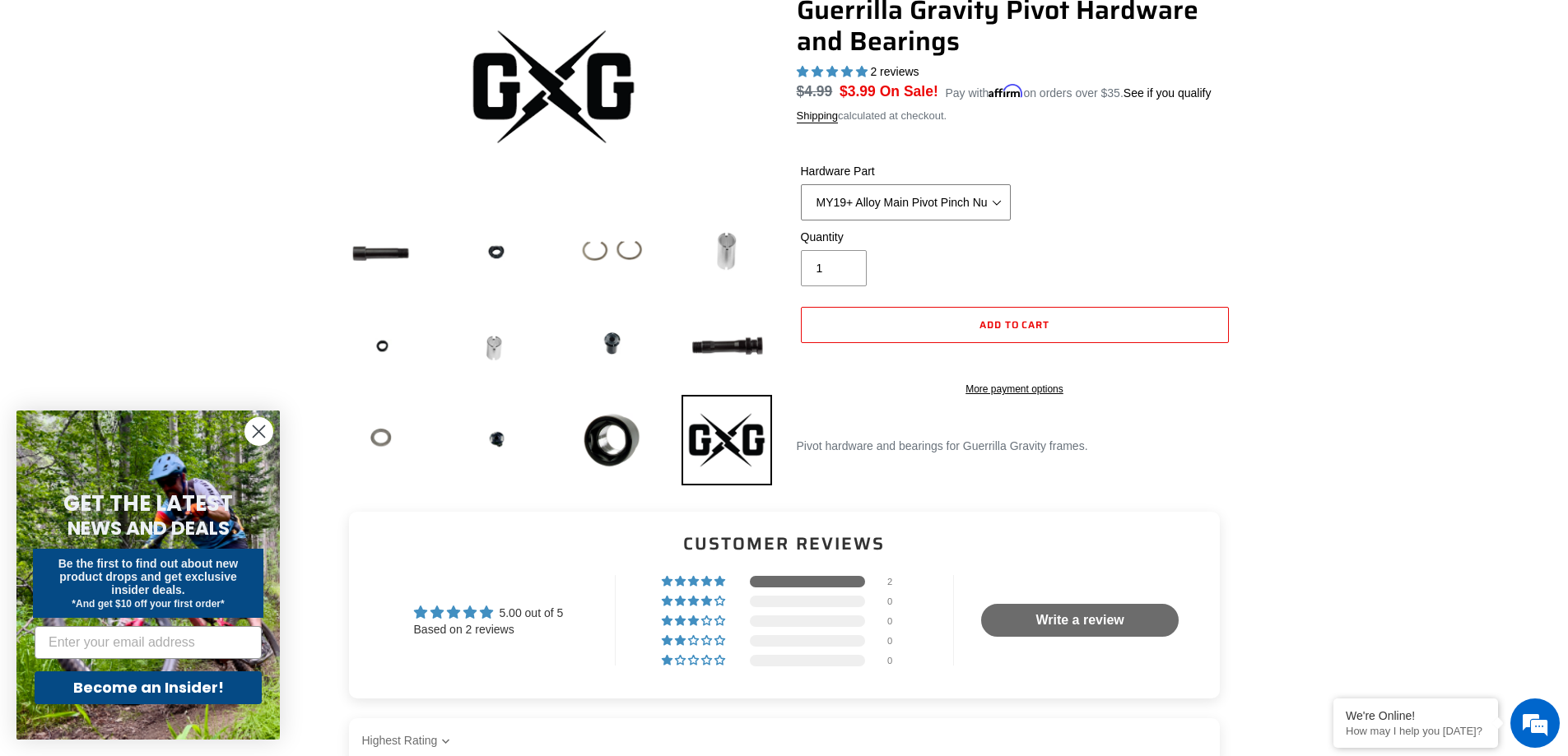
click at [995, 207] on select "MY19+ Alloy Main Pivot Pinch Nut MY19+ Main Pivot Bearing MY19+ Rocker Pivot Ax…" at bounding box center [906, 202] width 210 height 36
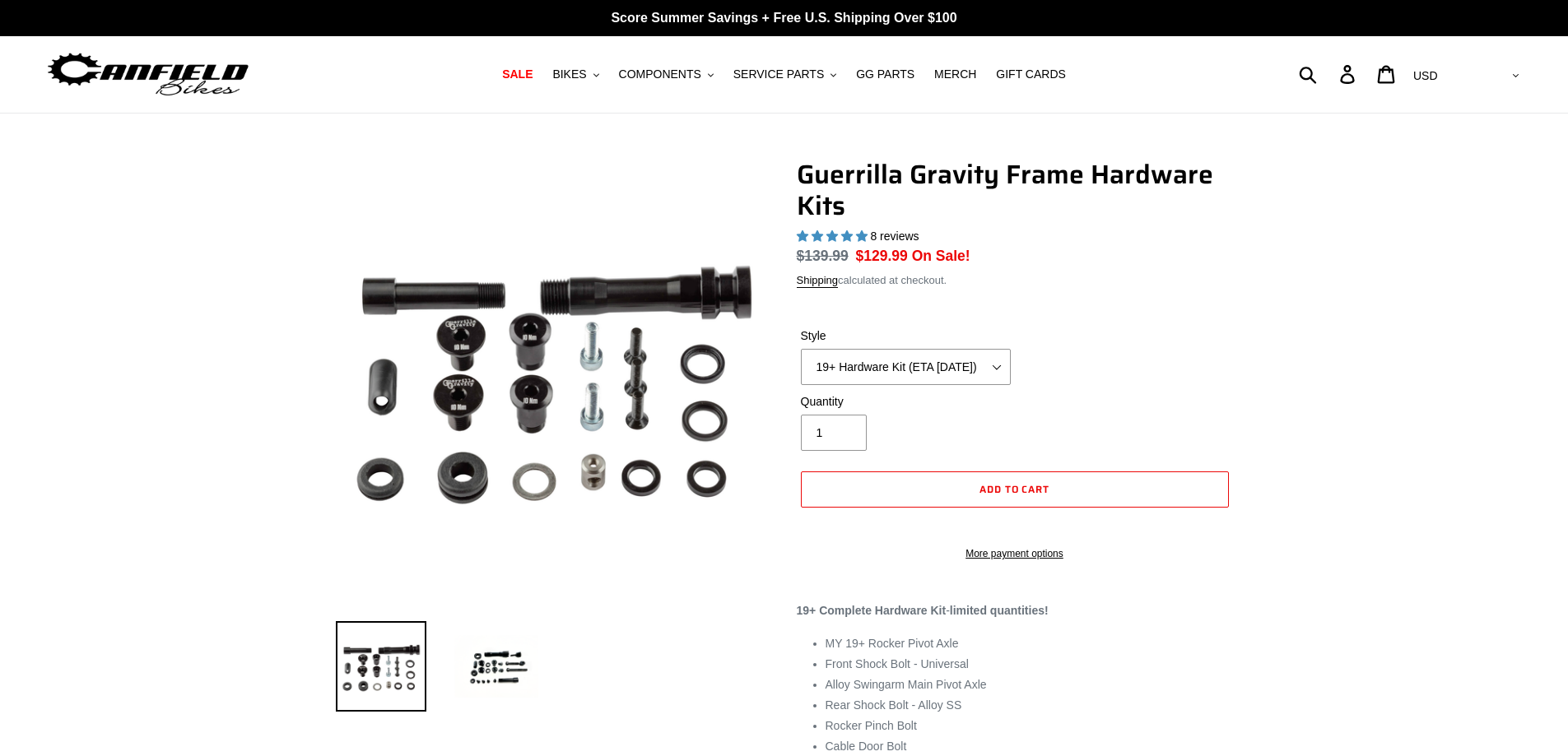
select select "highest-rating"
